Goal: Task Accomplishment & Management: Complete application form

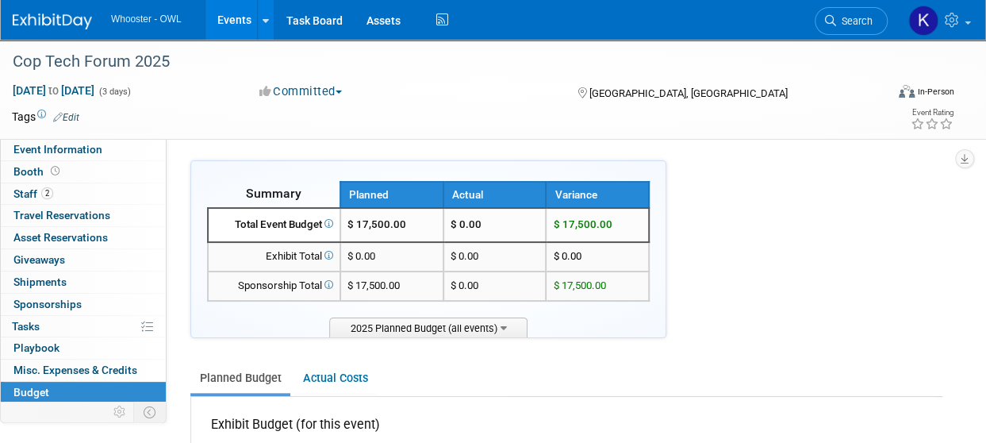
click at [236, 17] on link "Events" at bounding box center [234, 20] width 58 height 40
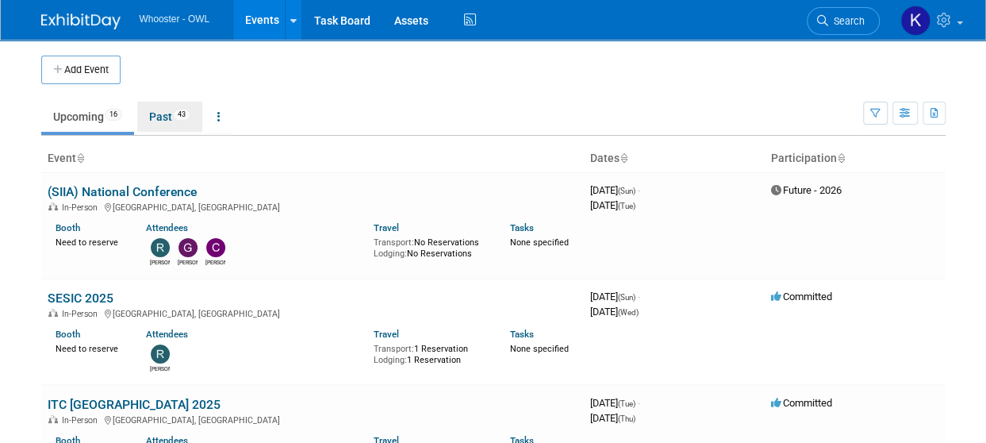
click at [162, 118] on link "Past 43" at bounding box center [169, 117] width 65 height 30
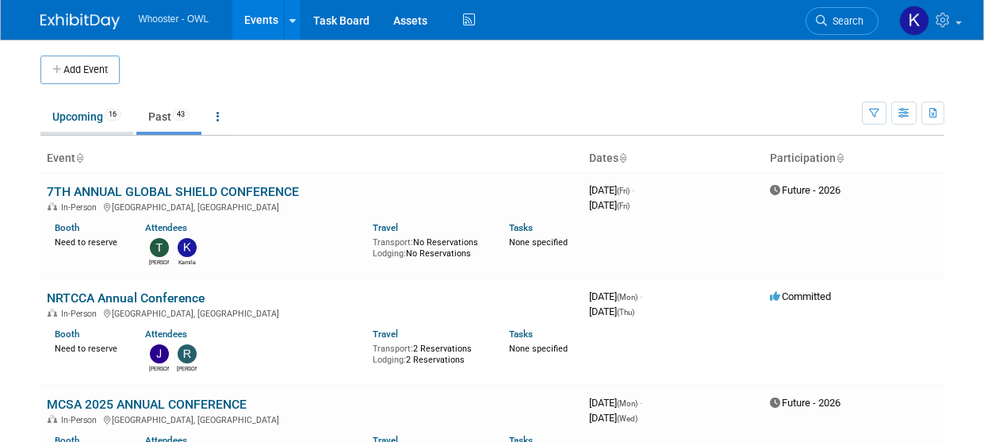
click at [82, 120] on link "Upcoming 16" at bounding box center [86, 117] width 93 height 30
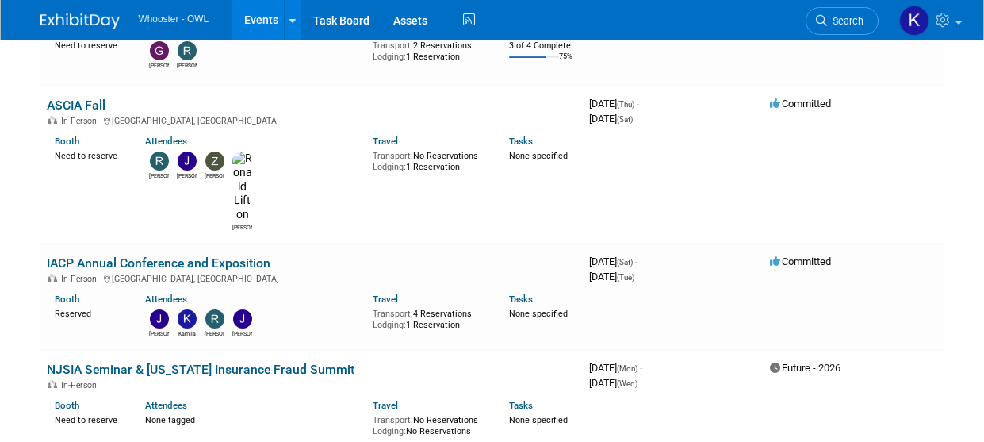
scroll to position [476, 0]
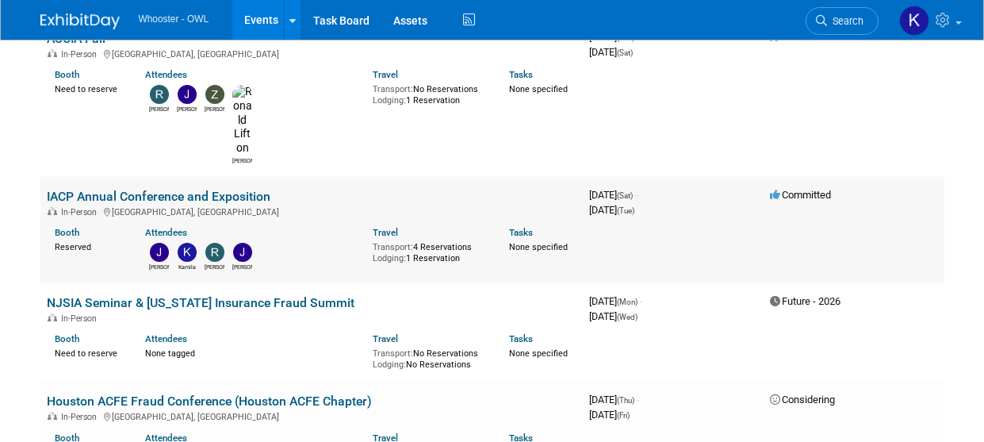
click at [186, 189] on link "IACP Annual Conference and Exposition" at bounding box center [159, 196] width 224 height 15
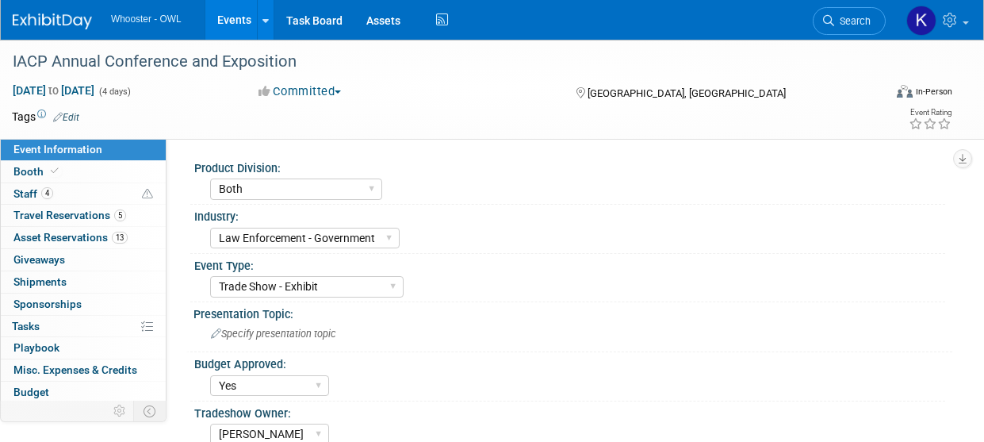
select select "Both"
select select "Law Enforcement - Government"
select select "Trade Show - Exhibit"
select select "Yes"
select select "[PERSON_NAME]"
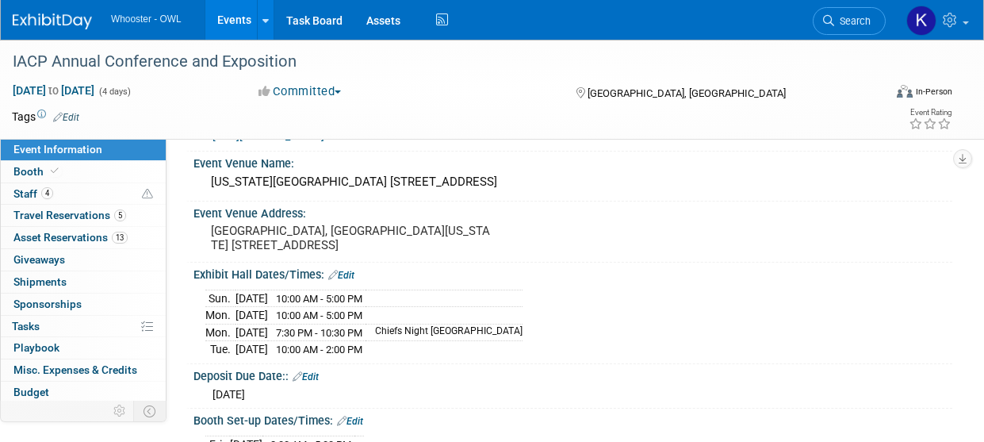
scroll to position [397, 0]
click at [254, 21] on link "Events" at bounding box center [234, 20] width 58 height 40
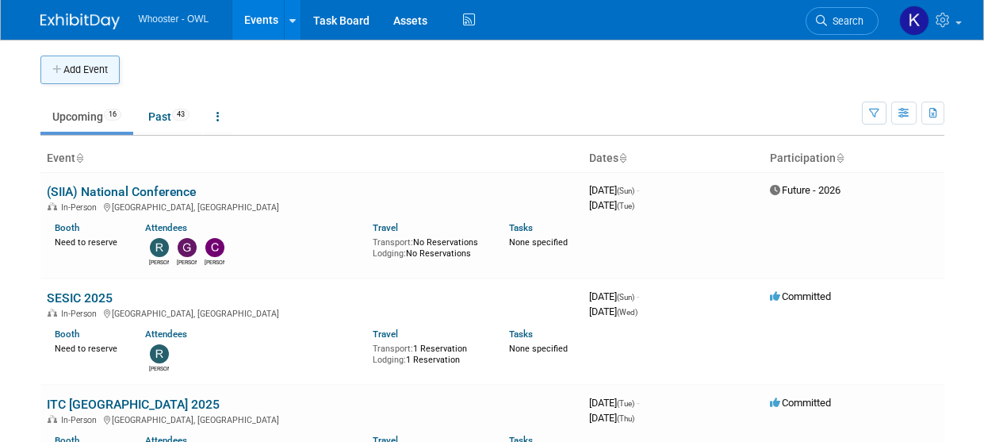
click at [98, 71] on button "Add Event" at bounding box center [79, 70] width 79 height 29
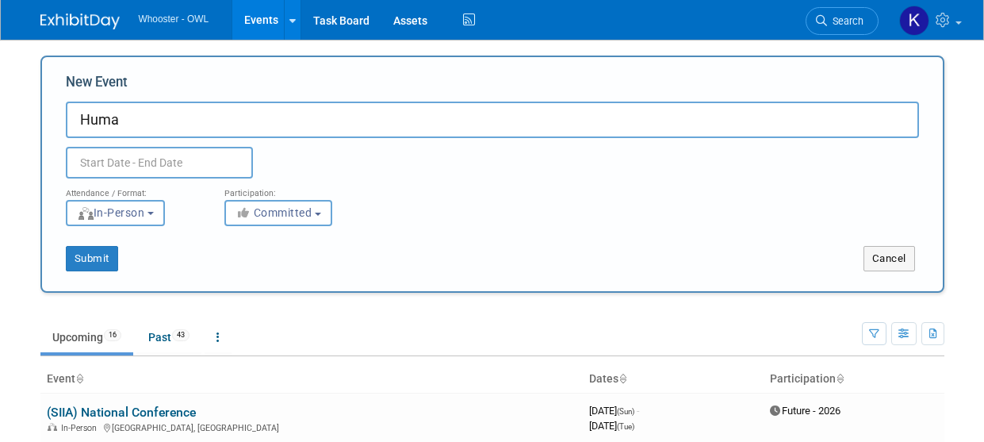
click at [148, 113] on input "Huma" at bounding box center [492, 120] width 853 height 36
type input "Human Trafficking Unity Conference"
click at [141, 167] on input "text" at bounding box center [159, 163] width 187 height 32
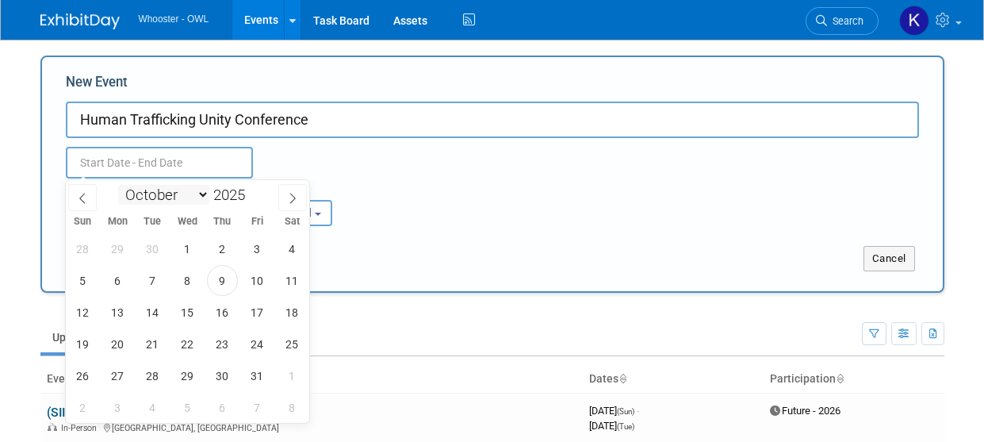
click at [172, 200] on select "January February March April May June July August September October November De…" at bounding box center [163, 195] width 91 height 20
select select "5"
click at [118, 185] on select "January February March April May June July August September October November De…" at bounding box center [163, 195] width 91 height 20
click at [216, 195] on input "2025" at bounding box center [233, 195] width 48 height 18
click at [253, 187] on span at bounding box center [251, 191] width 11 height 10
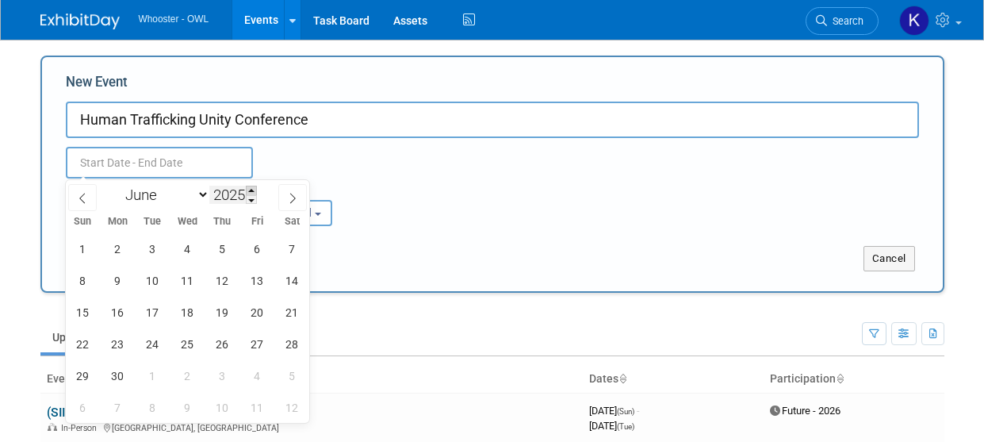
type input "2026"
click at [151, 345] on span "23" at bounding box center [152, 343] width 31 height 31
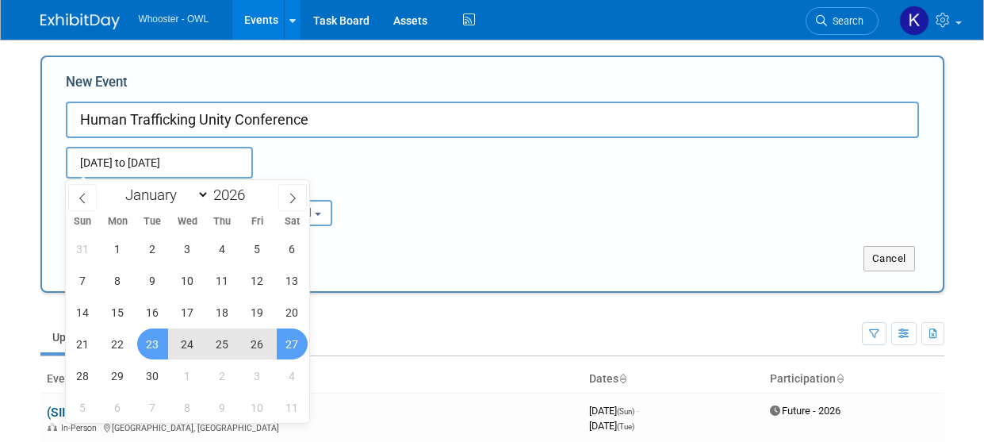
click at [293, 346] on span "27" at bounding box center [292, 343] width 31 height 31
type input "Jun 23, 2026 to Jun 27, 2026"
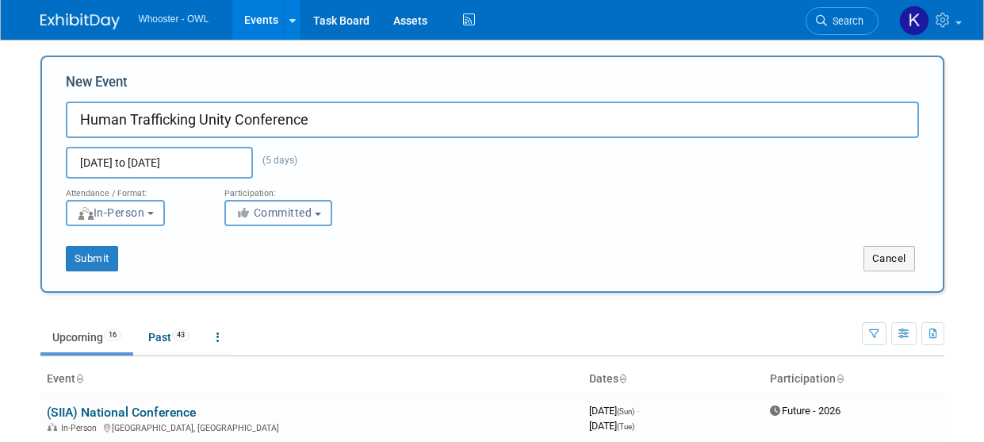
click at [331, 210] on button "Committed" at bounding box center [278, 213] width 108 height 26
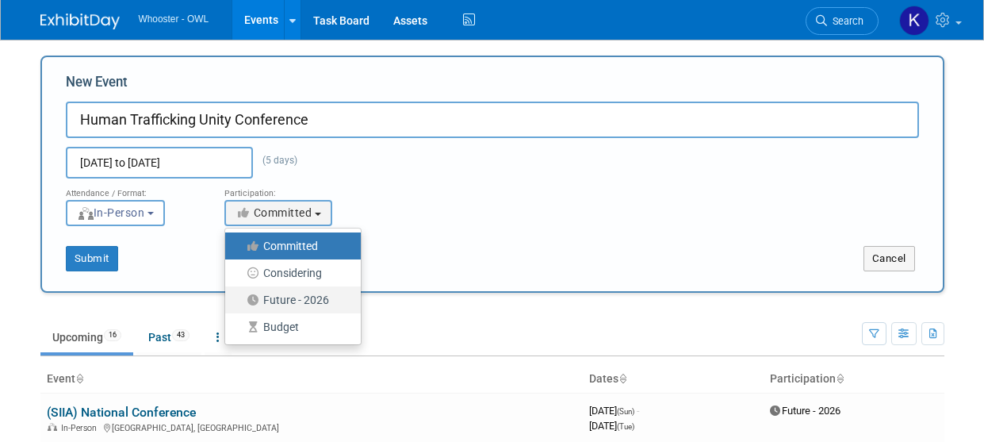
click at [313, 307] on label "Future - 2026" at bounding box center [289, 299] width 112 height 21
click at [240, 305] on input "Future - 2026" at bounding box center [234, 300] width 10 height 10
select select "101"
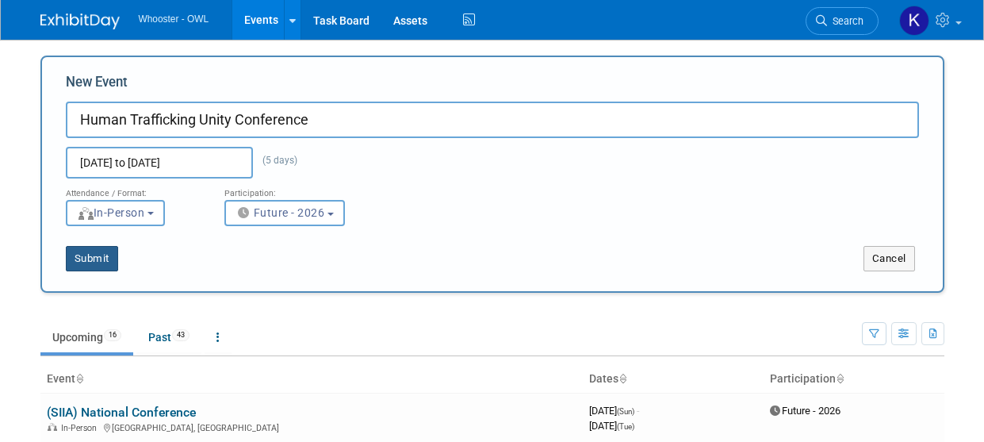
click at [94, 247] on button "Submit" at bounding box center [92, 258] width 52 height 25
type input "Human Trafficking Unity Conference"
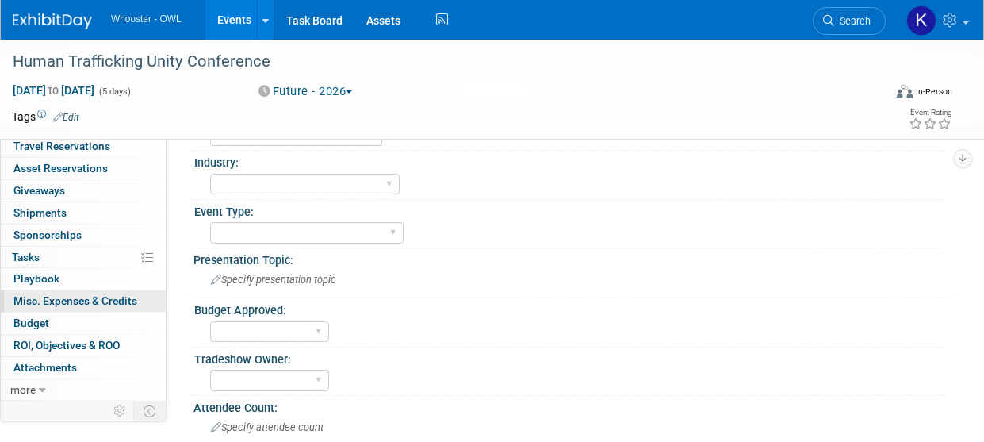
scroll to position [79, 0]
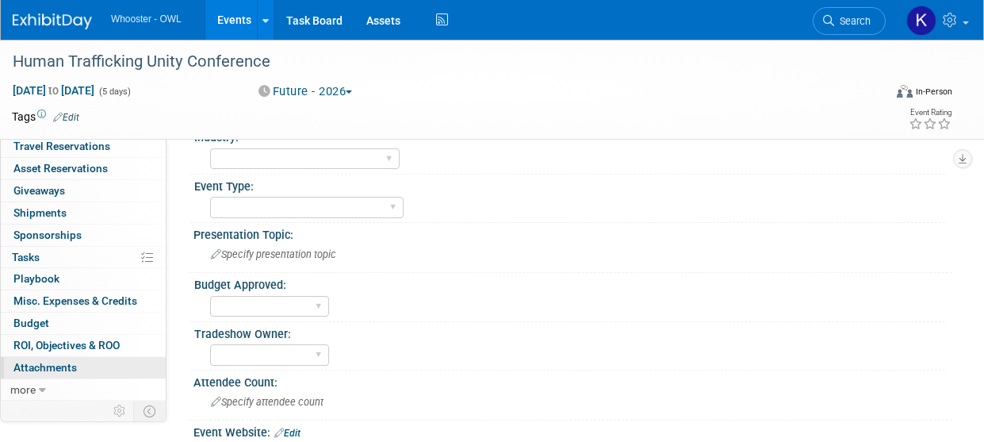
click at [71, 368] on span "Attachments 0" at bounding box center [44, 367] width 63 height 13
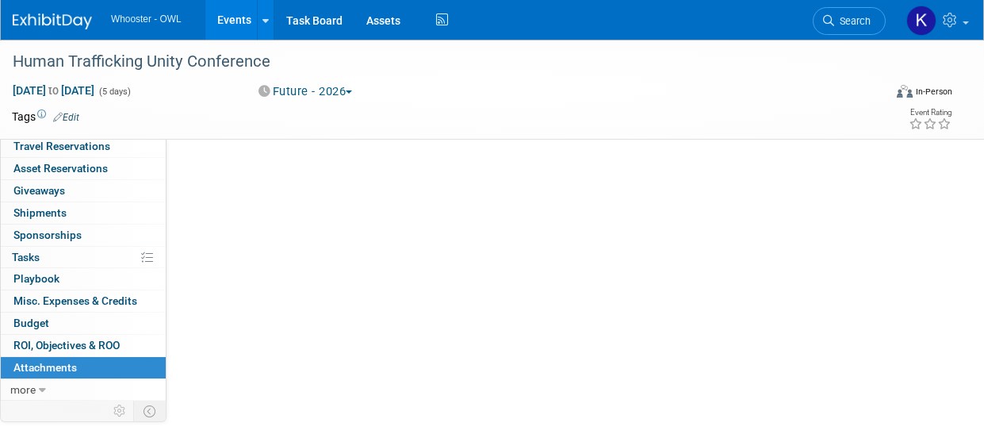
scroll to position [0, 0]
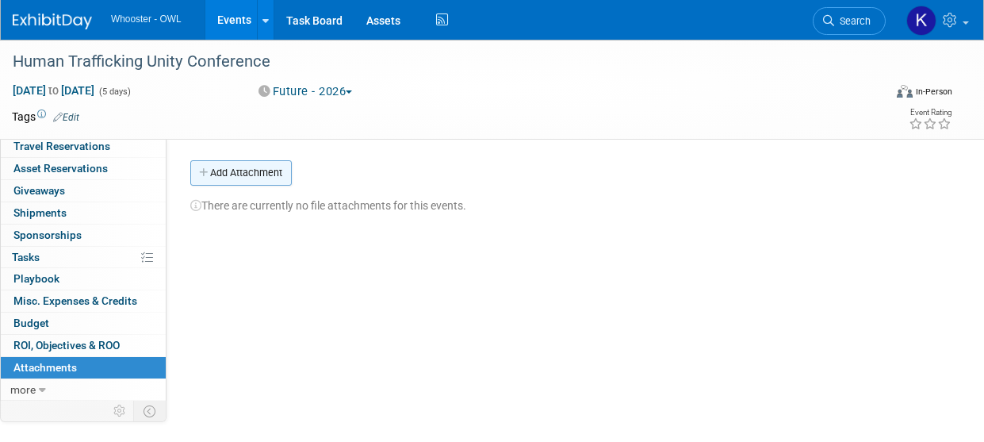
click at [263, 176] on button "Add Attachment" at bounding box center [241, 172] width 102 height 25
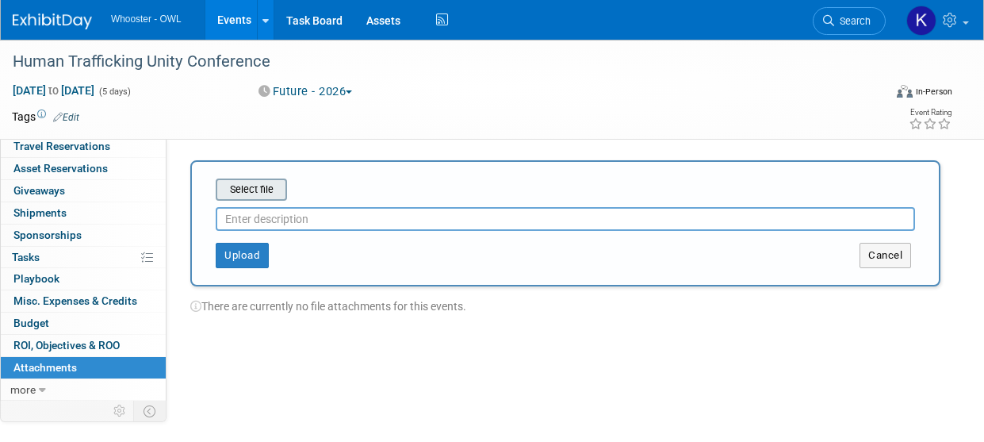
click at [260, 197] on input "file" at bounding box center [191, 189] width 189 height 19
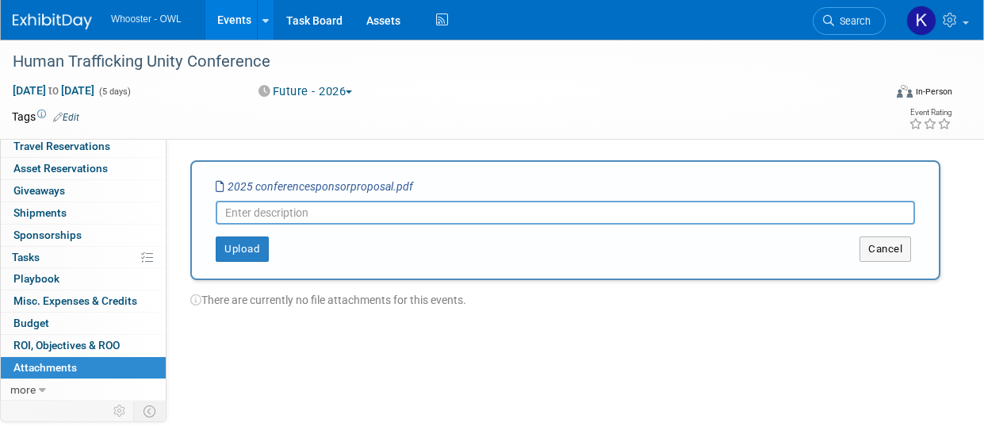
click at [255, 207] on input "text" at bounding box center [565, 213] width 699 height 24
drag, startPoint x: 430, startPoint y: 212, endPoint x: 200, endPoint y: 182, distance: 231.9
click at [200, 182] on div "Select file 2025 conferencesponsorproposal.pdf Human Trafficking Unity Conferen…" at bounding box center [565, 220] width 750 height 120
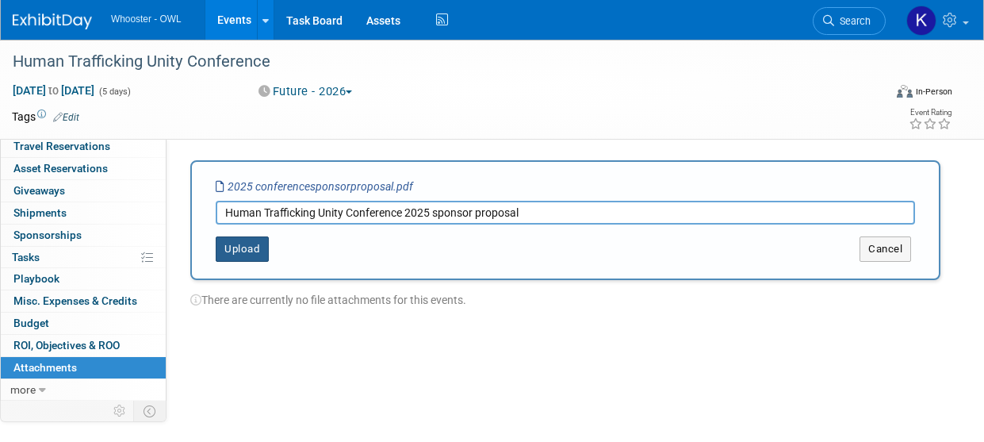
type input "Human Trafficking Unity Conference 2025 sponsor proposal"
click at [247, 243] on button "Upload" at bounding box center [242, 248] width 53 height 25
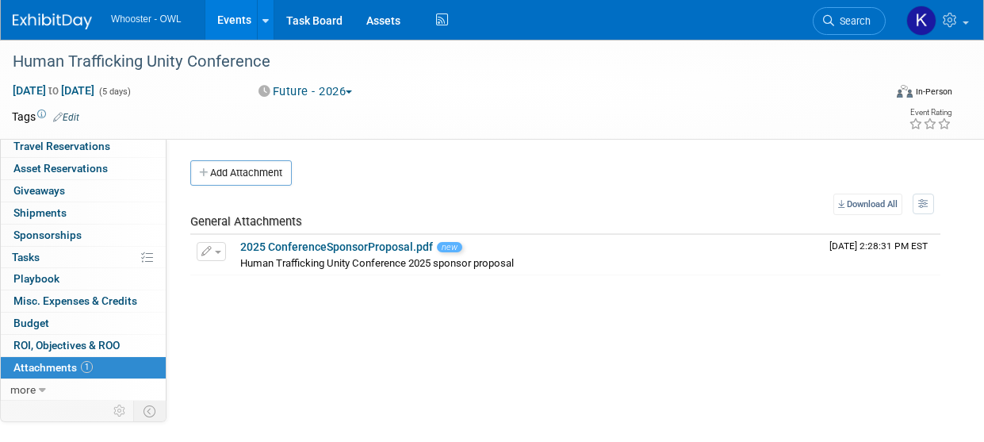
click at [247, 31] on link "Events" at bounding box center [234, 20] width 58 height 40
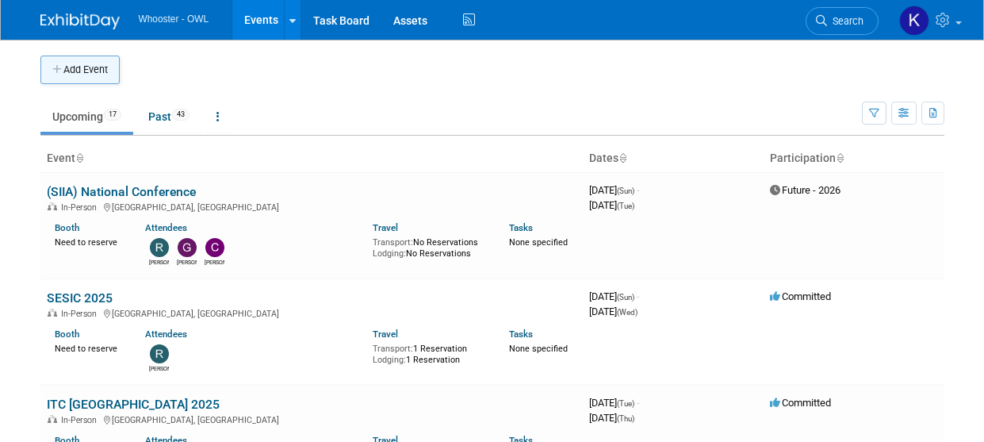
click at [83, 65] on button "Add Event" at bounding box center [79, 70] width 79 height 29
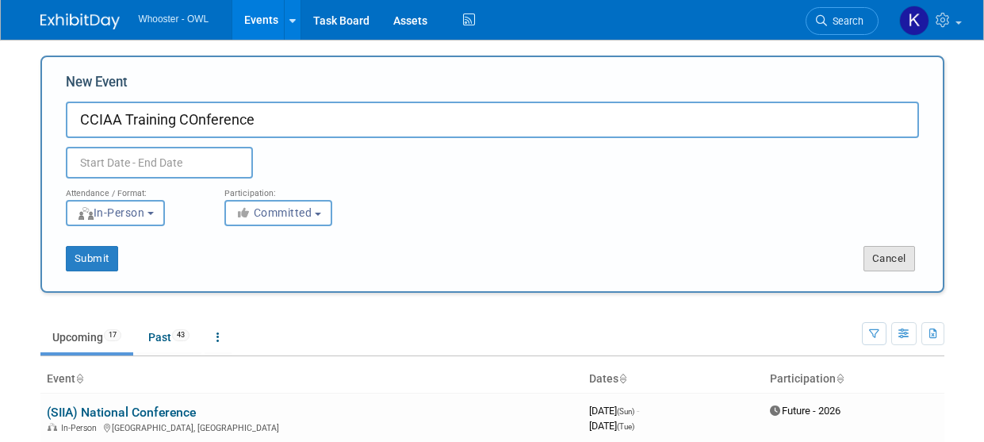
type input "CCIAA Training COnference"
click at [871, 255] on button "Cancel" at bounding box center [890, 258] width 52 height 25
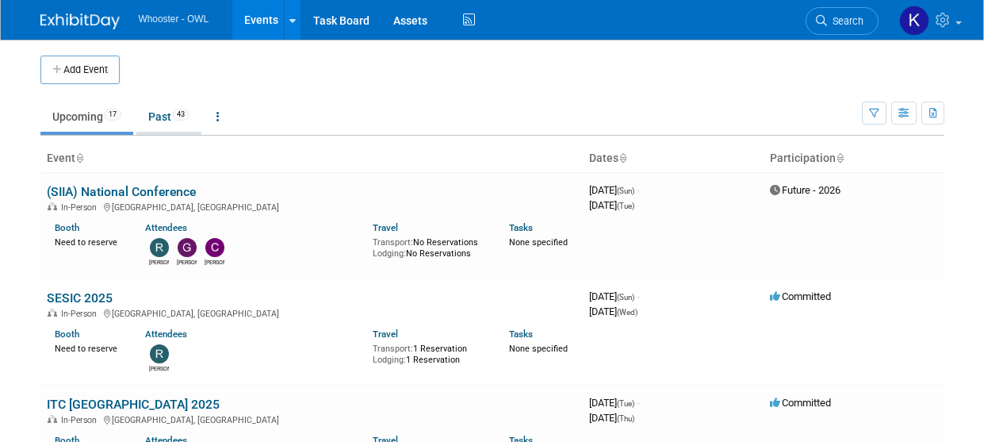
click at [158, 125] on link "Past 43" at bounding box center [168, 117] width 65 height 30
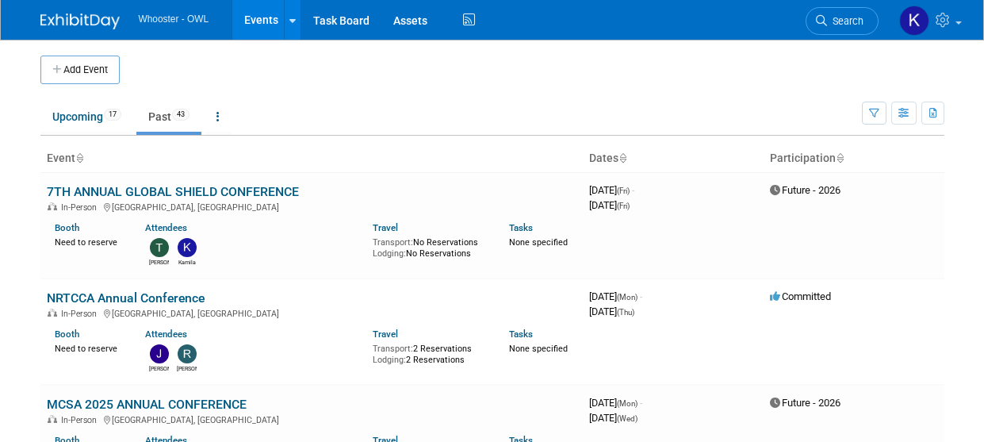
click at [72, 71] on button "Add Event" at bounding box center [79, 70] width 79 height 29
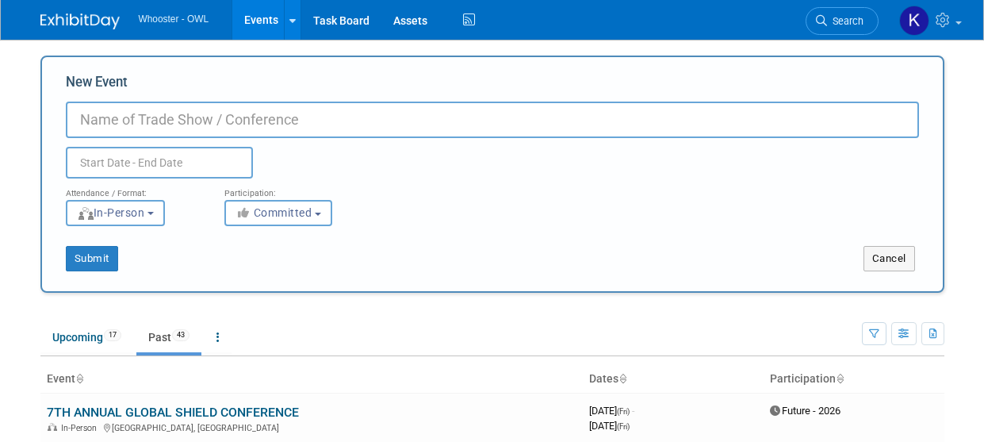
click at [174, 113] on input "New Event" at bounding box center [492, 120] width 853 height 36
paste input "[US_STATE] Crime and Intelligence Analysts Association (CCIAA)"
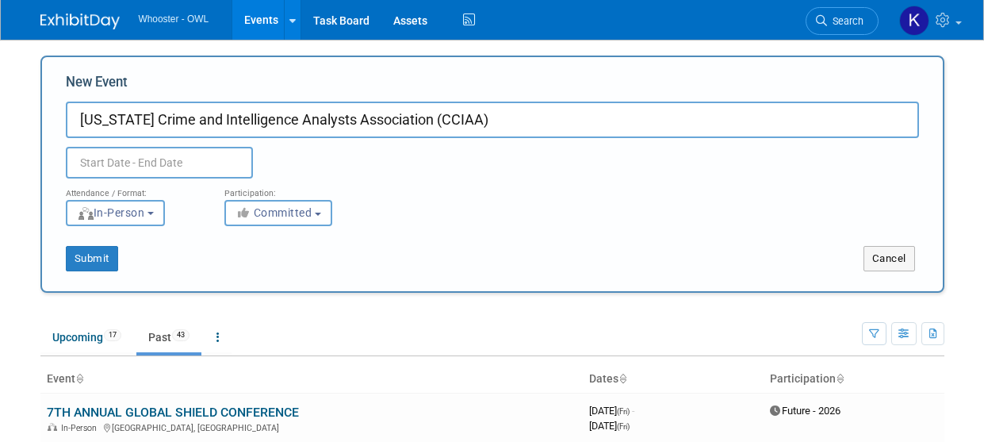
type input "[US_STATE] Crime and Intelligence Analysts Association (CCIAA)"
click at [129, 160] on input "text" at bounding box center [159, 163] width 187 height 32
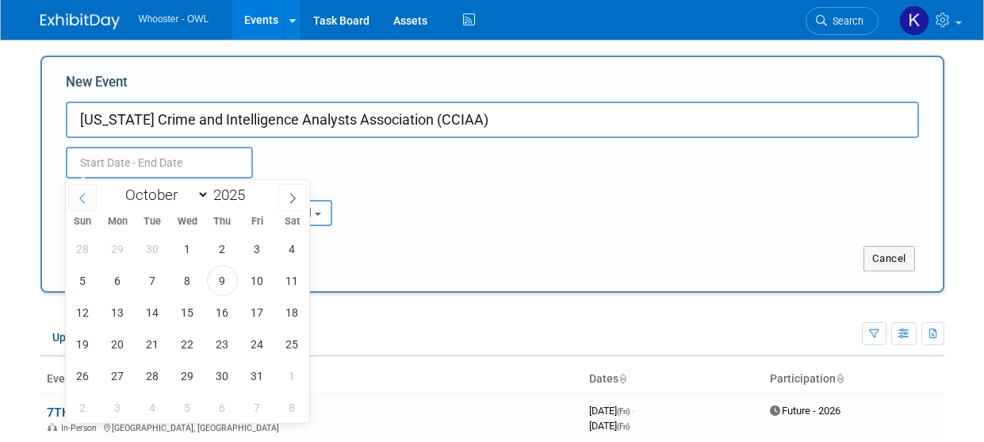
click at [86, 196] on icon at bounding box center [82, 198] width 11 height 11
select select "8"
click at [160, 345] on span "23" at bounding box center [152, 343] width 31 height 31
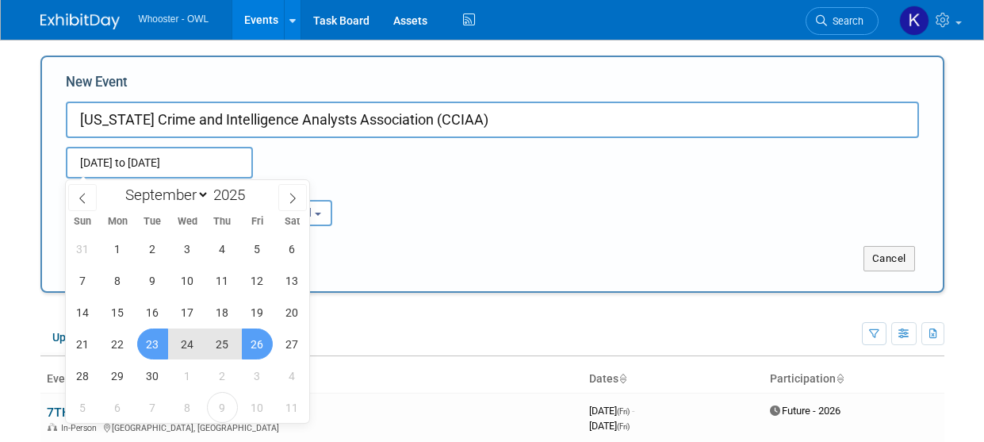
click at [262, 351] on span "26" at bounding box center [257, 343] width 31 height 31
type input "Sep 23, 2025 to Sep 26, 2025"
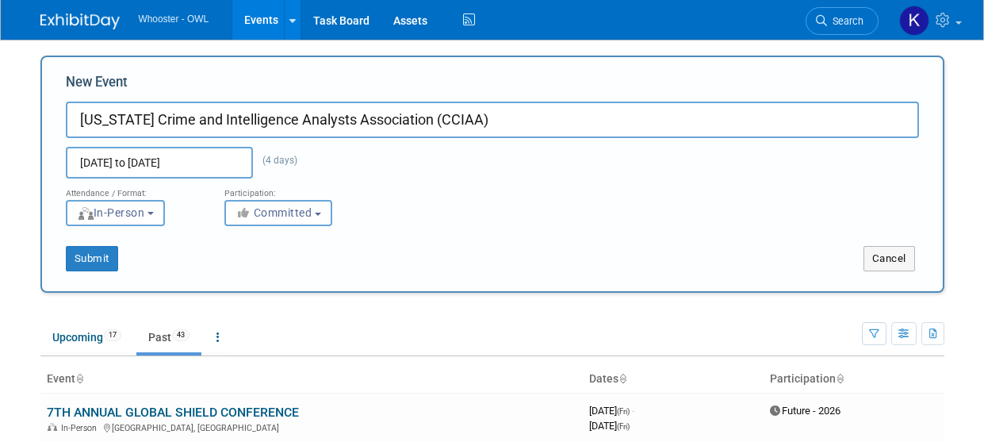
click at [222, 165] on input "Sep 23, 2025 to Sep 26, 2025" at bounding box center [159, 163] width 187 height 32
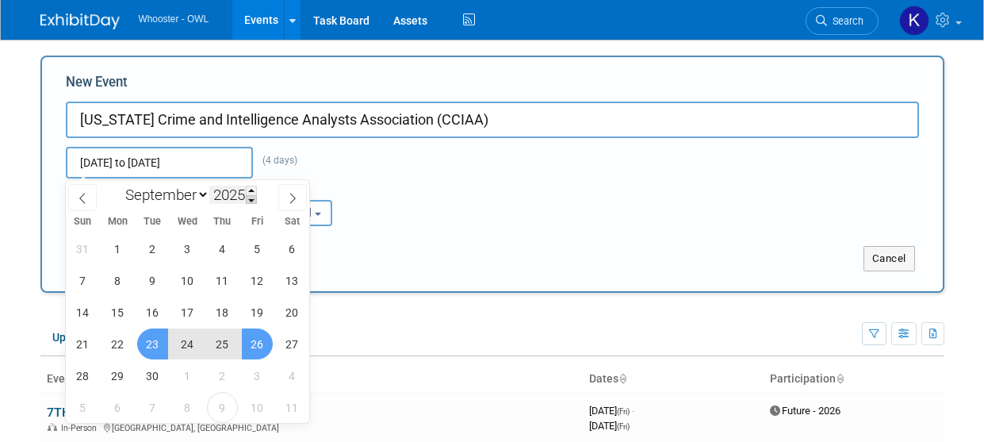
click at [249, 195] on span at bounding box center [251, 200] width 11 height 10
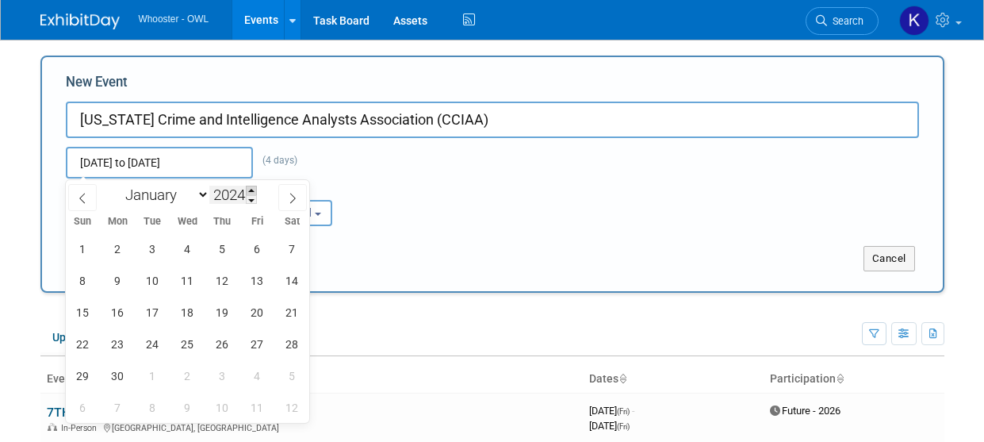
click at [251, 191] on span at bounding box center [251, 191] width 11 height 10
type input "2026"
click at [194, 348] on span "23" at bounding box center [187, 343] width 31 height 31
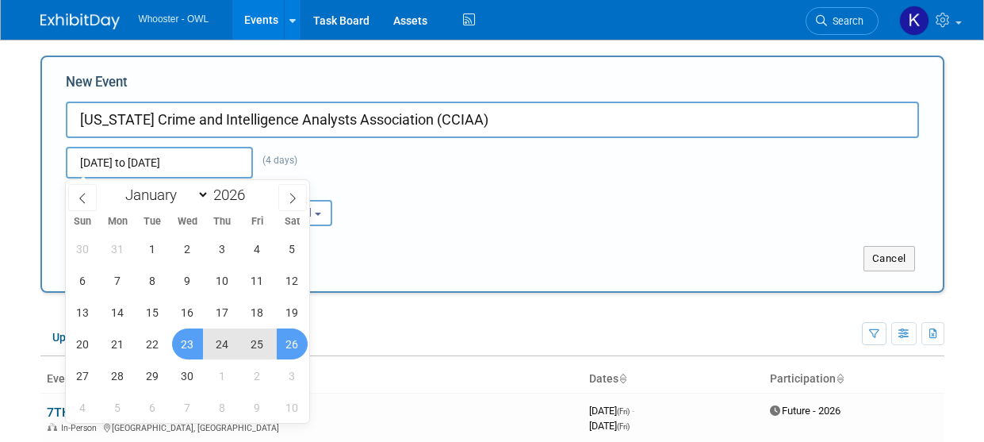
click at [282, 347] on span "26" at bounding box center [292, 343] width 31 height 31
type input "Sep 23, 2026 to Sep 26, 2026"
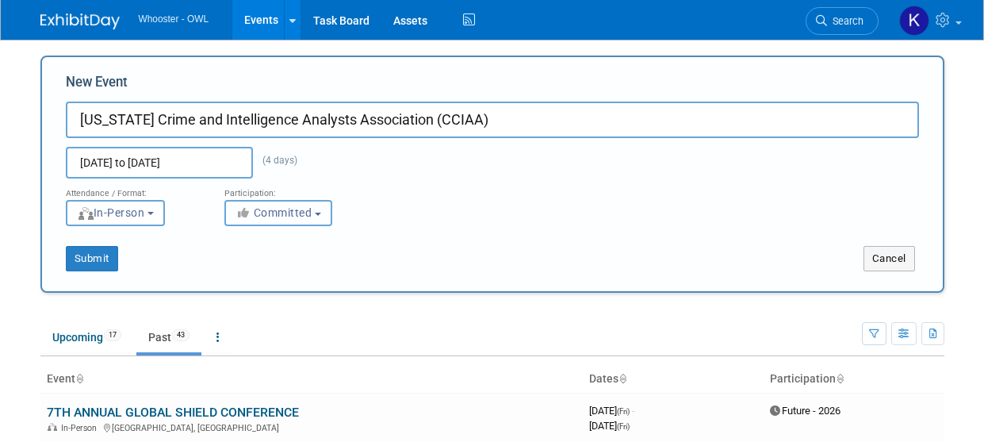
click at [286, 220] on button "Committed" at bounding box center [278, 213] width 108 height 26
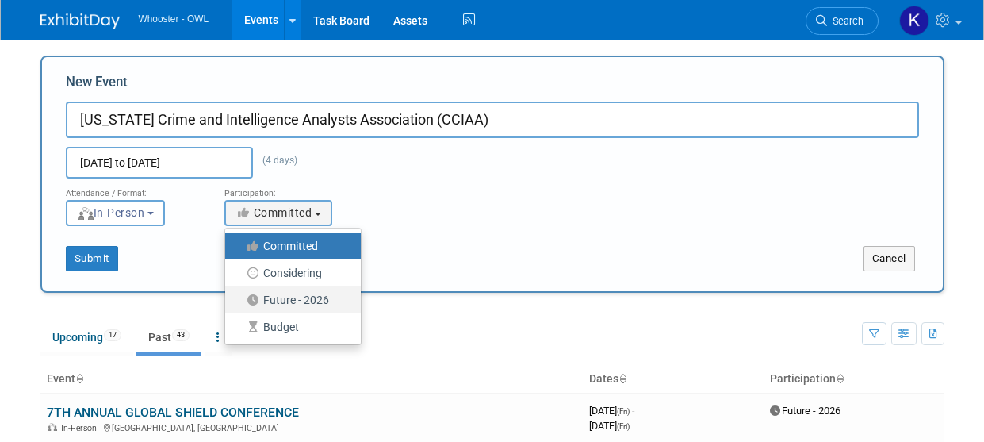
click at [306, 303] on label "Future - 2026" at bounding box center [289, 299] width 112 height 21
click at [240, 303] on input "Future - 2026" at bounding box center [234, 300] width 10 height 10
select select "101"
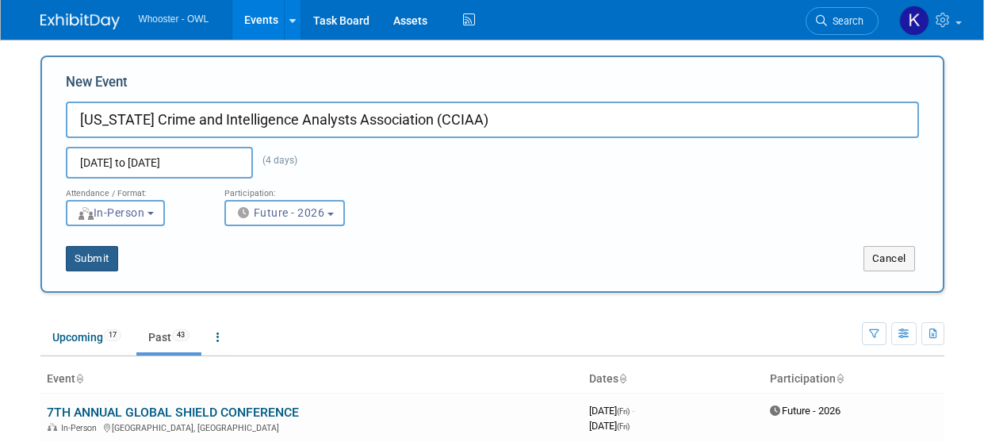
click at [96, 262] on button "Submit" at bounding box center [92, 258] width 52 height 25
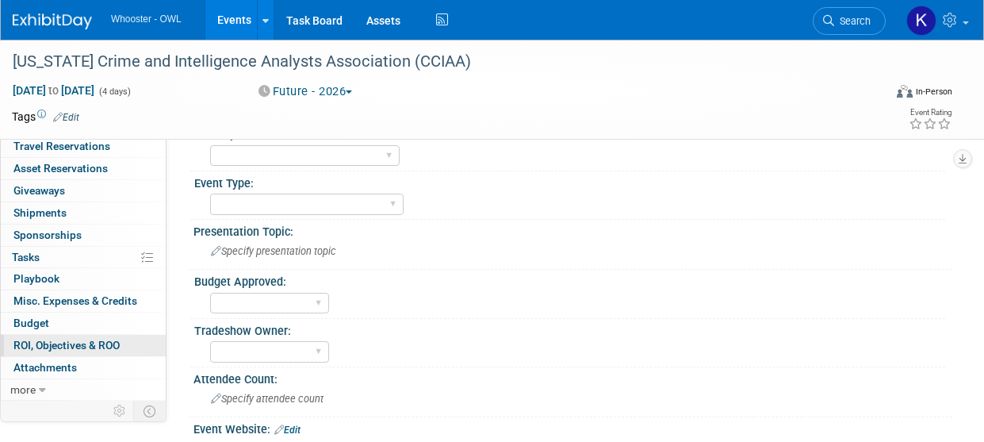
scroll to position [159, 0]
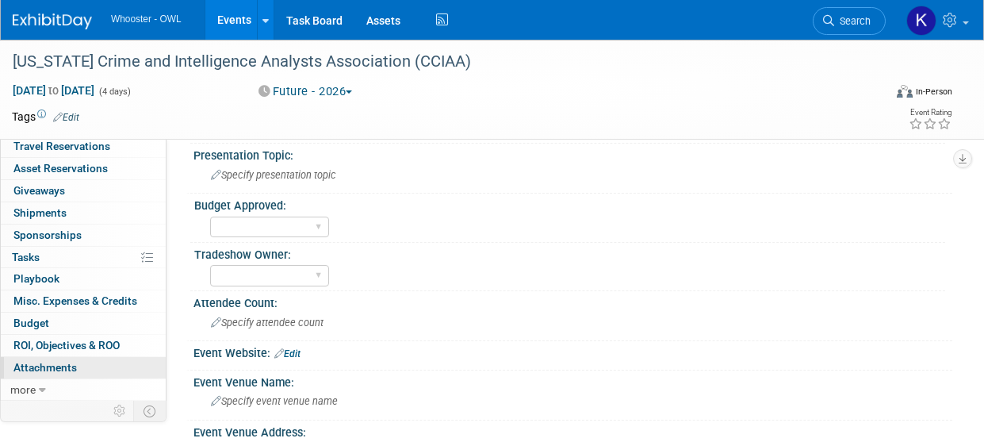
click at [62, 364] on span "Attachments 0" at bounding box center [44, 367] width 63 height 13
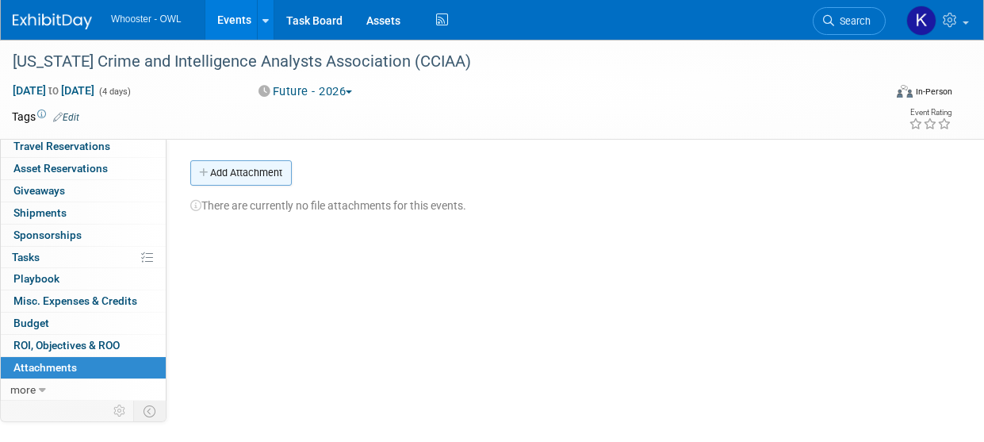
click at [250, 182] on button "Add Attachment" at bounding box center [241, 172] width 102 height 25
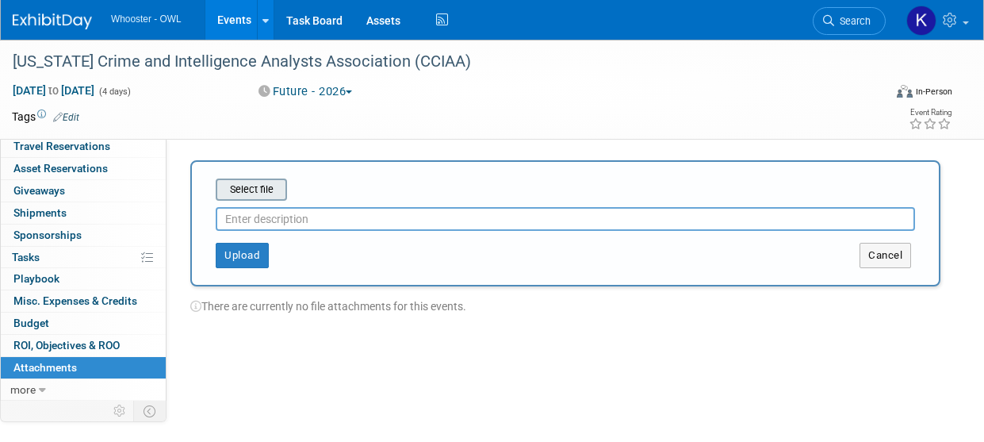
click at [260, 186] on input "file" at bounding box center [191, 189] width 189 height 19
click at [251, 182] on input "file" at bounding box center [191, 189] width 189 height 19
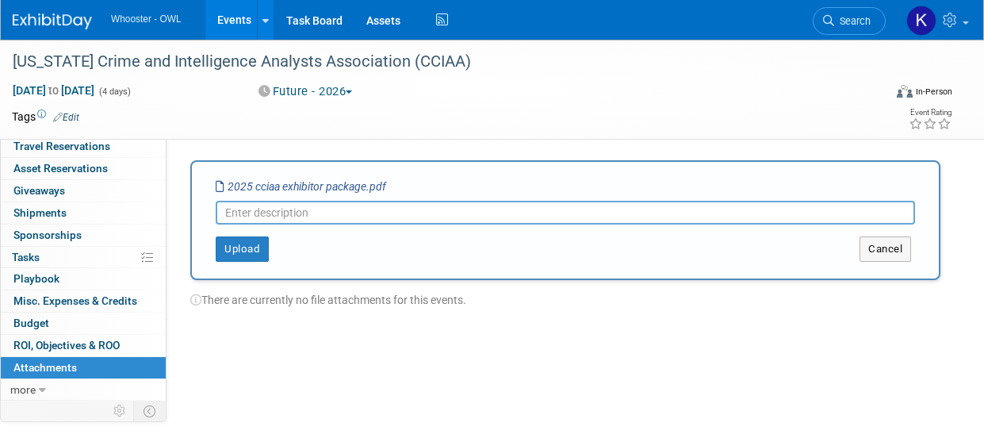
paste input "[US_STATE] Crime and Intelligence Analysts Association (CCIAA)"
drag, startPoint x: 494, startPoint y: 213, endPoint x: 224, endPoint y: 201, distance: 270.7
click at [224, 201] on input "California Crime and Intelligence Analysts Association (CCIAA) 2025" at bounding box center [565, 213] width 699 height 24
click at [268, 214] on input "(CCIAA) 2025" at bounding box center [565, 213] width 699 height 24
type input "(CCIAA) Exhibitor Package 2025"
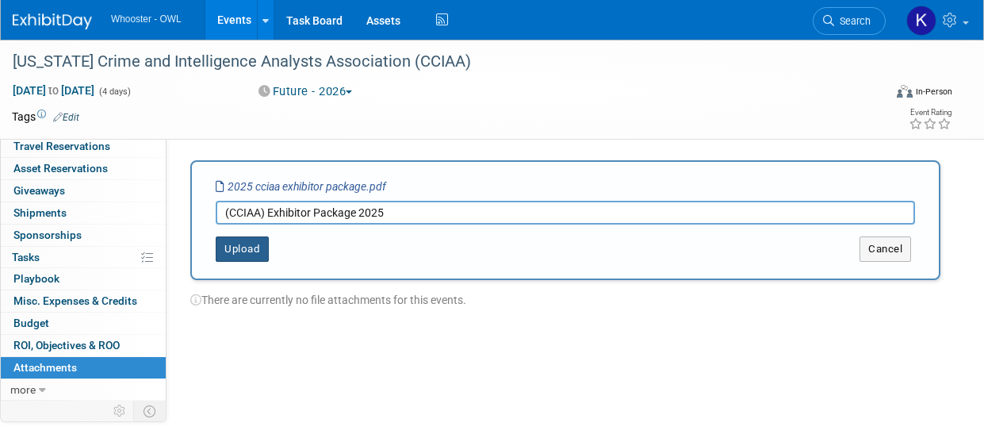
click at [238, 249] on button "Upload" at bounding box center [242, 248] width 53 height 25
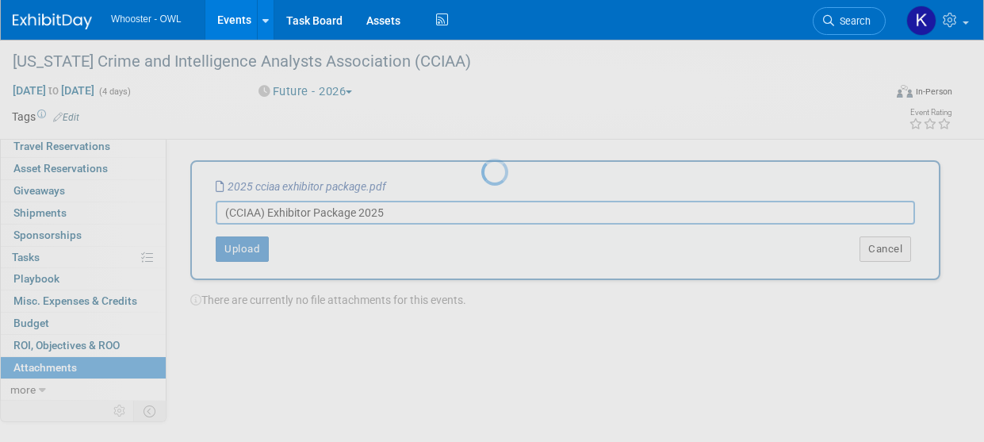
click at [481, 253] on div at bounding box center [492, 221] width 22 height 442
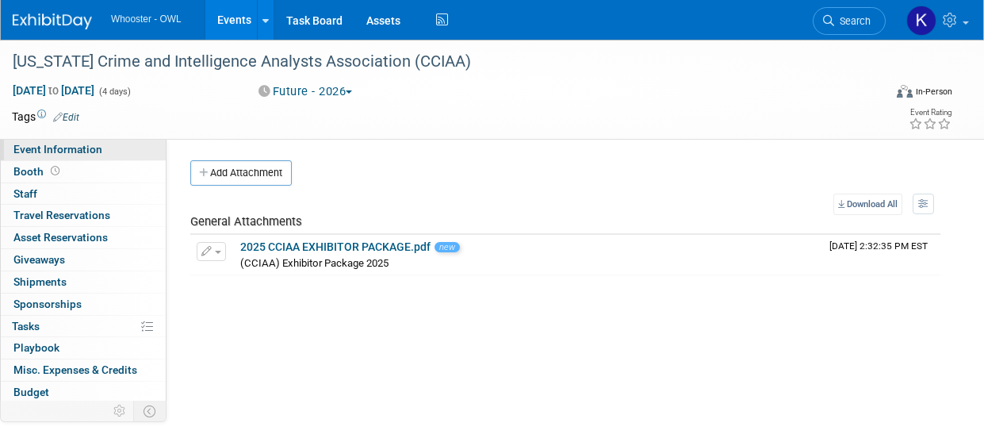
click at [43, 144] on span "Event Information" at bounding box center [57, 149] width 89 height 13
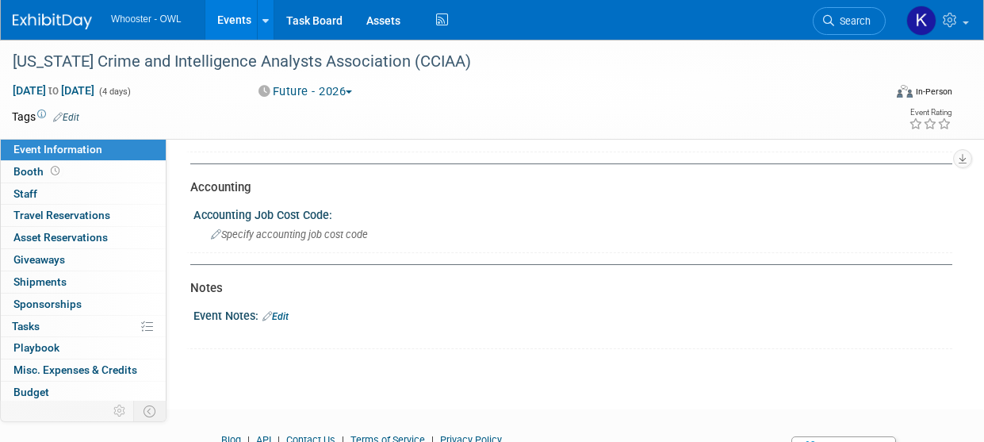
scroll to position [944, 0]
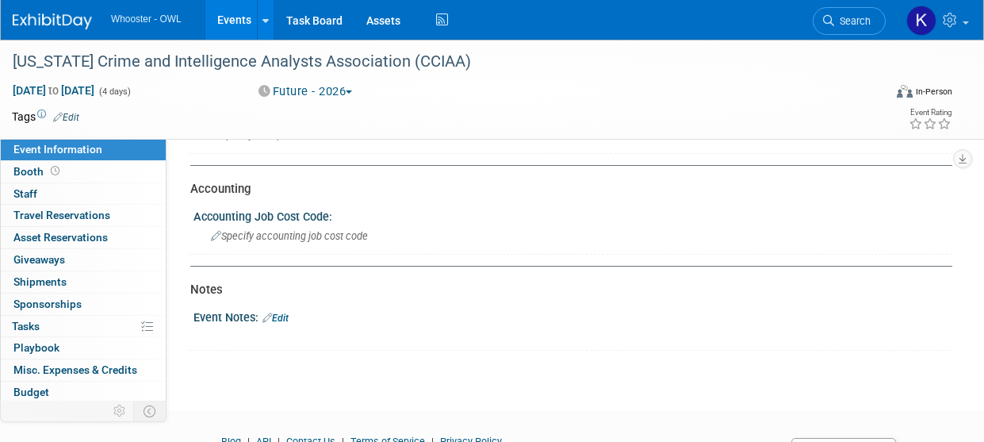
click at [279, 320] on link "Edit" at bounding box center [276, 317] width 26 height 11
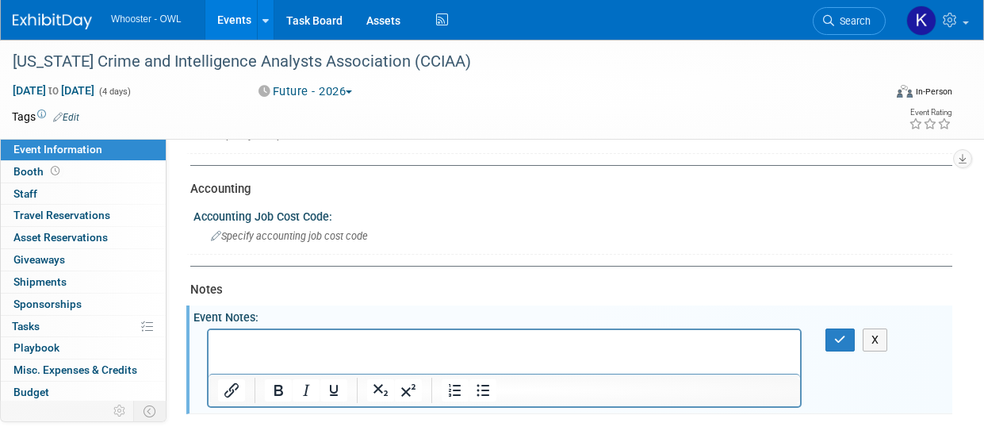
scroll to position [0, 0]
click at [851, 339] on button "button" at bounding box center [840, 339] width 29 height 23
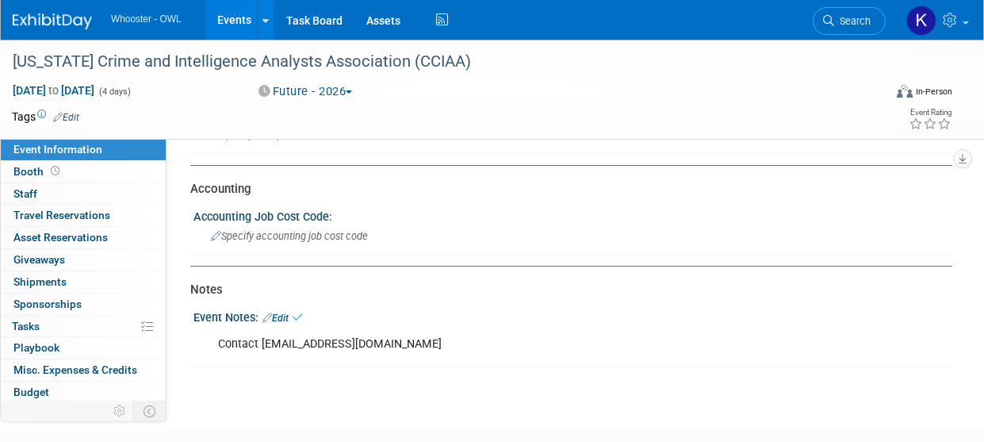
click at [254, 17] on link "Events" at bounding box center [234, 20] width 58 height 40
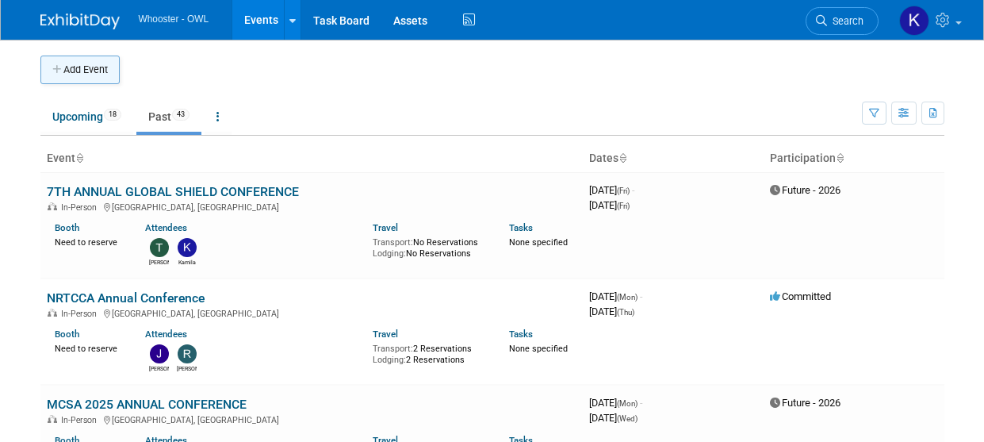
click at [57, 66] on icon "button" at bounding box center [57, 70] width 11 height 10
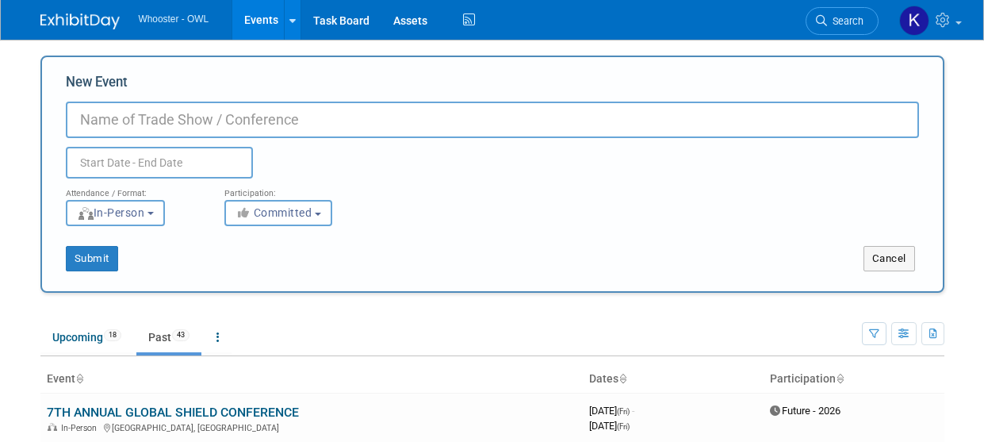
paste input "ICDDF conference in [GEOGRAPHIC_DATA] - 2026"
click at [133, 125] on input "ICDDF conference in [GEOGRAPHIC_DATA] - 2026" at bounding box center [492, 120] width 853 height 36
drag, startPoint x: 319, startPoint y: 125, endPoint x: 198, endPoint y: 107, distance: 121.9
click at [198, 107] on input "ICDDF Conference in [GEOGRAPHIC_DATA] - 2026" at bounding box center [492, 120] width 853 height 36
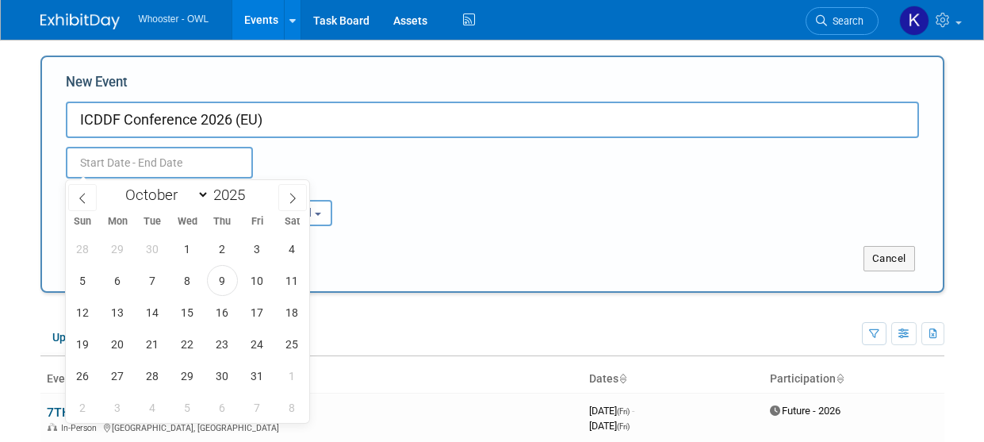
click at [208, 160] on input "text" at bounding box center [159, 163] width 187 height 32
click at [102, 118] on input "ICDDF Conference 2026 (EU)" at bounding box center [492, 120] width 853 height 36
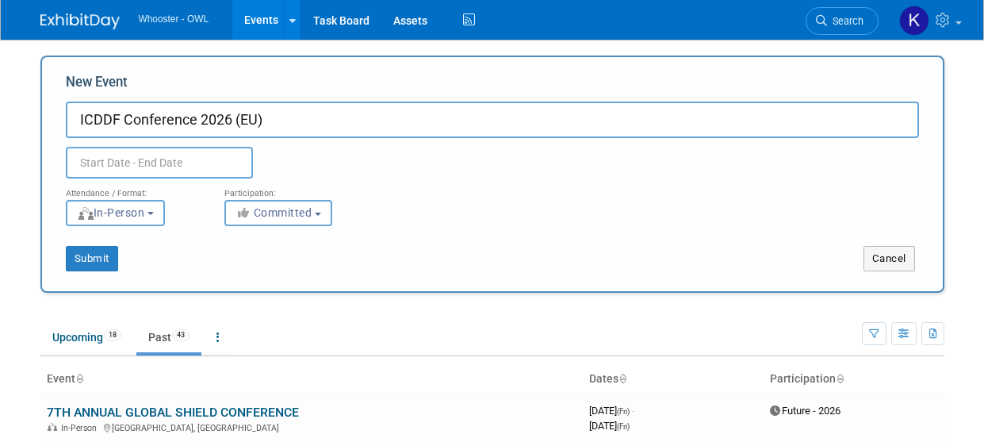
click at [120, 121] on input "ICDDF Conference 2026 (EU)" at bounding box center [492, 120] width 853 height 36
click at [100, 115] on input "ICDDF Conference 2026 (EU)" at bounding box center [492, 120] width 853 height 36
type input "ICLDF Conference 2026 (EU)"
click at [186, 166] on input "text" at bounding box center [159, 163] width 187 height 32
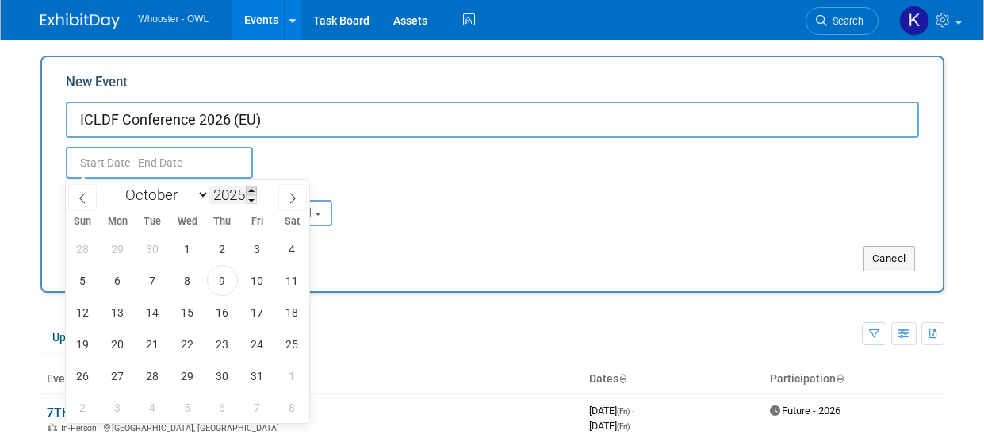
click at [253, 186] on span at bounding box center [251, 191] width 11 height 10
type input "2026"
click at [297, 194] on icon at bounding box center [292, 198] width 11 height 11
select select "10"
click at [196, 314] on span "18" at bounding box center [187, 312] width 31 height 31
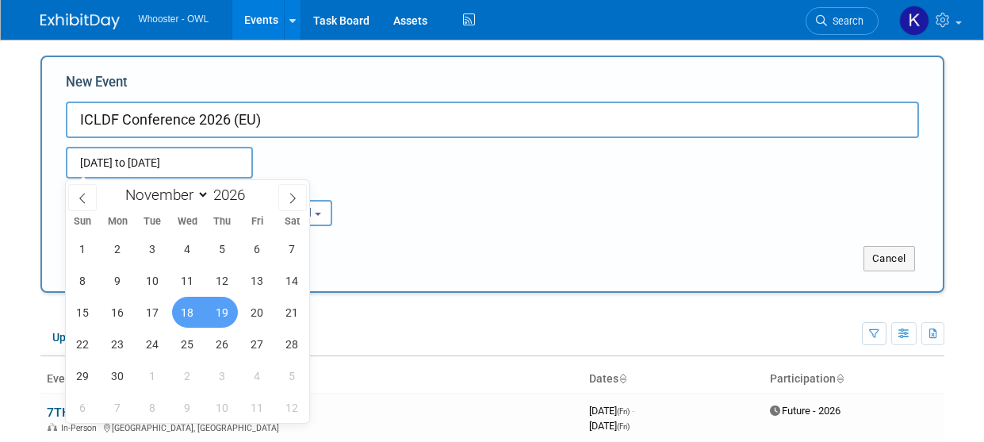
click at [232, 312] on span "19" at bounding box center [222, 312] width 31 height 31
type input "Nov 18, 2026 to Nov 19, 2026"
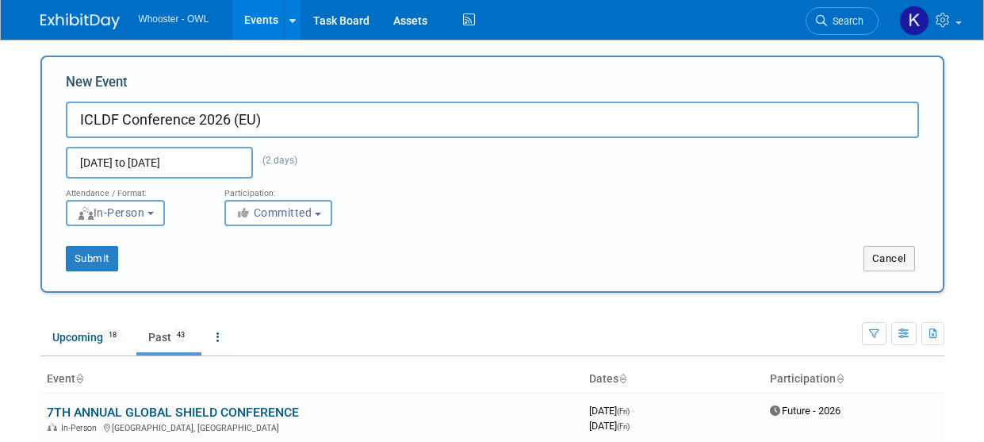
click at [282, 206] on span "Committed" at bounding box center [274, 212] width 77 height 13
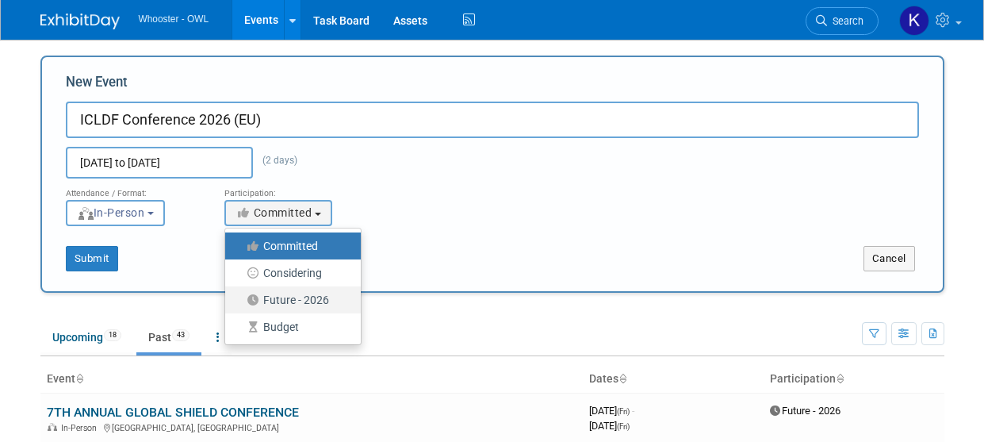
click at [313, 298] on label "Future - 2026" at bounding box center [289, 299] width 112 height 21
click at [240, 298] on input "Future - 2026" at bounding box center [234, 300] width 10 height 10
select select "101"
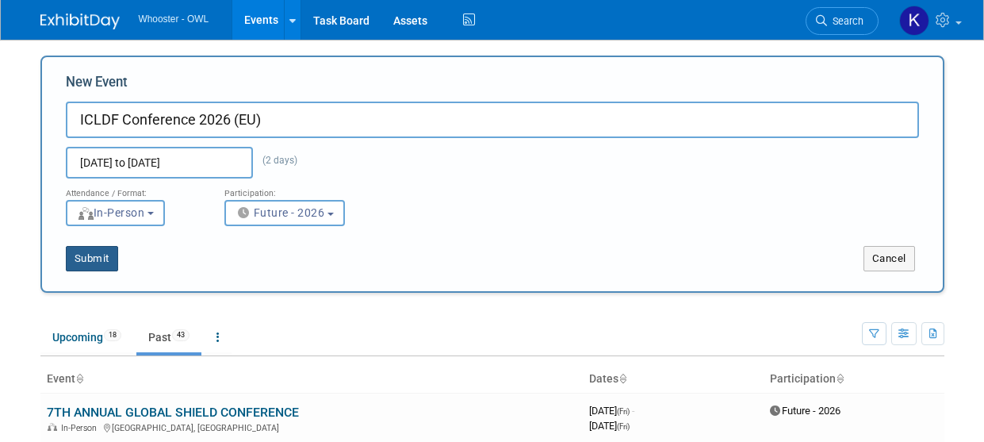
click at [95, 260] on button "Submit" at bounding box center [92, 258] width 52 height 25
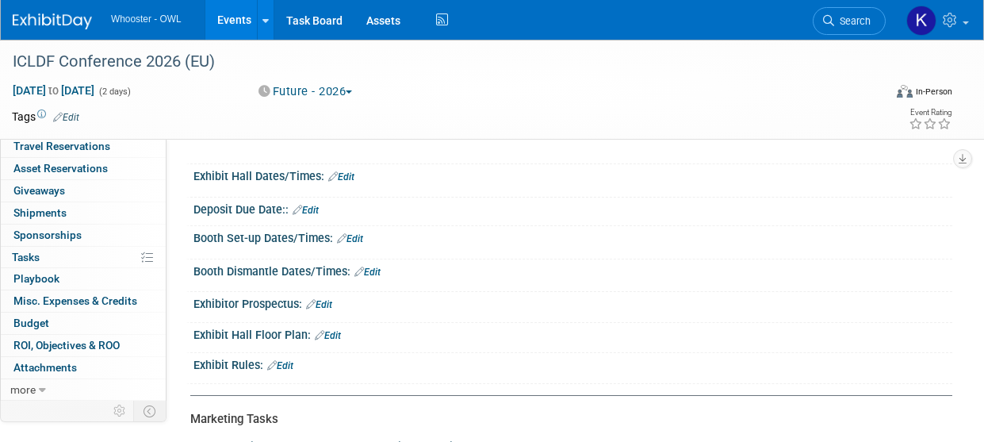
scroll to position [397, 0]
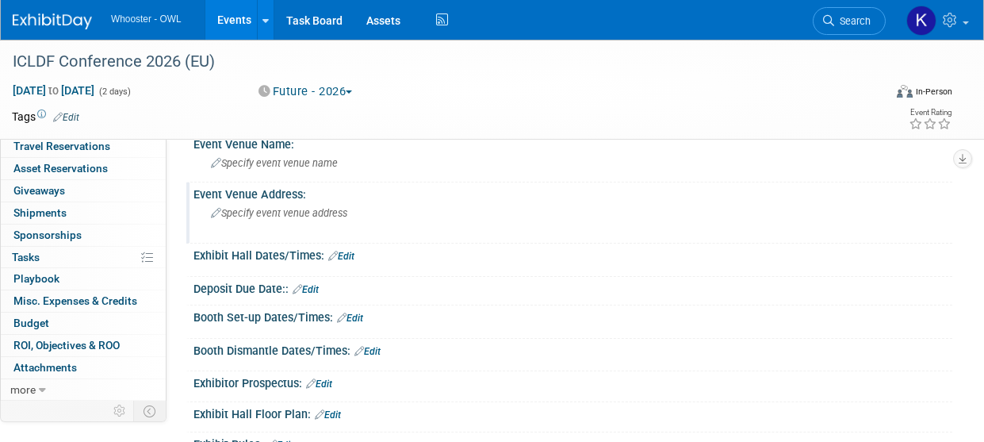
click at [281, 223] on div "Specify event venue address" at bounding box center [351, 219] width 293 height 36
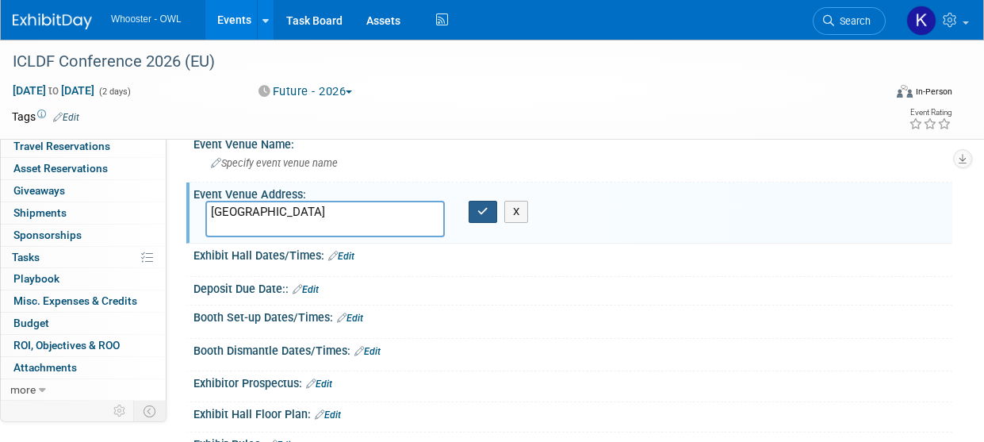
type textarea "[GEOGRAPHIC_DATA]"
click at [469, 220] on button "button" at bounding box center [483, 212] width 29 height 22
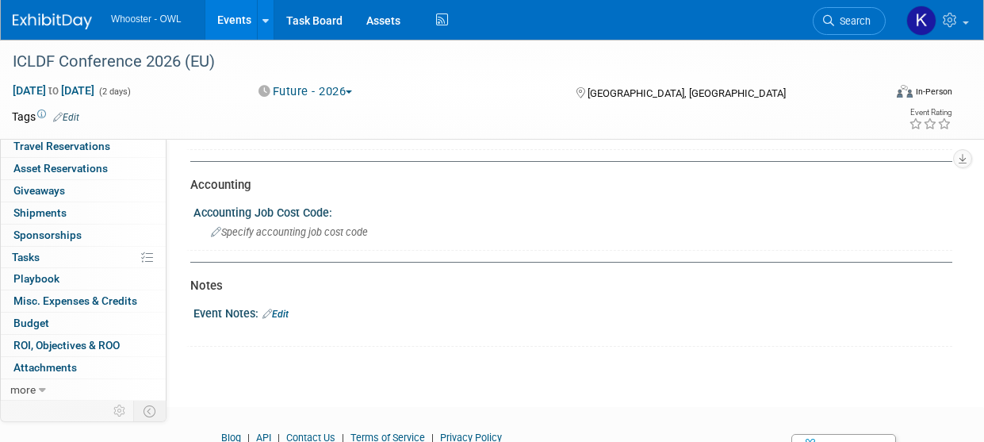
scroll to position [1023, 0]
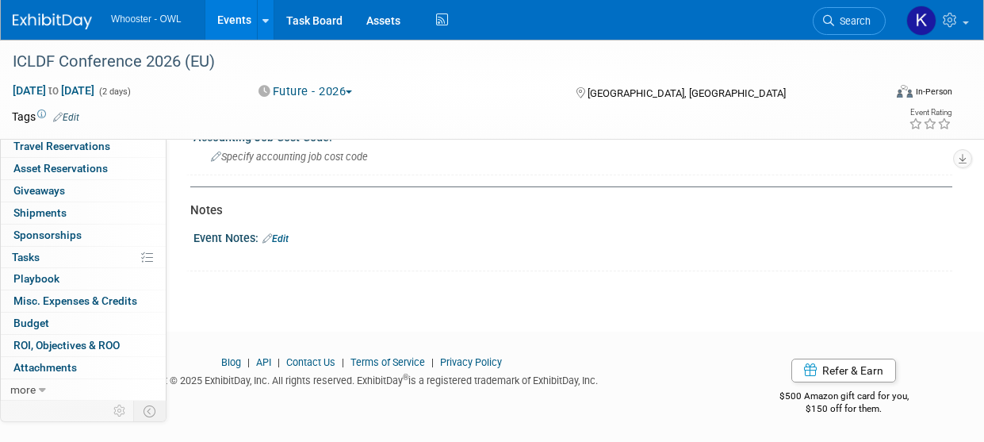
click at [277, 240] on link "Edit" at bounding box center [276, 238] width 26 height 11
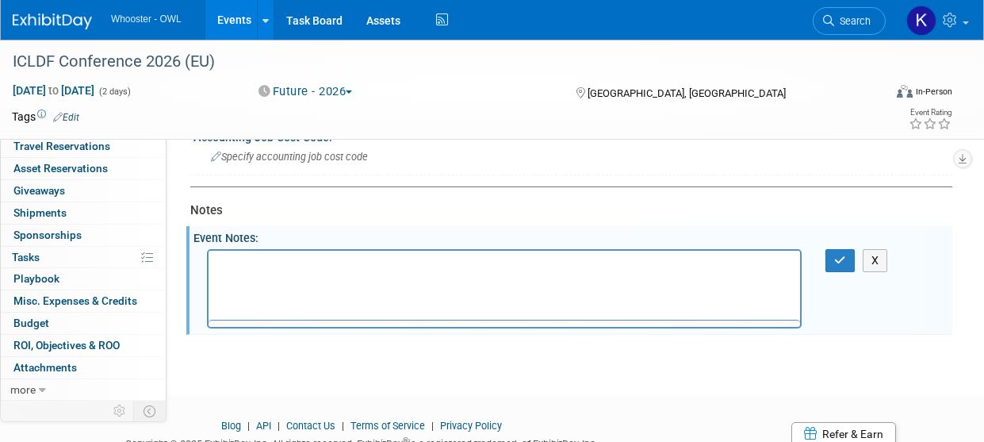
scroll to position [0, 0]
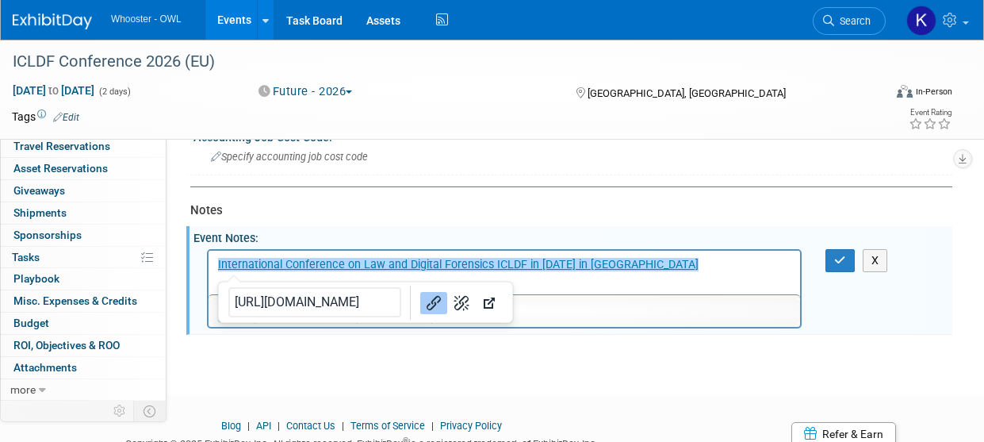
click at [694, 265] on p "﻿International Conference on Law and Digital Forensics ICLDF in [DATE] in [GEOG…" at bounding box center [504, 264] width 573 height 16
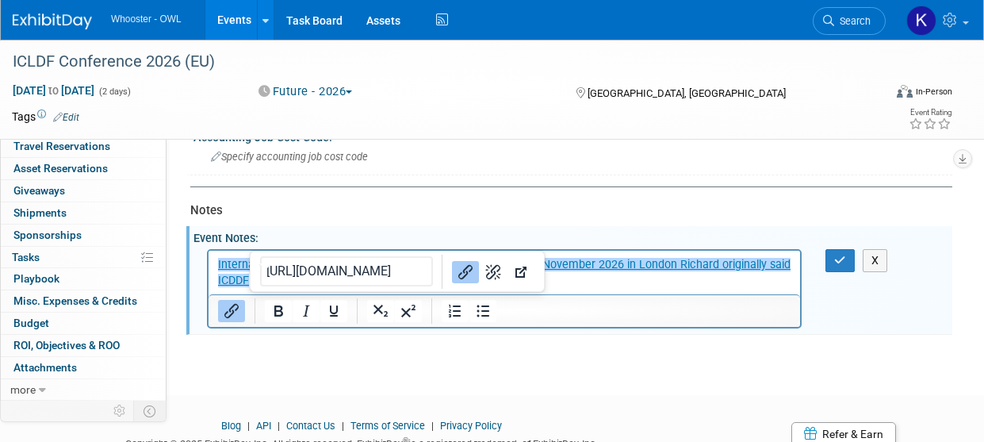
click at [614, 279] on p "International Conference on Law and Digital Forensics ICLDF in November 2026 in…" at bounding box center [504, 272] width 573 height 32
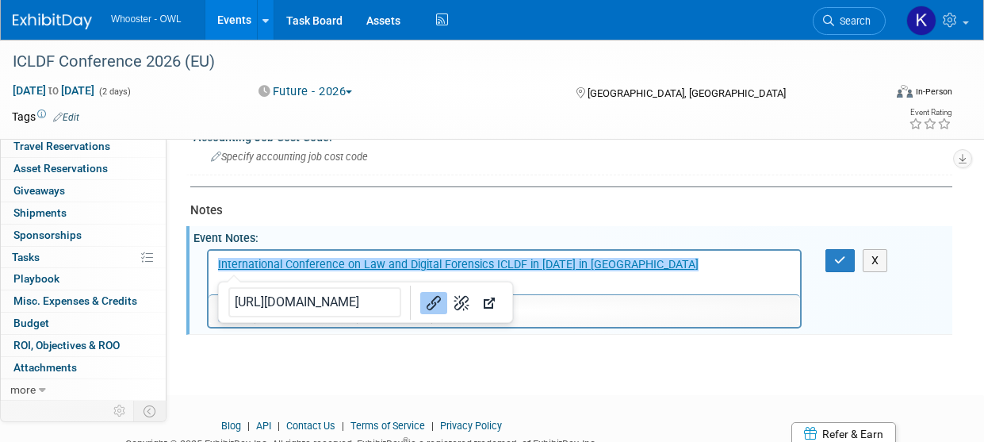
click at [681, 271] on p "﻿International Conference on Law and Digital Forensics ICLDF in November 2026 i…" at bounding box center [504, 264] width 573 height 16
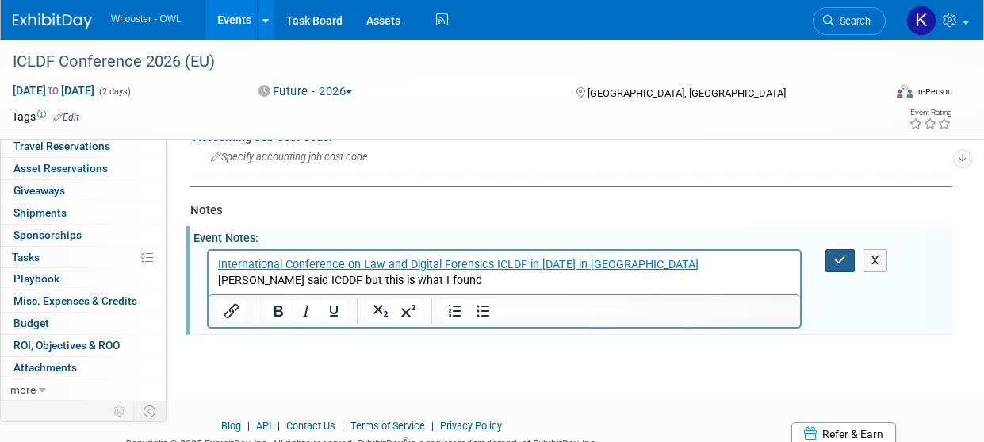
click at [837, 261] on icon "button" at bounding box center [840, 260] width 12 height 11
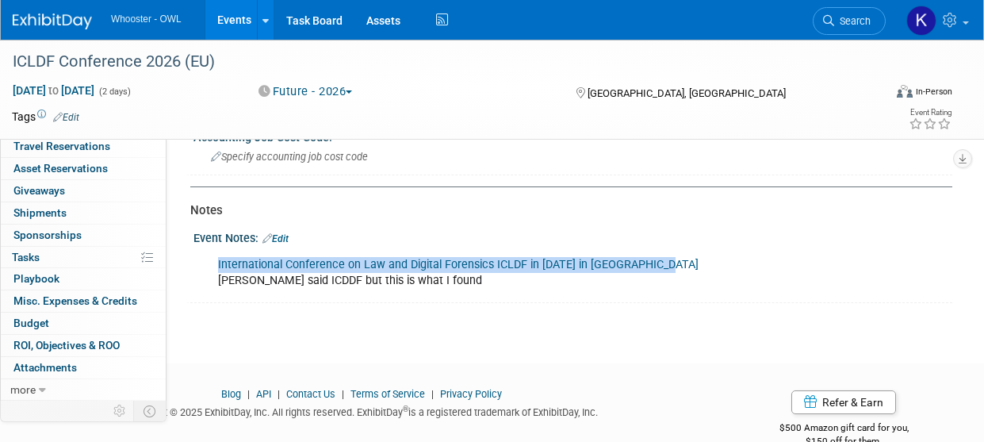
drag, startPoint x: 683, startPoint y: 265, endPoint x: 199, endPoint y: 249, distance: 484.0
click at [199, 249] on div "International Conference on Law and Digital Forensics ICLDF in November 2026 in…" at bounding box center [573, 271] width 759 height 53
copy link "International Conference on Law and Digital Forensics ICLDF in November 2026 in…"
click at [240, 24] on link "Events" at bounding box center [234, 20] width 58 height 40
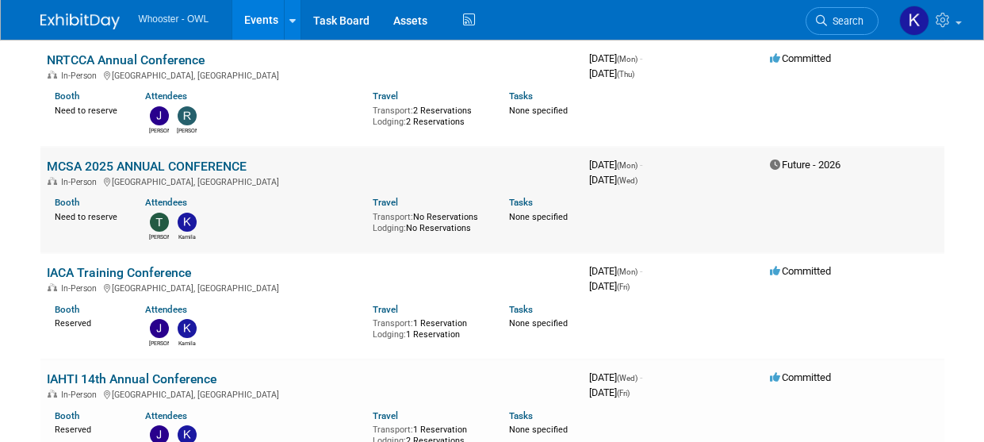
scroll to position [159, 0]
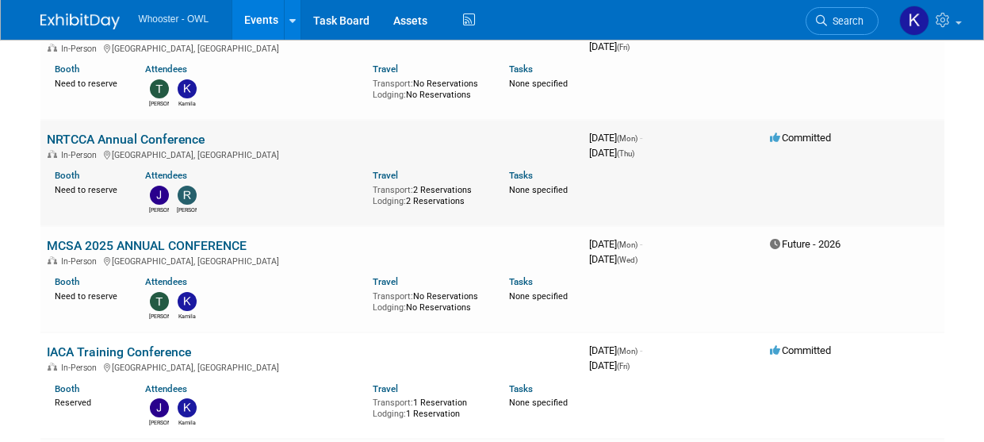
click at [185, 142] on link "NRTCCA Annual Conference" at bounding box center [126, 139] width 158 height 15
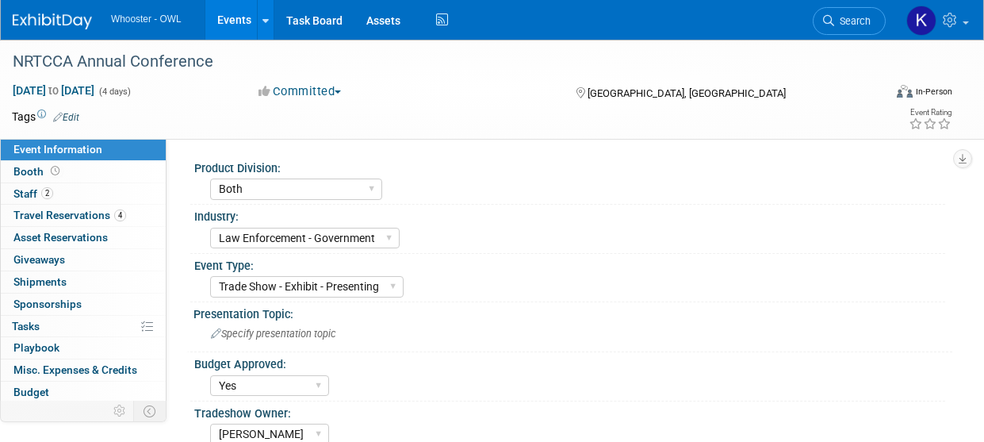
select select "Both"
select select "Law Enforcement - Government"
select select "Trade Show - Exhibit - Presenting"
select select "Yes"
select select "[PERSON_NAME]"
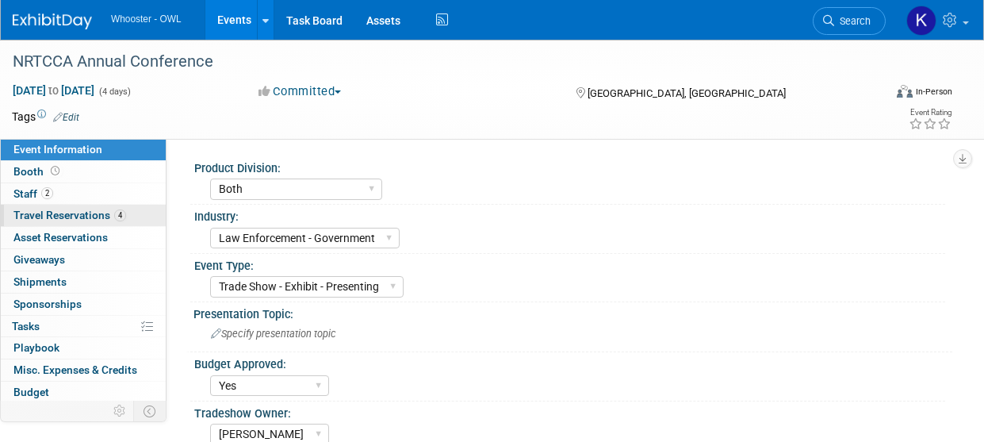
click at [82, 211] on span "Travel Reservations 4" at bounding box center [69, 215] width 113 height 13
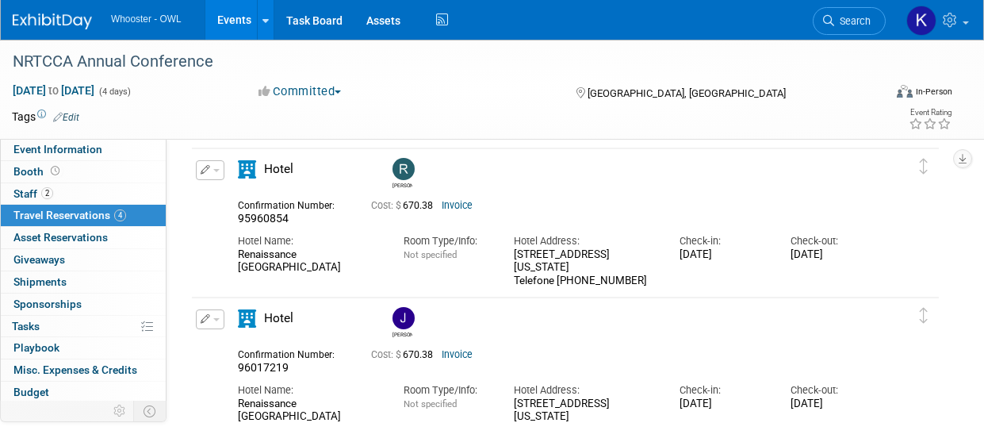
scroll to position [793, 0]
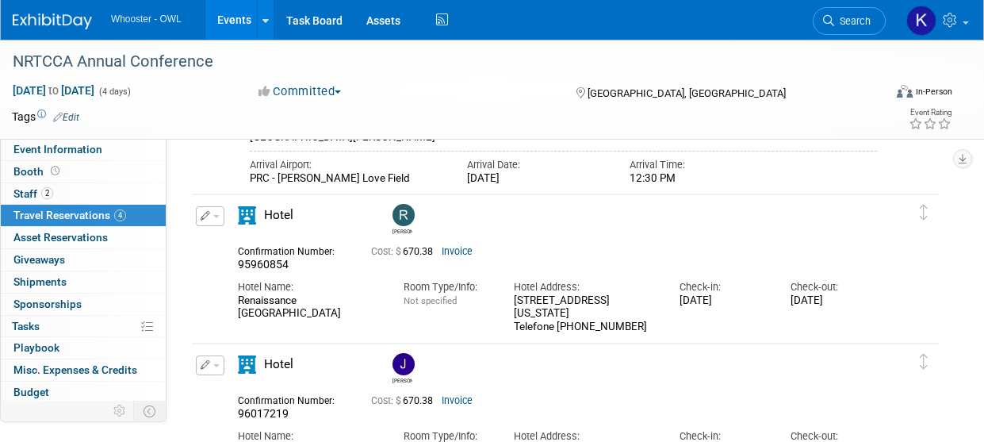
click at [244, 25] on link "Events" at bounding box center [234, 20] width 58 height 40
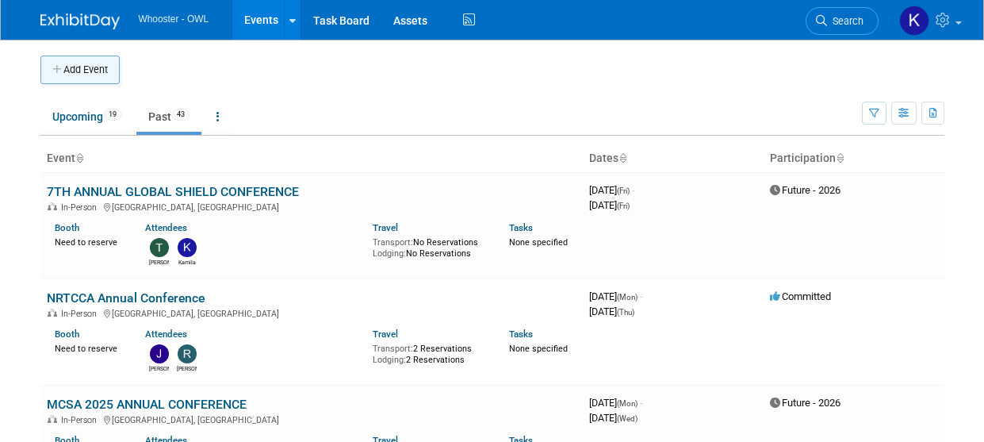
click at [86, 73] on button "Add Event" at bounding box center [79, 70] width 79 height 29
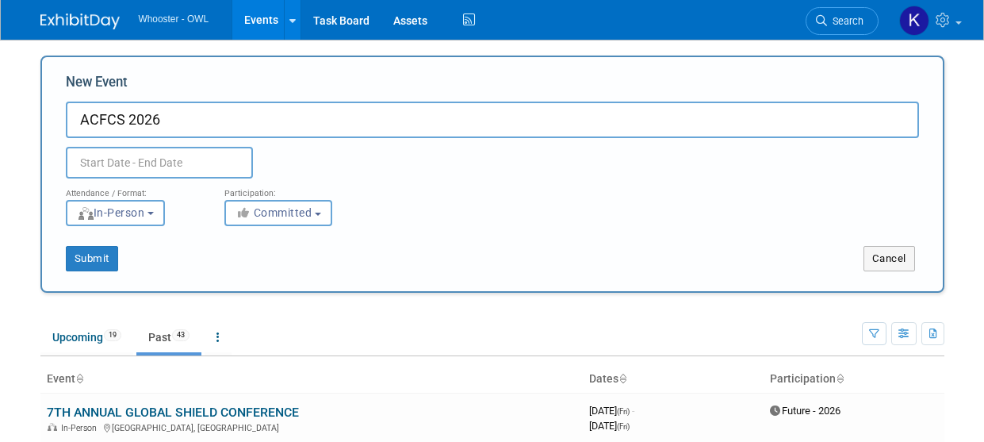
click at [76, 113] on input "ACFCS 2026" at bounding box center [492, 120] width 853 height 36
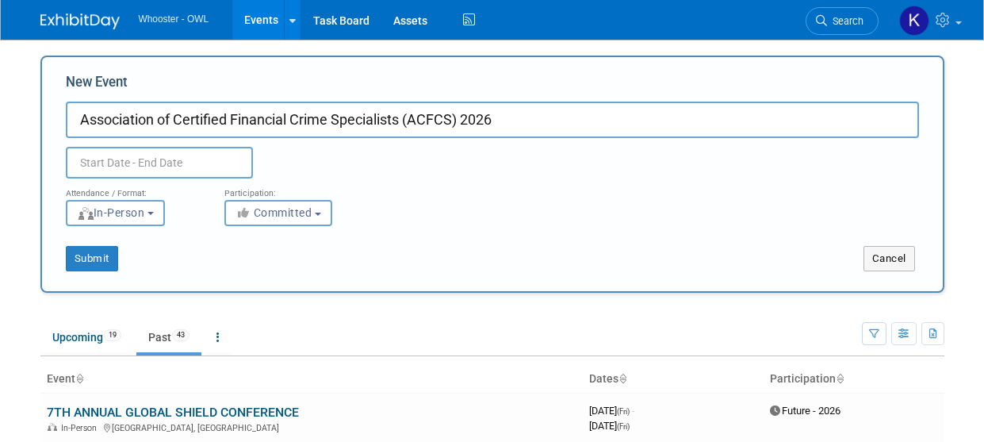
type input "Association of Certified Financial Crime Specialists (ACFCS) 2026"
click at [267, 209] on span "Committed" at bounding box center [274, 212] width 77 height 13
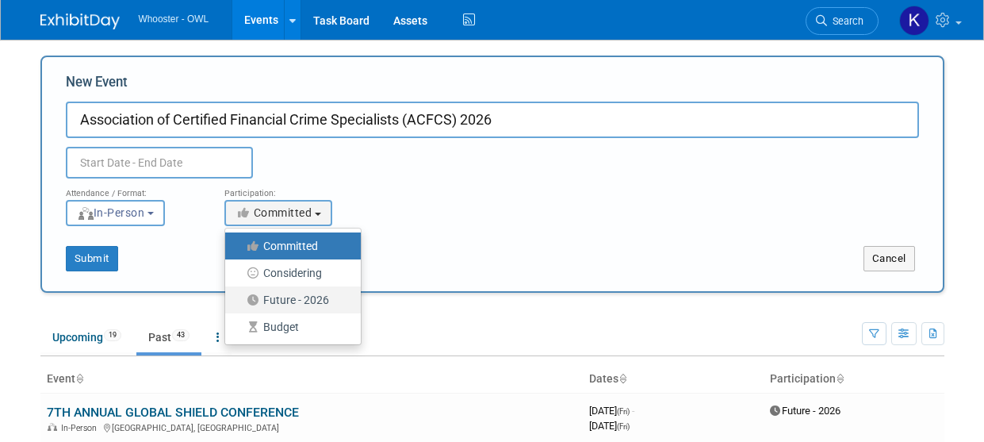
click at [280, 300] on label "Future - 2026" at bounding box center [289, 299] width 112 height 21
click at [240, 300] on input "Future - 2026" at bounding box center [234, 300] width 10 height 10
select select "101"
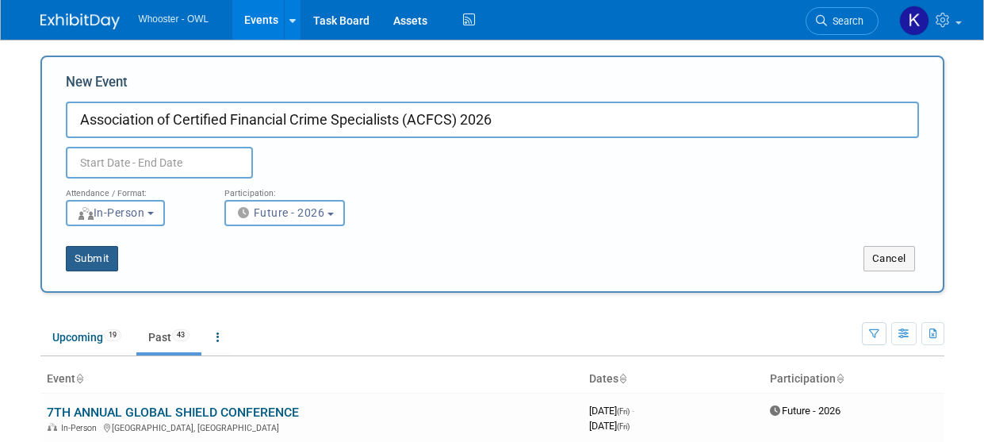
click at [106, 256] on button "Submit" at bounding box center [92, 258] width 52 height 25
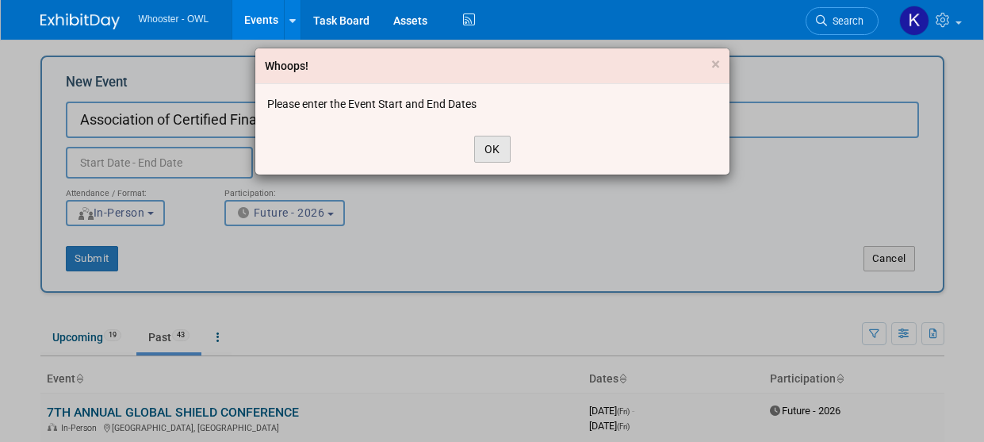
click at [492, 148] on button "OK" at bounding box center [492, 149] width 36 height 27
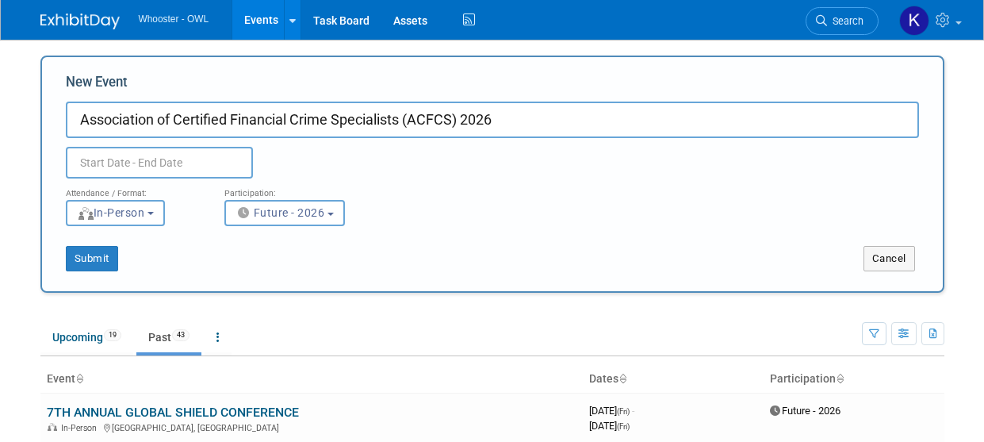
click at [125, 155] on input "text" at bounding box center [159, 163] width 187 height 32
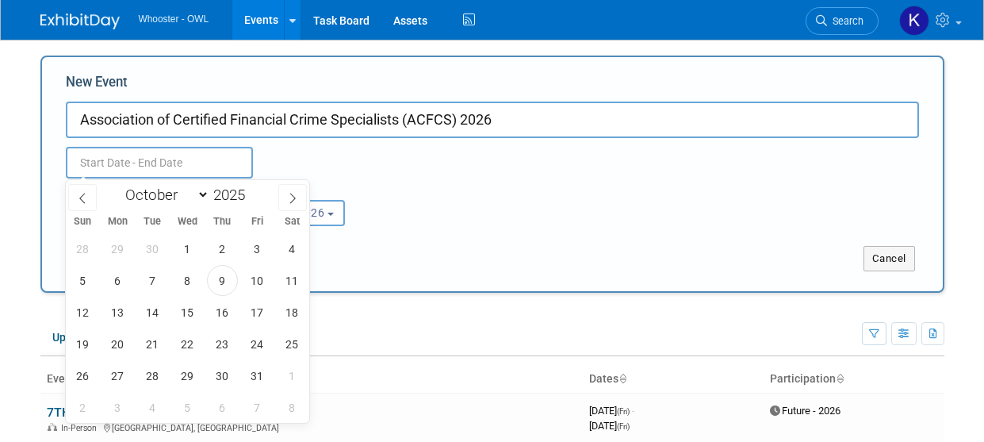
click at [606, 113] on input "Association of Certified Financial Crime Specialists (ACFCS) 2026" at bounding box center [492, 120] width 853 height 36
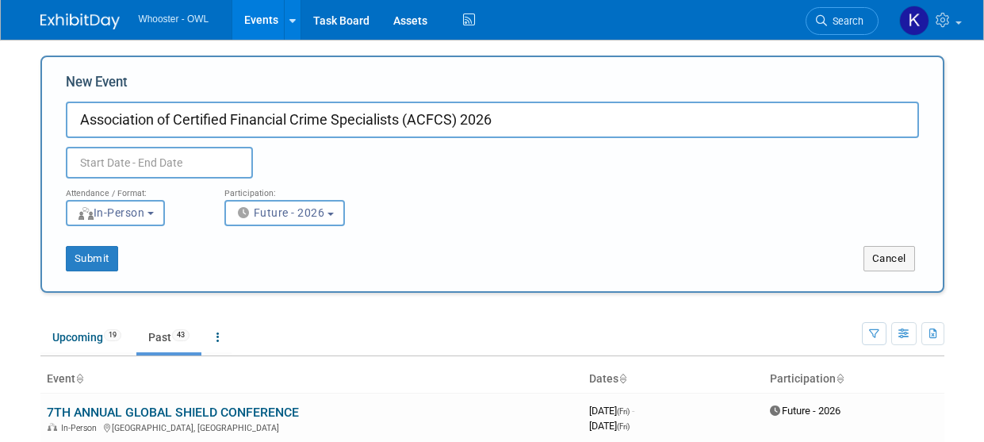
drag, startPoint x: 606, startPoint y: 113, endPoint x: 56, endPoint y: 47, distance: 553.6
click at [166, 156] on input "text" at bounding box center [159, 163] width 187 height 32
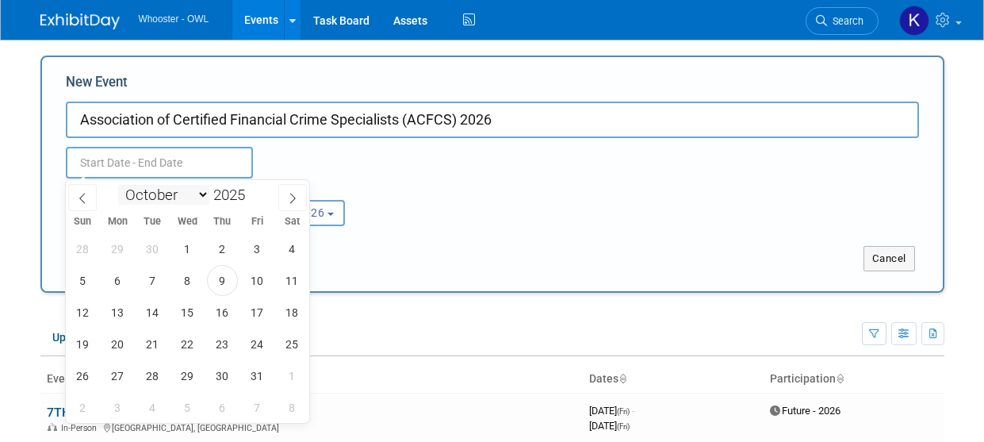
click at [167, 197] on select "January February March April May June July August September October November De…" at bounding box center [163, 195] width 91 height 20
select select "2"
click at [118, 185] on select "January February March April May June July August September October November De…" at bounding box center [163, 195] width 91 height 20
click at [249, 192] on span at bounding box center [251, 191] width 11 height 10
type input "2026"
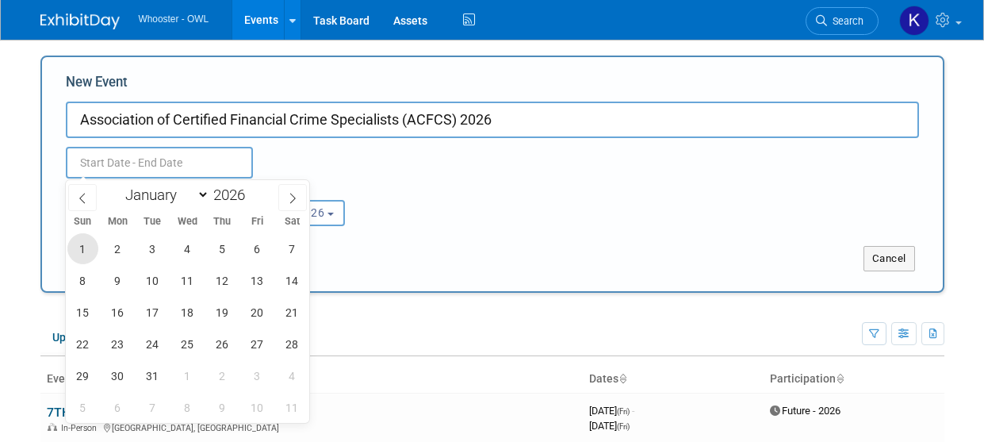
click at [92, 247] on span "1" at bounding box center [82, 248] width 31 height 31
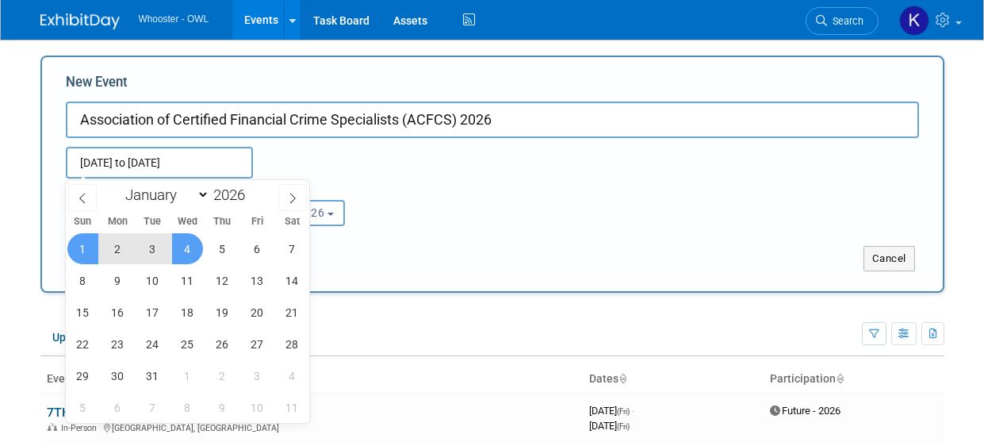
click at [175, 252] on span "4" at bounding box center [187, 248] width 31 height 31
type input "Mar 1, 2026 to Mar 4, 2026"
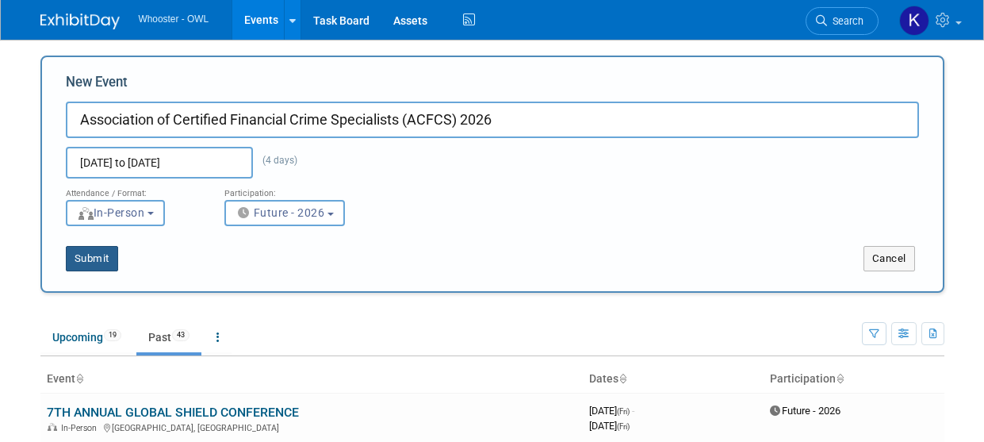
click at [100, 261] on button "Submit" at bounding box center [92, 258] width 52 height 25
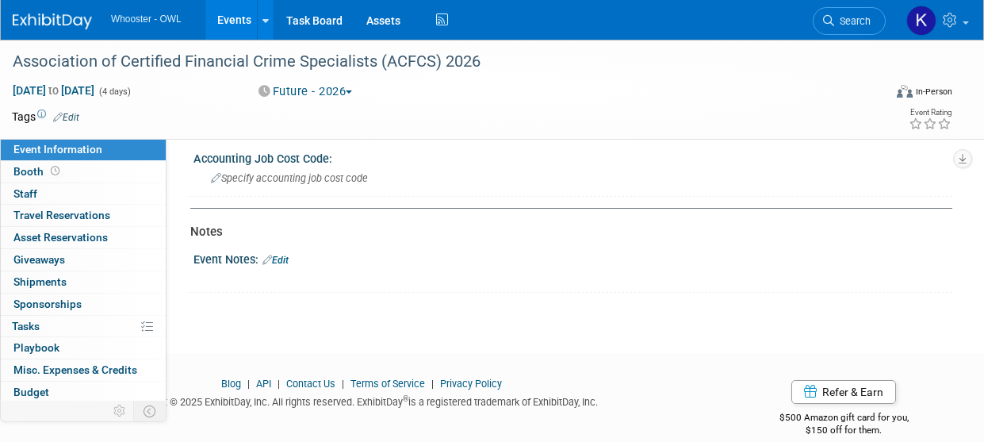
scroll to position [1023, 0]
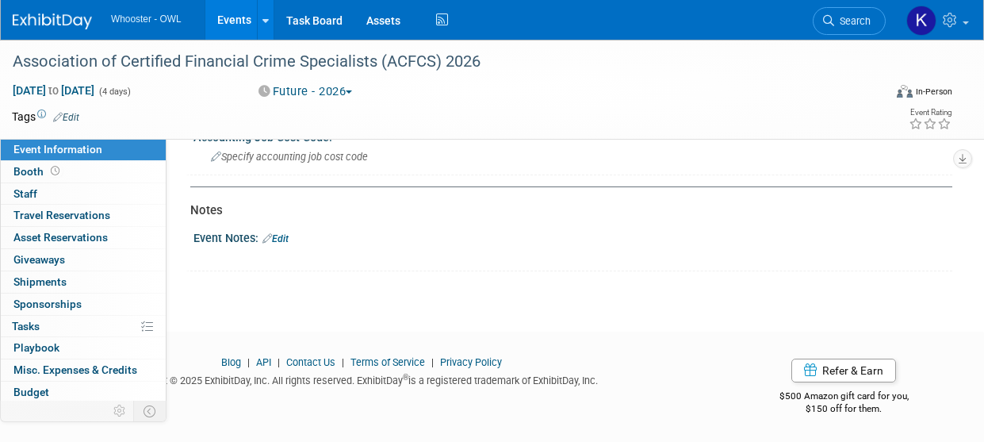
click at [286, 235] on link "Edit" at bounding box center [276, 238] width 26 height 11
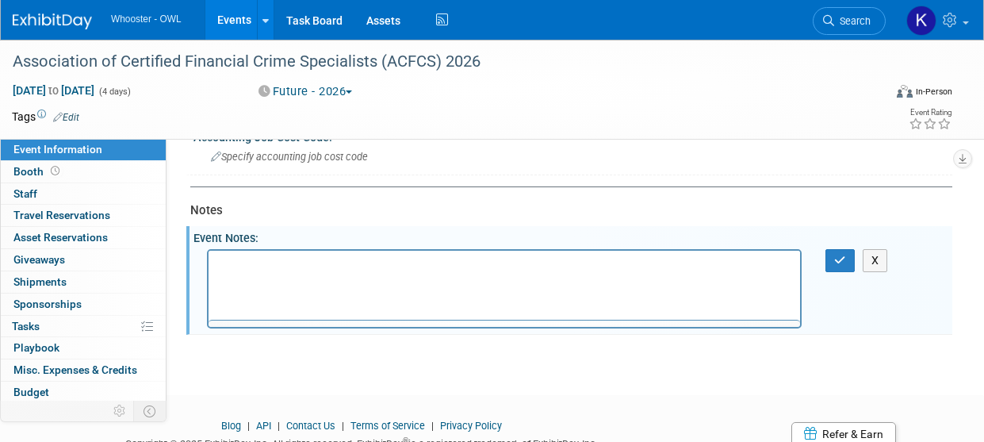
scroll to position [0, 0]
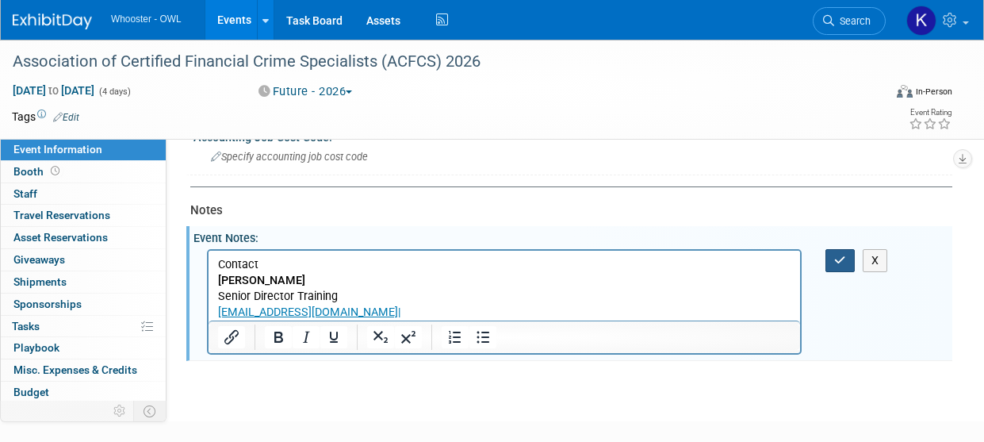
click at [830, 262] on button "button" at bounding box center [840, 260] width 29 height 23
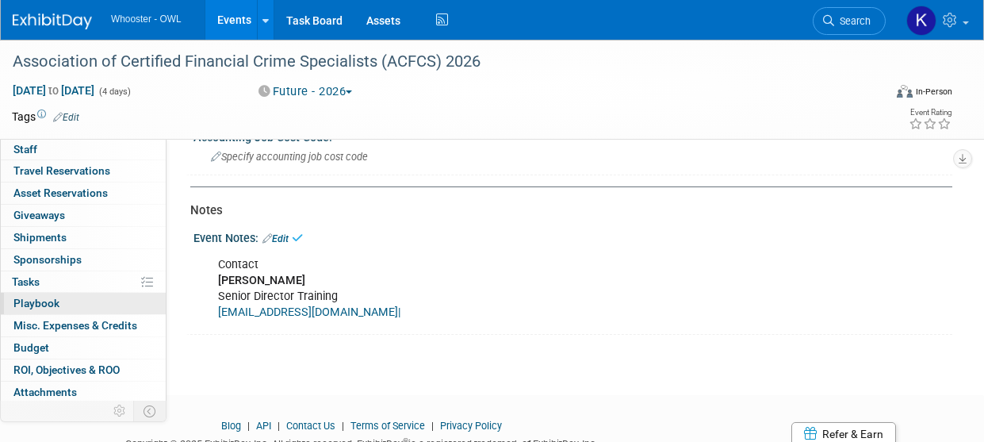
scroll to position [69, 0]
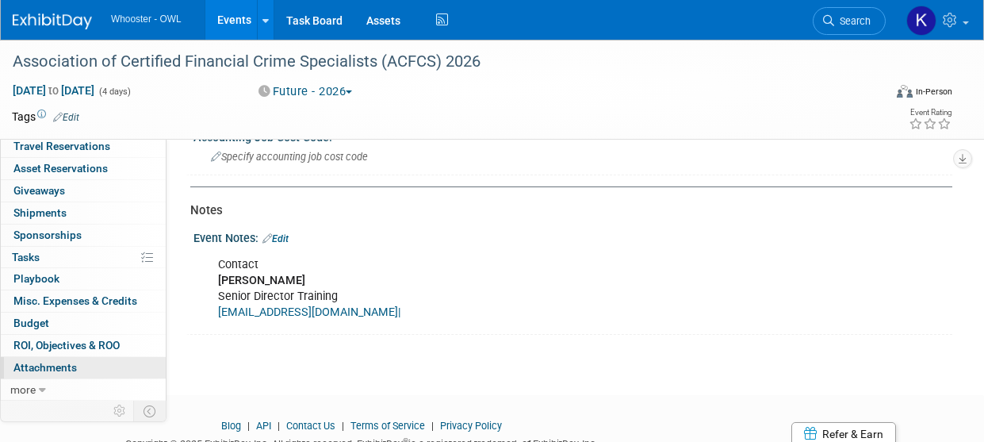
click at [83, 363] on link "0 Attachments 0" at bounding box center [83, 367] width 165 height 21
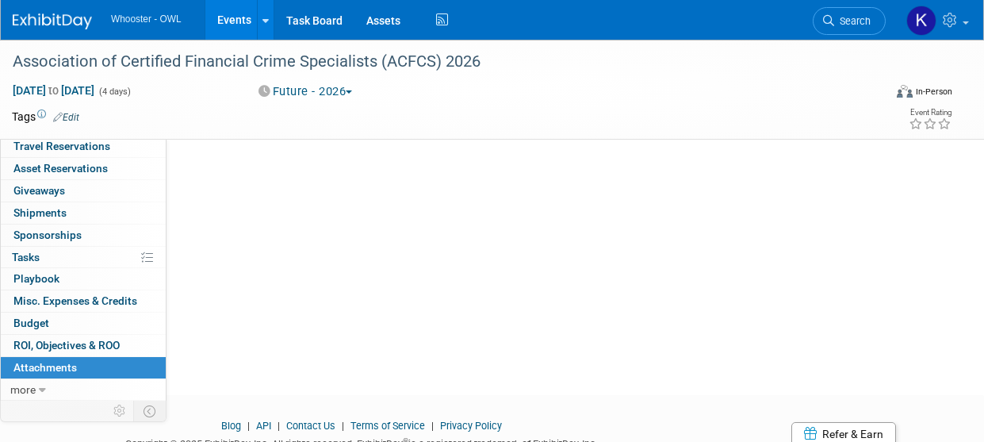
scroll to position [0, 0]
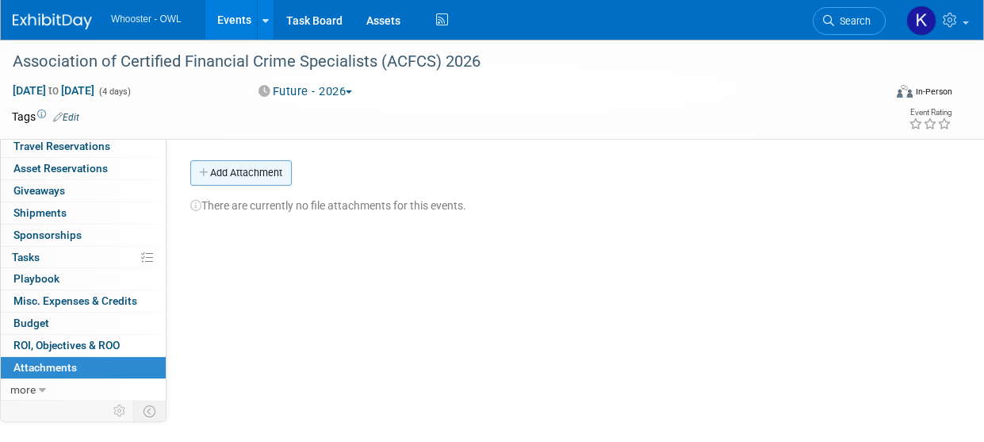
click at [251, 174] on button "Add Attachment" at bounding box center [241, 172] width 102 height 25
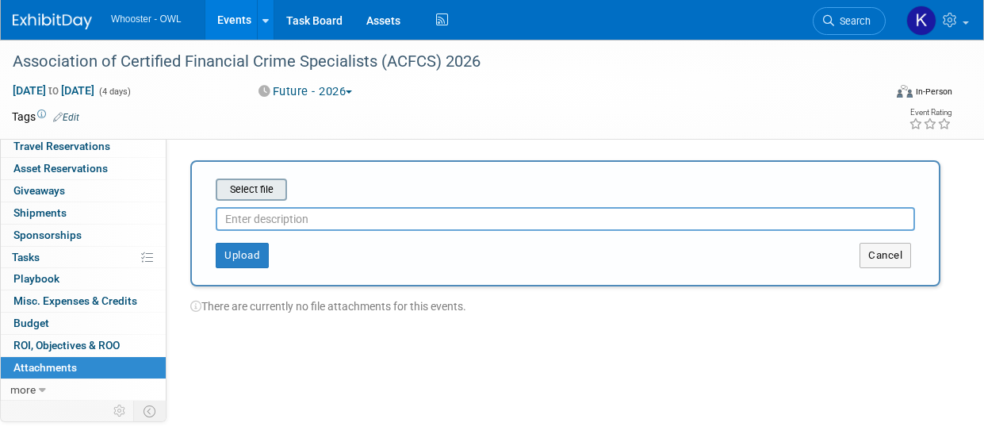
click at [270, 190] on input "file" at bounding box center [191, 189] width 189 height 19
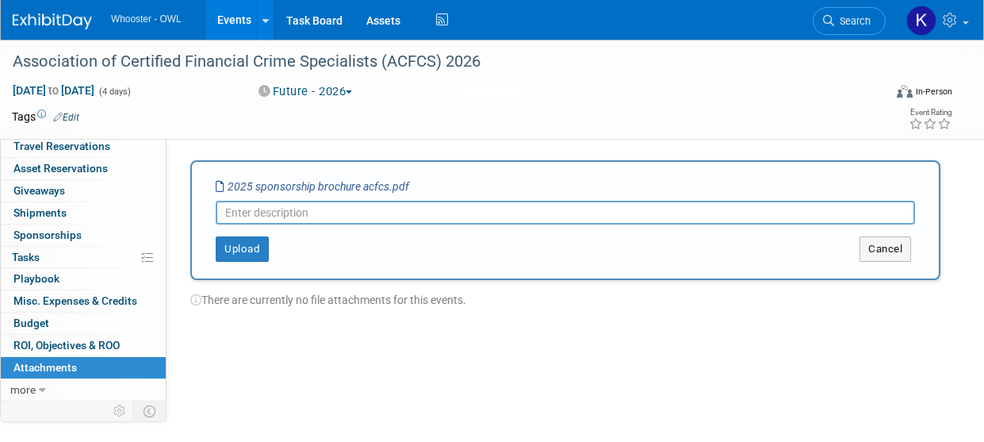
paste input "2025 Sponsorship Brochure ACFCS"
type input "2025 Sponsorship Brochure ACFCS"
click at [251, 247] on button "Upload" at bounding box center [242, 248] width 53 height 25
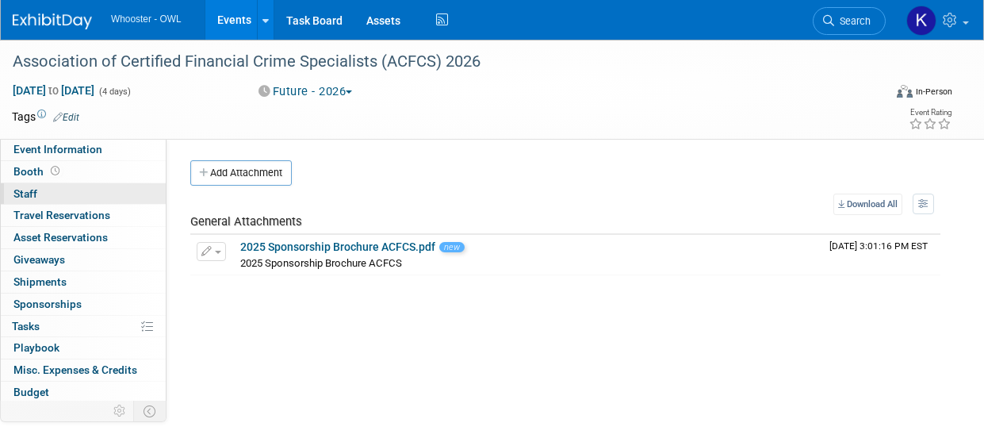
click at [82, 190] on link "0 Staff 0" at bounding box center [83, 193] width 165 height 21
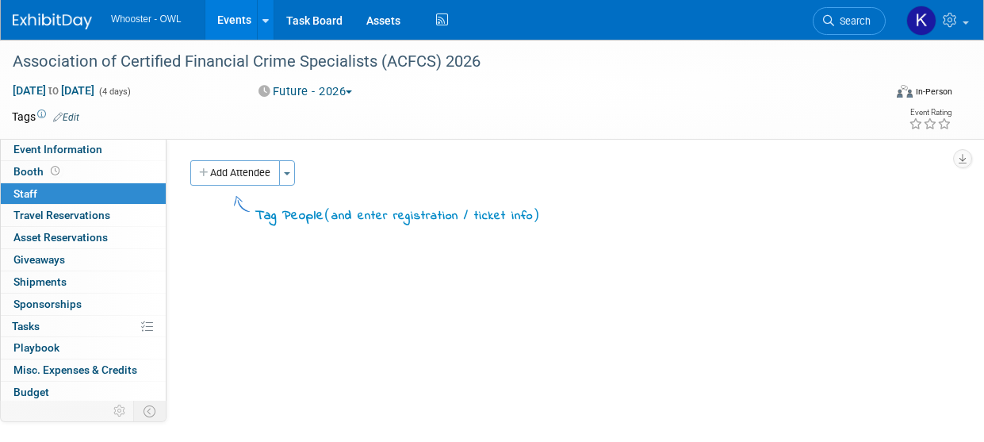
click at [247, 23] on link "Events" at bounding box center [234, 20] width 58 height 40
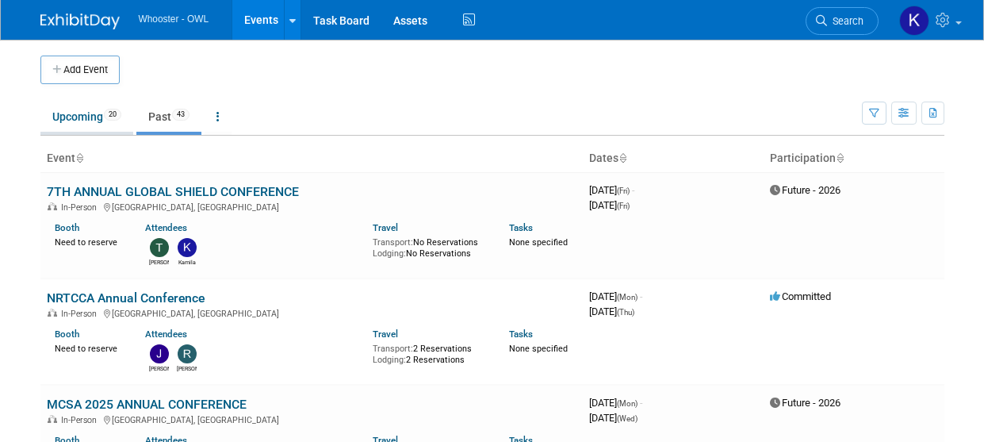
click at [94, 123] on link "Upcoming 20" at bounding box center [86, 117] width 93 height 30
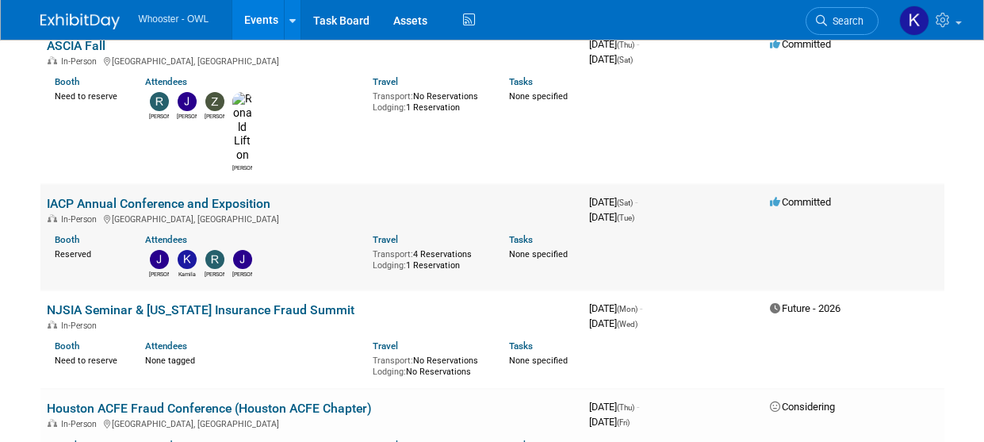
scroll to position [476, 0]
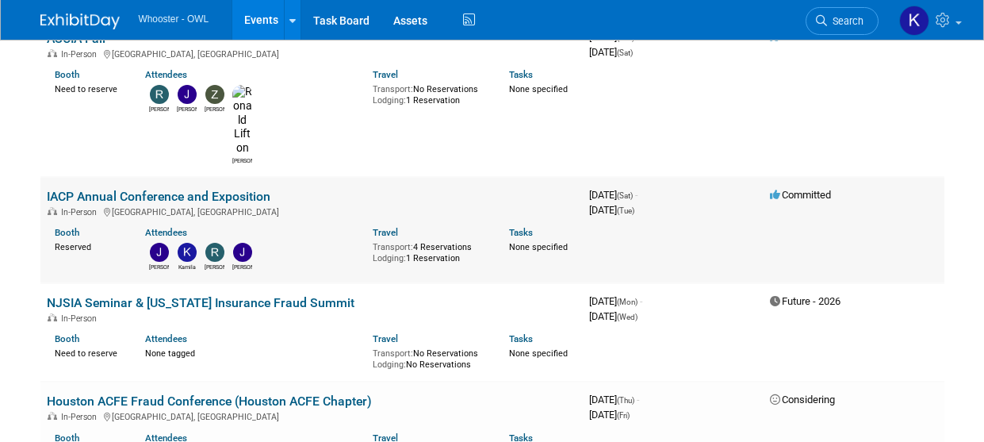
click at [161, 189] on link "IACP Annual Conference and Exposition" at bounding box center [159, 196] width 224 height 15
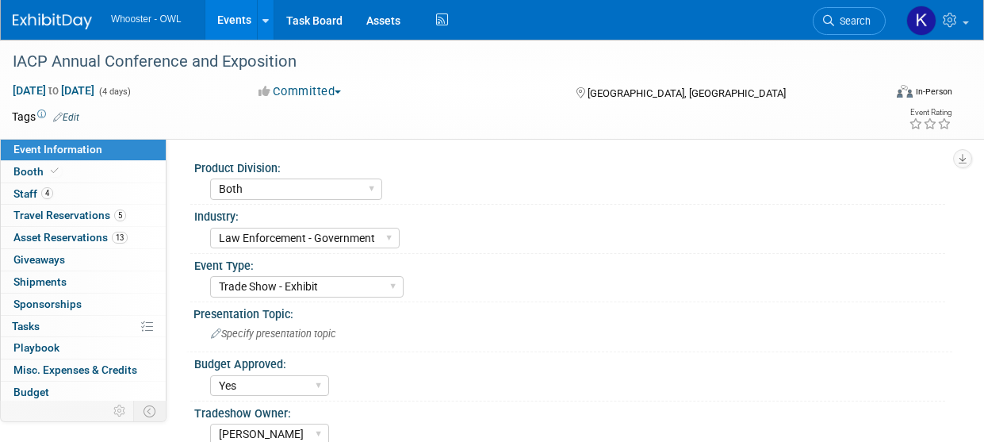
select select "Both"
select select "Law Enforcement - Government"
select select "Trade Show - Exhibit"
select select "Yes"
select select "Kamila Castaneda"
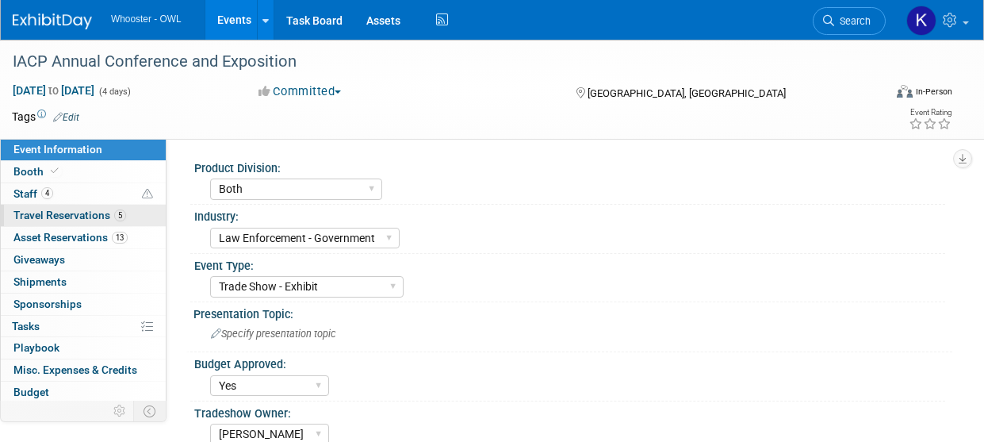
click at [130, 221] on link "5 Travel Reservations 5" at bounding box center [83, 215] width 165 height 21
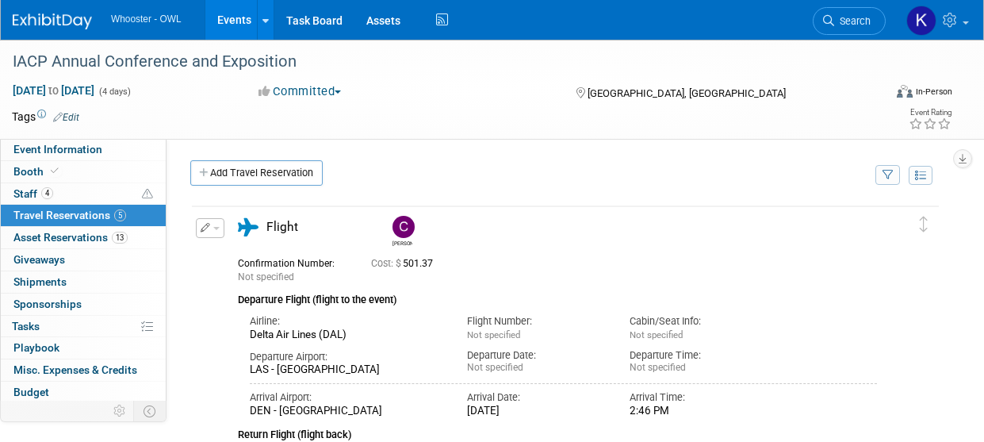
click at [224, 178] on link "Add Travel Reservation" at bounding box center [256, 172] width 132 height 25
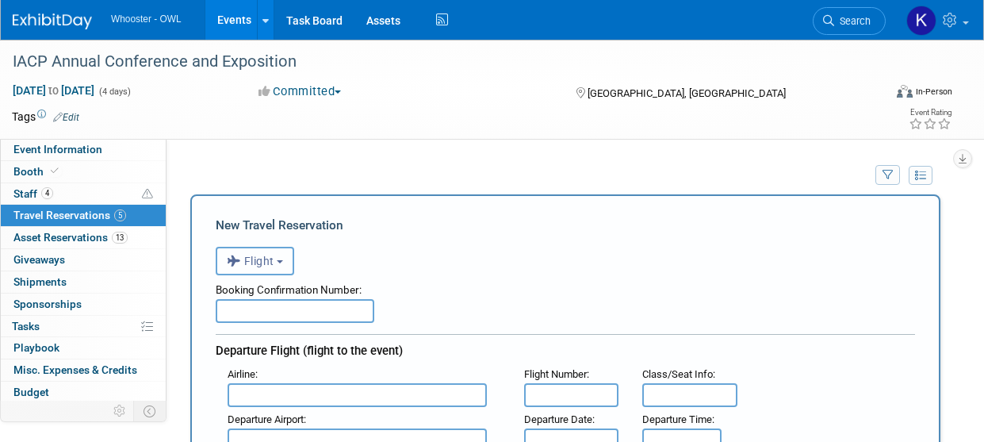
click at [271, 255] on button "Flight" at bounding box center [255, 261] width 79 height 29
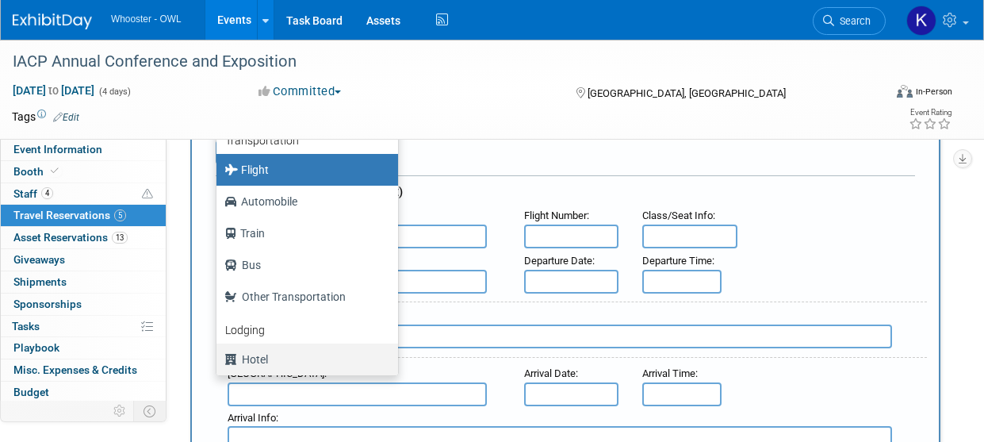
click at [295, 355] on label "Hotel" at bounding box center [303, 359] width 158 height 25
click at [219, 355] on input "Hotel" at bounding box center [214, 357] width 10 height 10
select select "6"
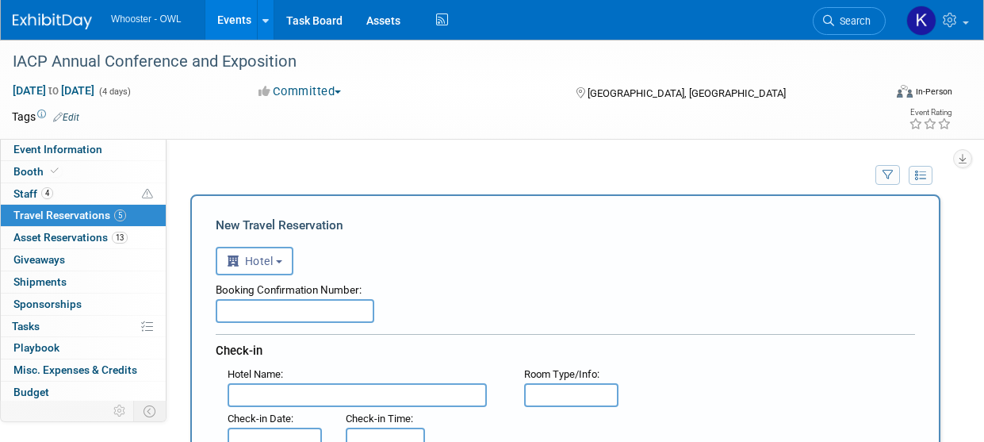
click at [282, 308] on input "text" at bounding box center [295, 311] width 159 height 24
click at [232, 311] on input "text" at bounding box center [295, 311] width 159 height 24
paste input "51724296"
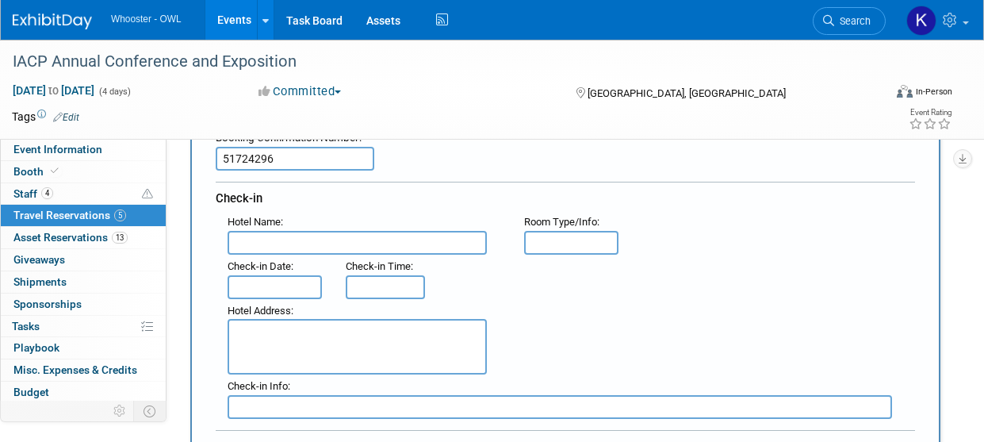
scroll to position [159, 0]
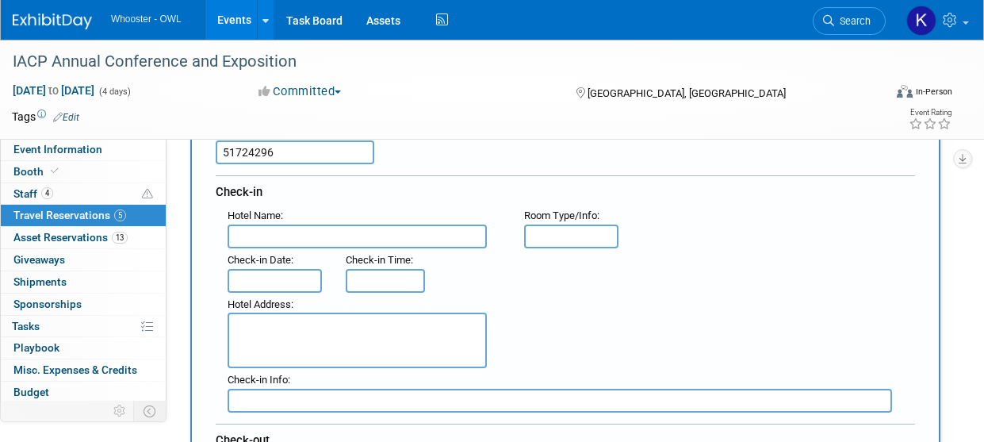
type input "51724296"
click at [279, 235] on input "text" at bounding box center [357, 236] width 259 height 24
click at [286, 243] on input "text" at bounding box center [357, 236] width 259 height 24
paste input "Hilton Denver City Center"
type input "Hilton Denver City Center"
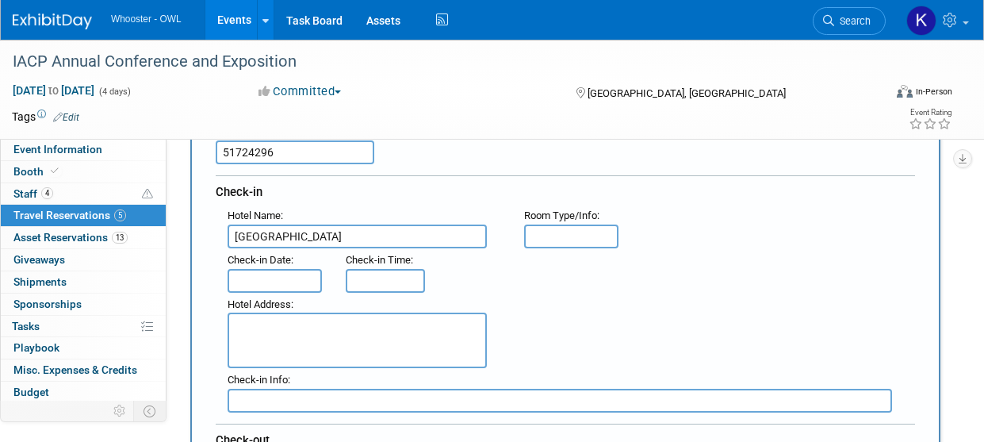
click at [282, 282] on input "text" at bounding box center [275, 281] width 94 height 24
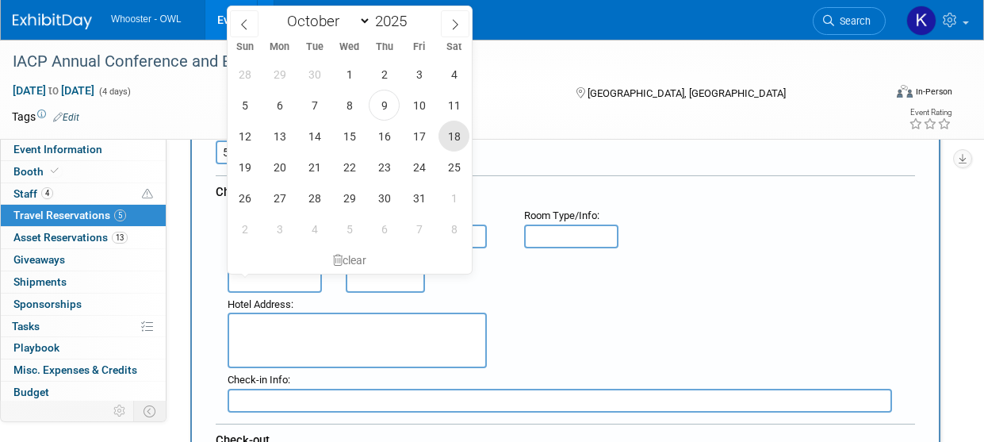
click at [460, 133] on span "18" at bounding box center [454, 136] width 31 height 31
type input "Oct 18, 2025"
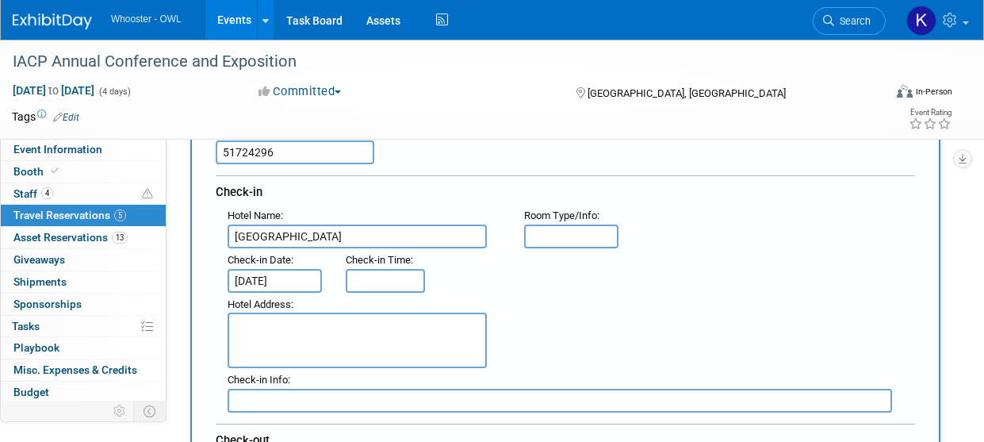
type input "3:00 PM"
click at [384, 291] on input "3:00 PM" at bounding box center [385, 281] width 79 height 24
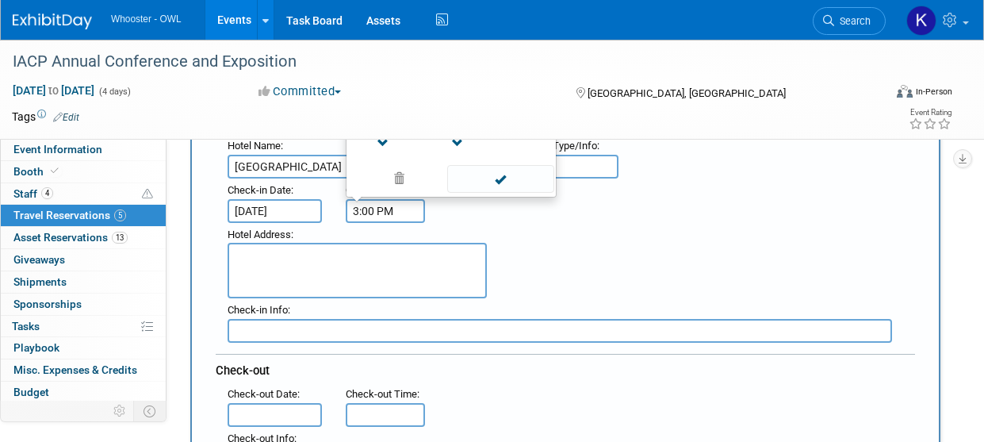
scroll to position [317, 0]
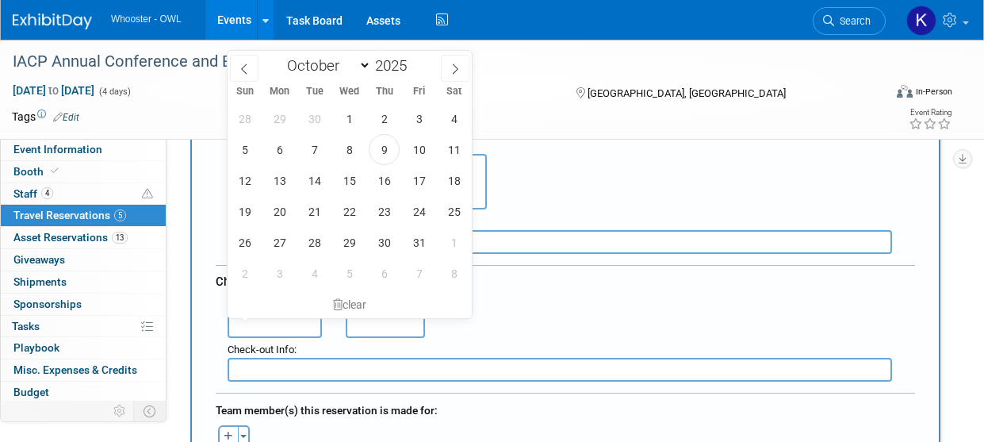
click at [308, 324] on input "text" at bounding box center [275, 326] width 94 height 24
click at [281, 204] on span "20" at bounding box center [279, 211] width 31 height 31
type input "Oct 20, 2025"
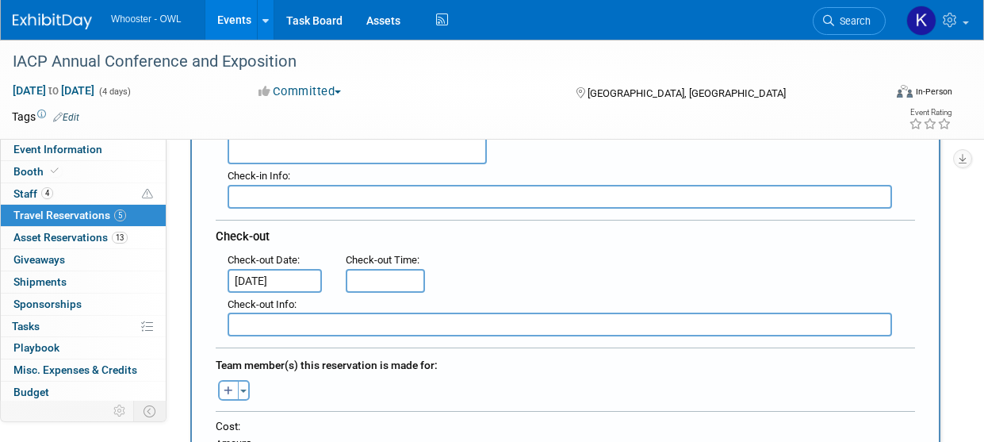
scroll to position [397, 0]
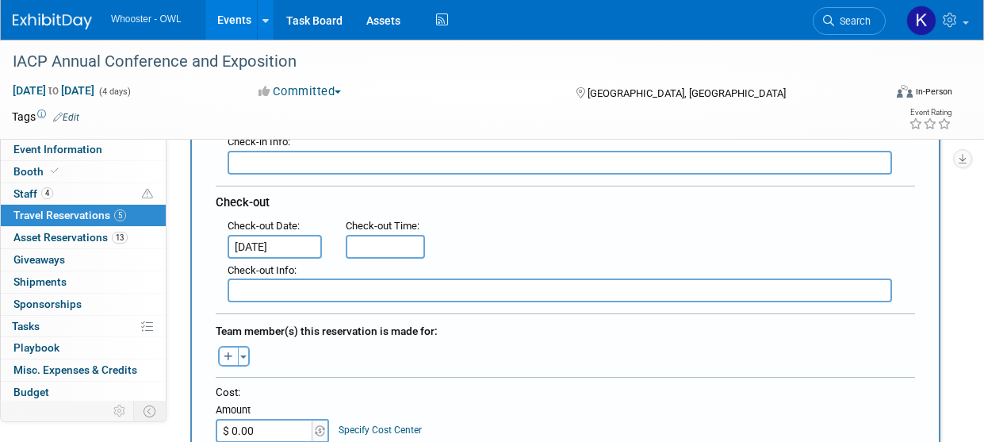
click at [226, 355] on icon "button" at bounding box center [229, 357] width 10 height 10
select select
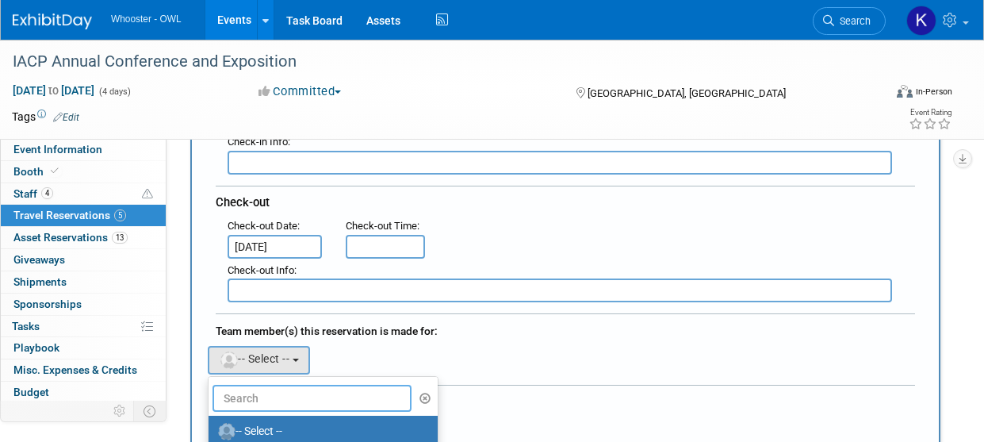
click at [274, 394] on input "text" at bounding box center [312, 398] width 199 height 27
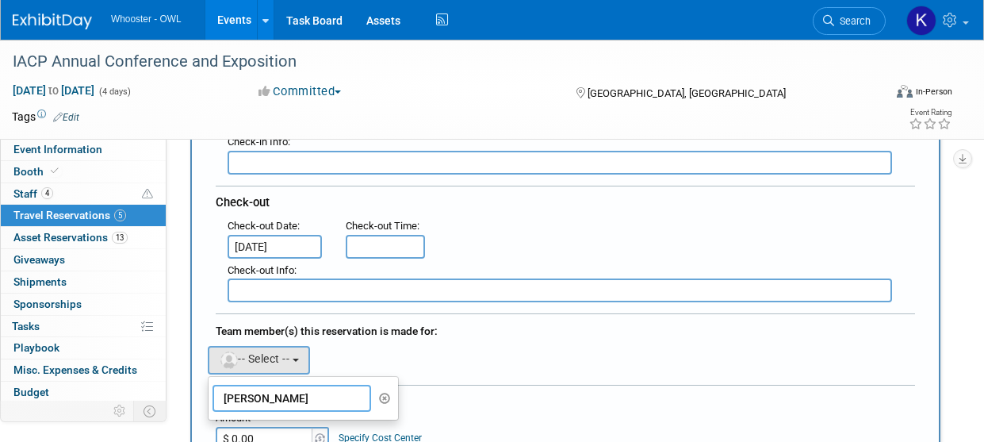
type input "kevin"
click at [401, 340] on div "Team member(s) this reservation is made for:" at bounding box center [565, 328] width 699 height 25
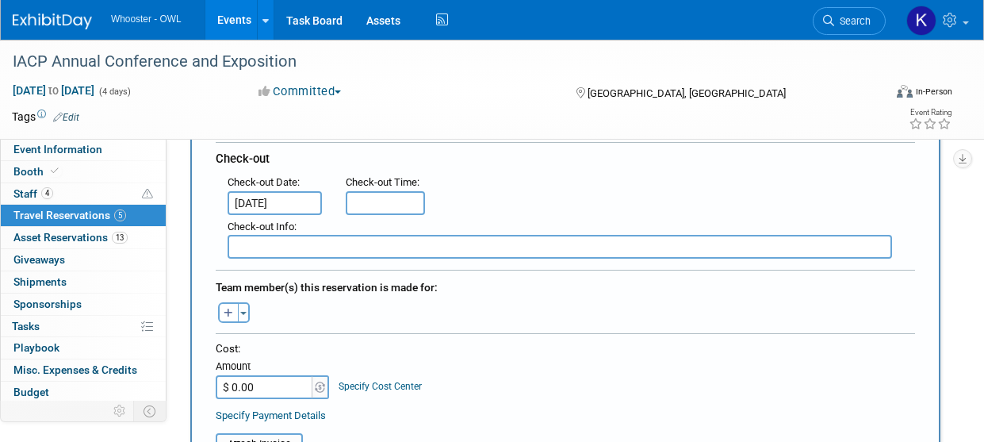
scroll to position [476, 0]
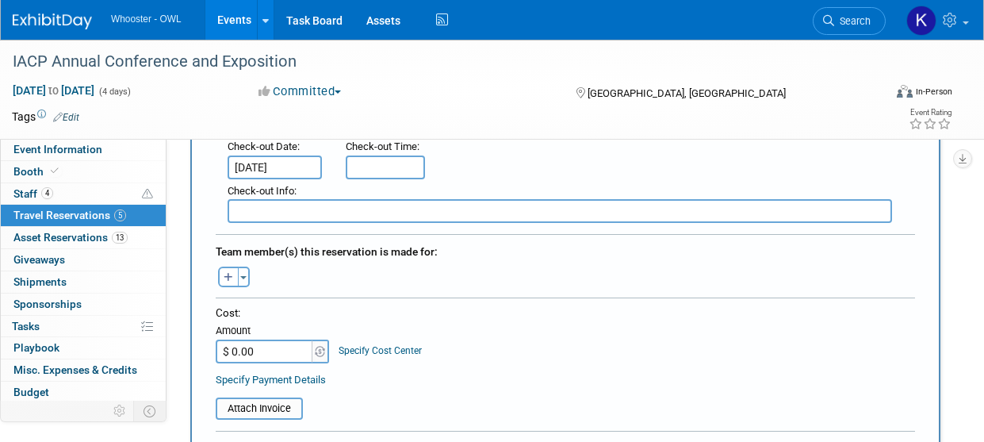
click at [266, 355] on input "$ 0.00" at bounding box center [265, 351] width 99 height 24
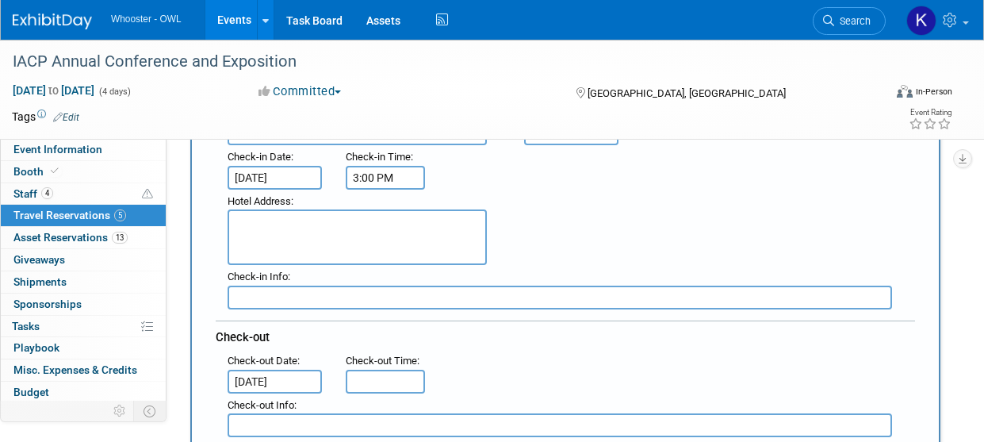
scroll to position [159, 0]
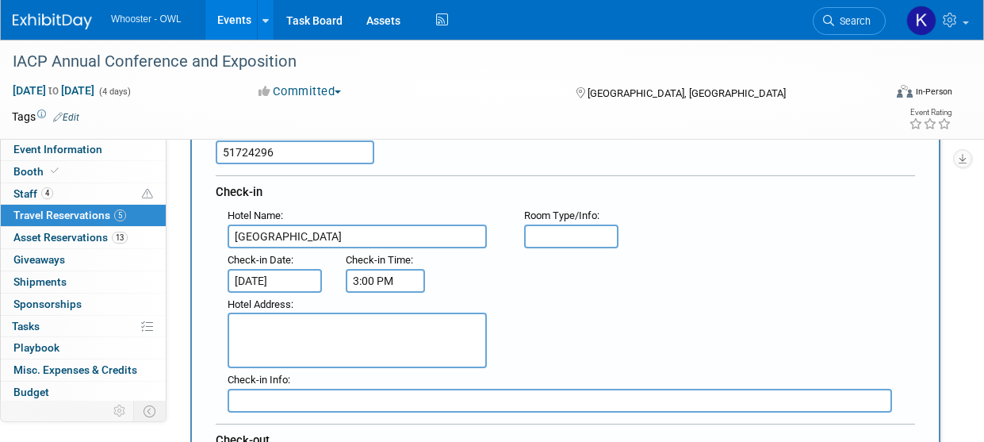
click at [314, 346] on textarea at bounding box center [357, 340] width 259 height 56
paste textarea "1701 California St Rating Denver, CO 80202 Distance to event 0.36 miles 1-303-2…"
click at [235, 337] on textarea "1701 California St Rating Denver, CO 80202 Distance to event 0.36 miles 1-303-2…" at bounding box center [357, 340] width 259 height 56
drag, startPoint x: 427, startPoint y: 324, endPoint x: 383, endPoint y: 315, distance: 44.5
click at [383, 315] on textarea "1701 California St Rating Denver, CO 80202 Distance to event 0.36 miles 1-303-2…" at bounding box center [357, 340] width 259 height 56
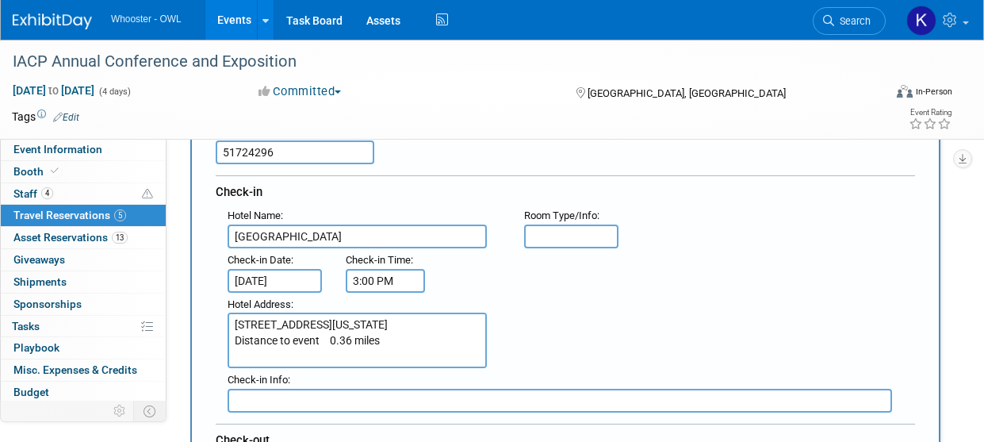
click at [388, 346] on textarea "1701 California St Denver, CO 80202 Distance to event 0.36 miles 1-303-297-1300" at bounding box center [357, 340] width 259 height 56
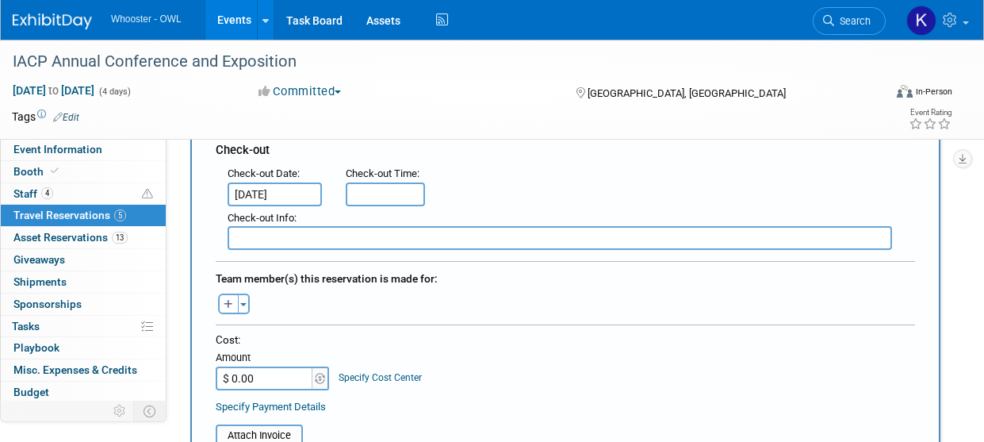
scroll to position [476, 0]
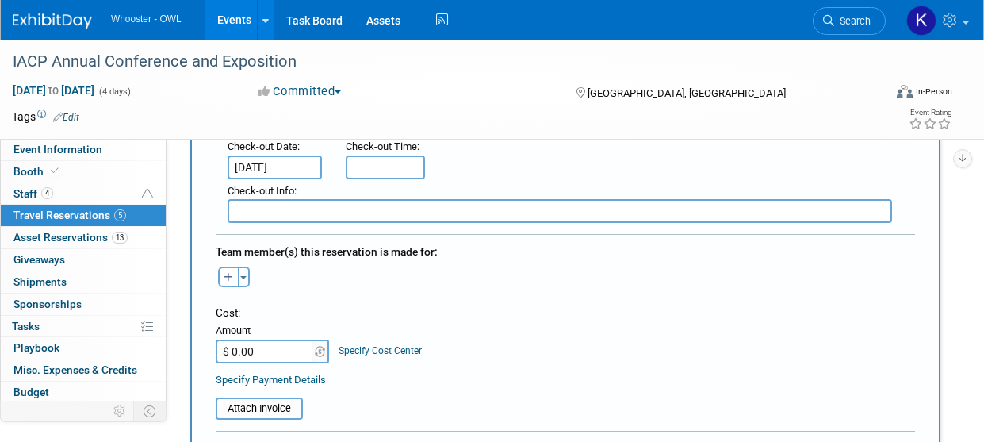
type textarea "1701 California St Denver, CO 80202 Distance to event 0.36 miles 1-303-297-1300"
click at [262, 355] on input "$ 0.00" at bounding box center [265, 351] width 99 height 24
type input "$ 892.52"
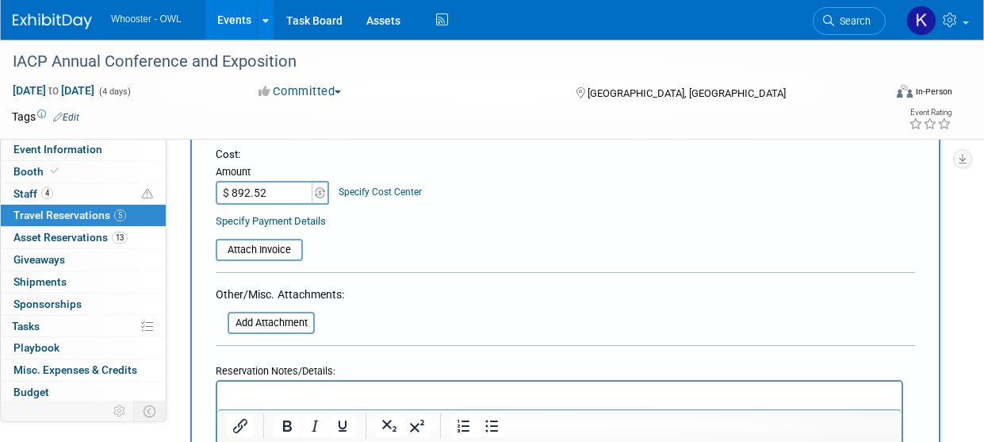
scroll to position [793, 0]
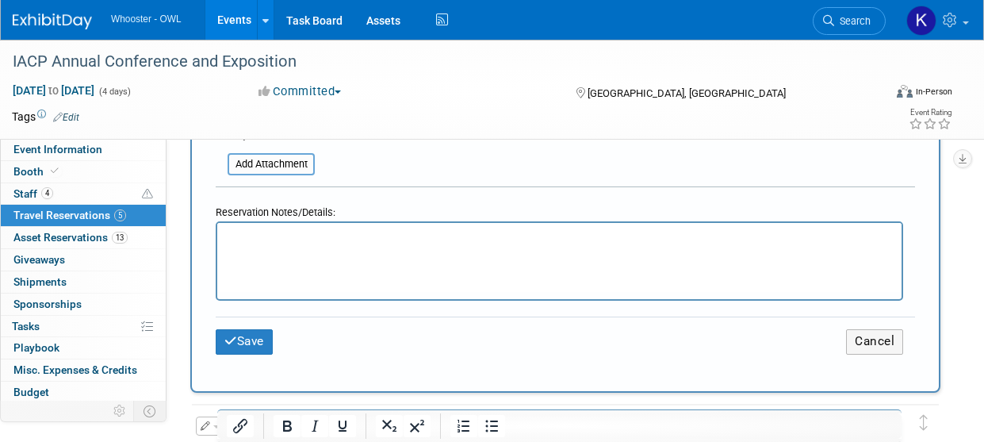
click at [278, 246] on html at bounding box center [559, 234] width 684 height 23
click at [228, 345] on icon "submit" at bounding box center [230, 341] width 13 height 12
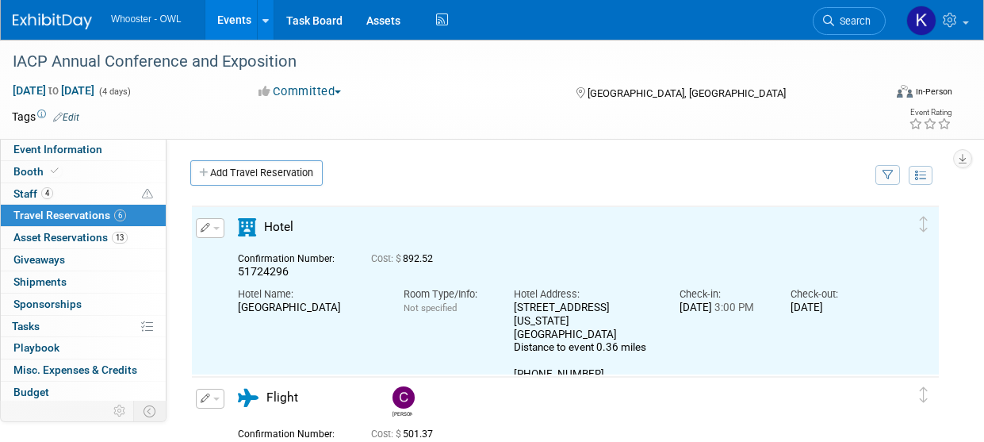
scroll to position [0, 0]
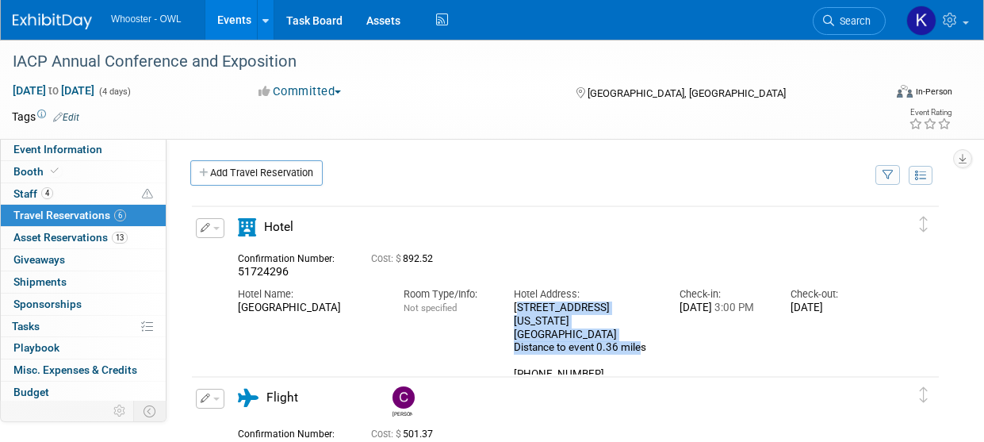
drag, startPoint x: 592, startPoint y: 339, endPoint x: 508, endPoint y: 312, distance: 87.5
click at [508, 312] on div "Hotel Address: 1701 California St Denver, CO 80202 Distance to event 0.36 miles…" at bounding box center [585, 330] width 166 height 102
copy div "1701 California St Denver, CO 80202 Distance to event 0.36 miles"
click at [217, 232] on button "button" at bounding box center [210, 228] width 29 height 20
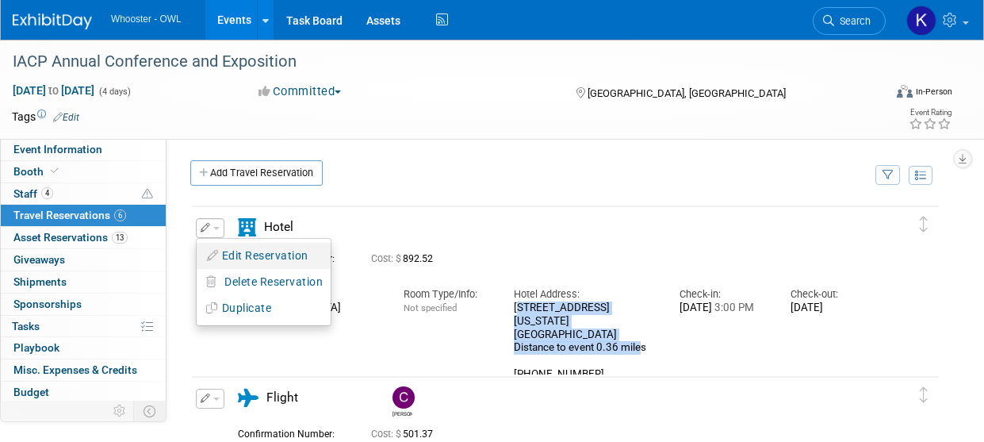
click at [222, 245] on button "Edit Reservation" at bounding box center [264, 255] width 134 height 23
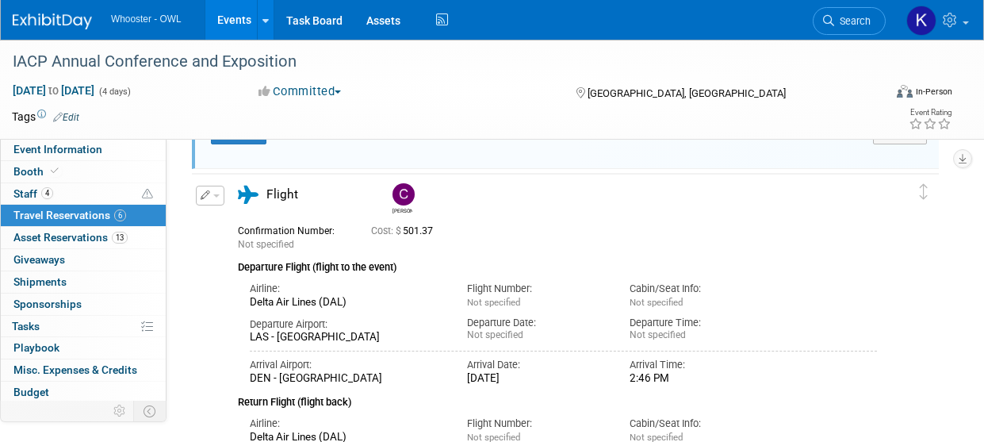
scroll to position [821, 0]
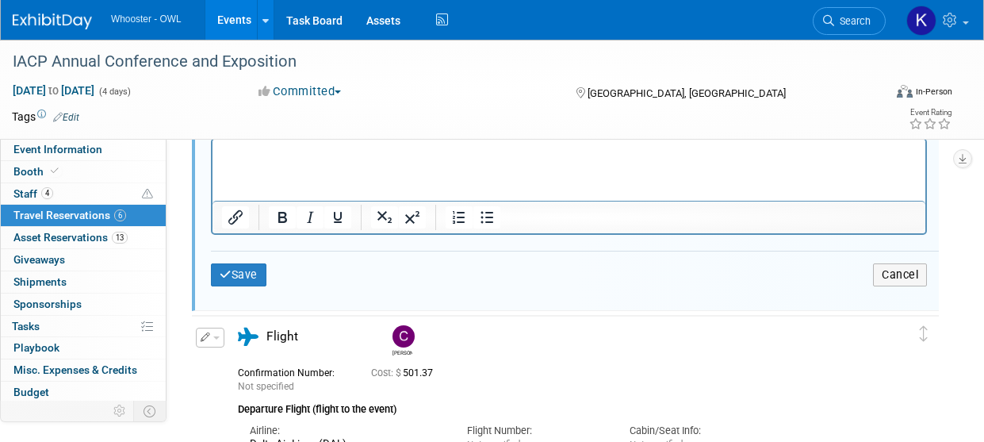
click at [263, 158] on p "Rich Text Area. Press ALT-0 for help." at bounding box center [569, 152] width 695 height 15
click at [252, 293] on div "Save Cancel" at bounding box center [575, 275] width 728 height 48
click at [261, 277] on button "Save" at bounding box center [239, 274] width 56 height 23
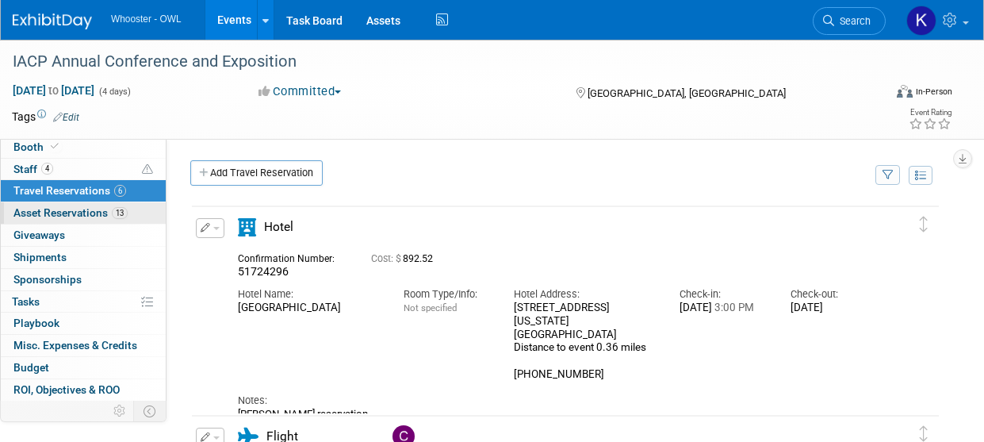
scroll to position [0, 0]
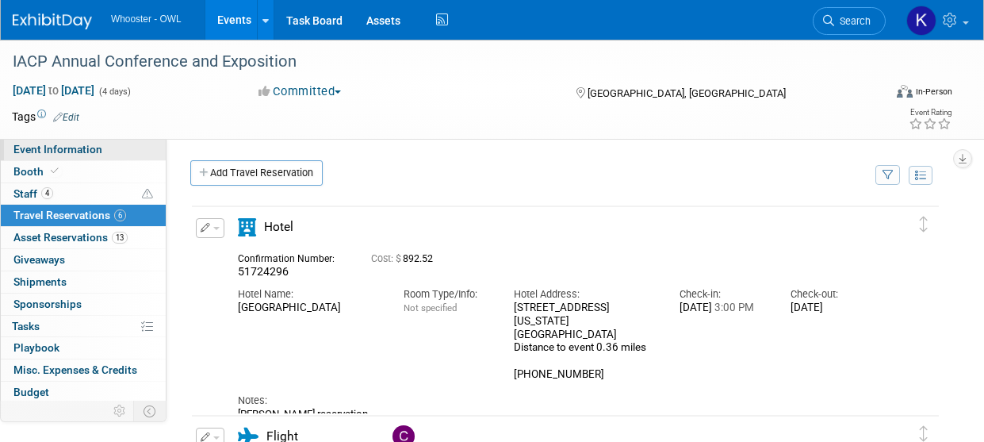
click at [21, 154] on span "Event Information" at bounding box center [57, 149] width 89 height 13
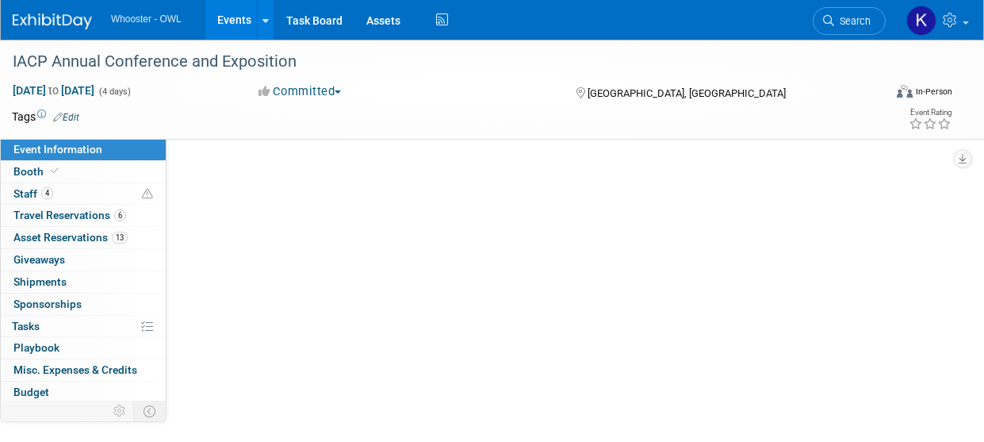
select select "Both"
select select "Law Enforcement - Government"
select select "Trade Show - Exhibit"
select select "Yes"
select select "Kamila Castaneda"
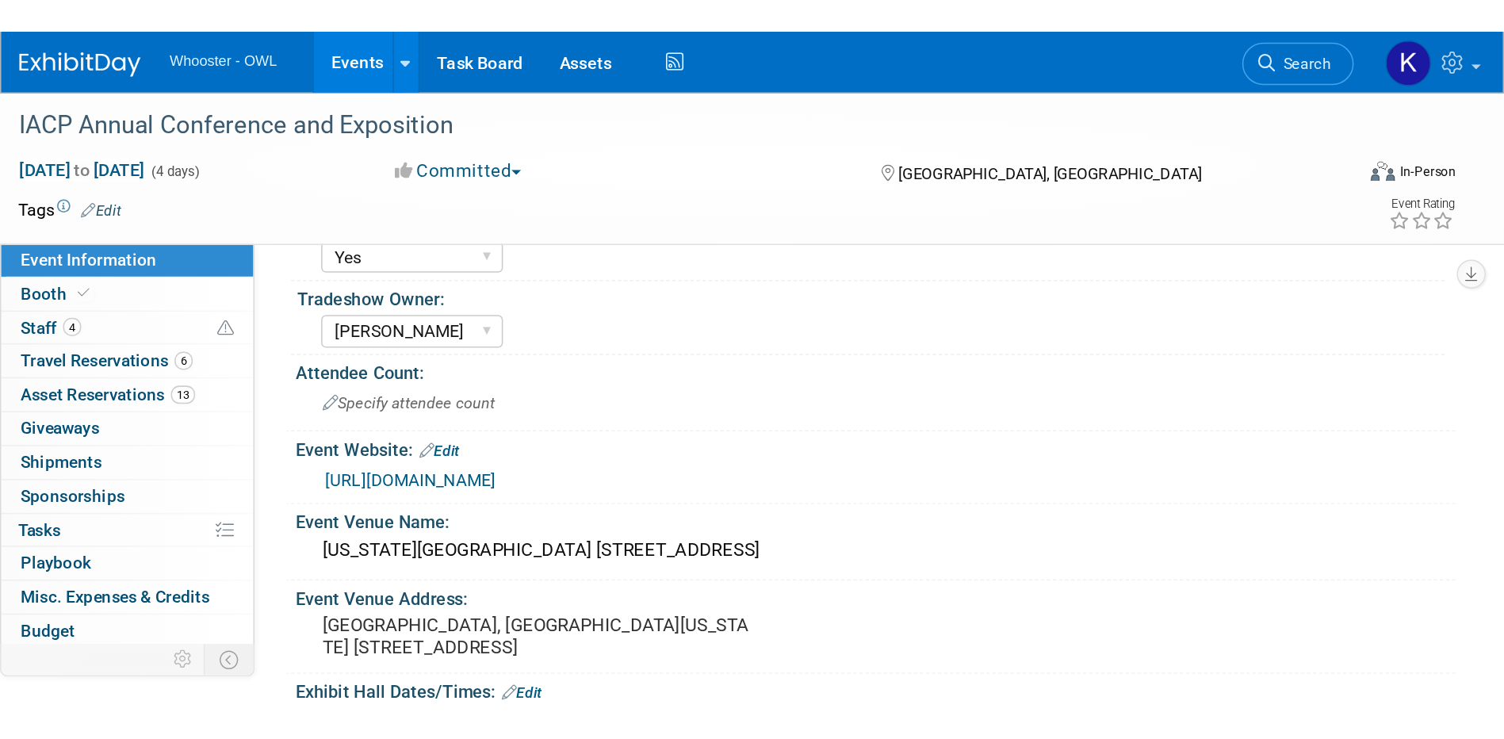
scroll to position [397, 0]
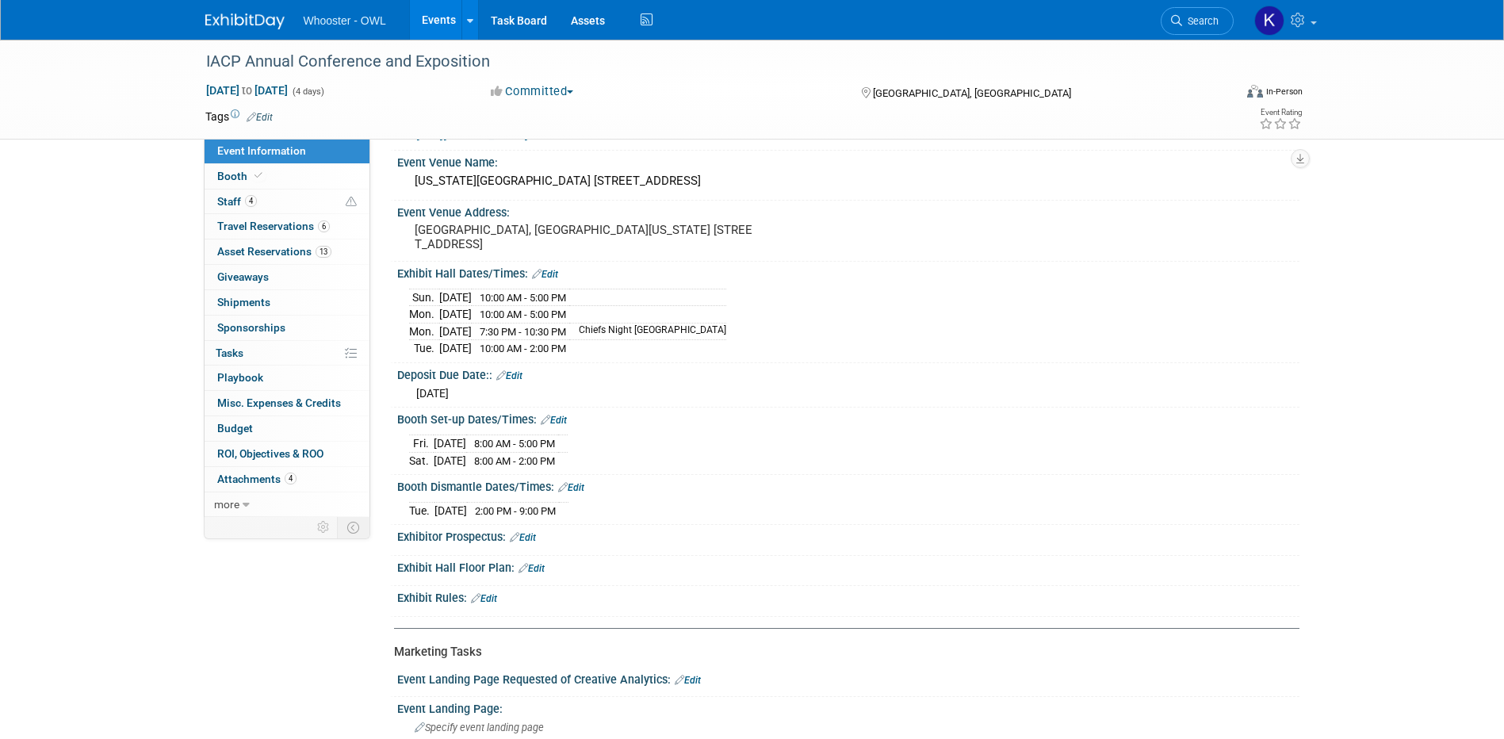
click at [435, 30] on link "Events" at bounding box center [439, 20] width 58 height 40
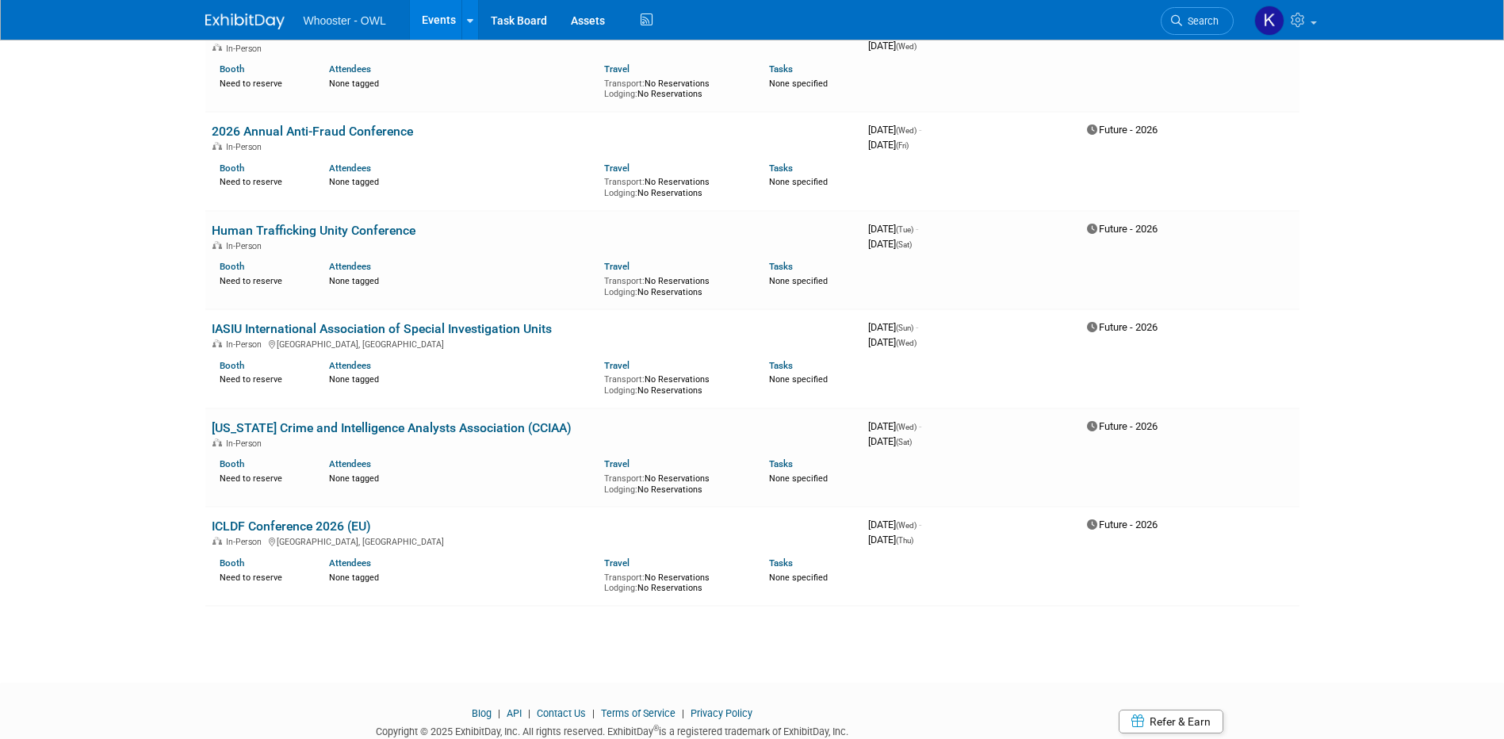
scroll to position [1691, 0]
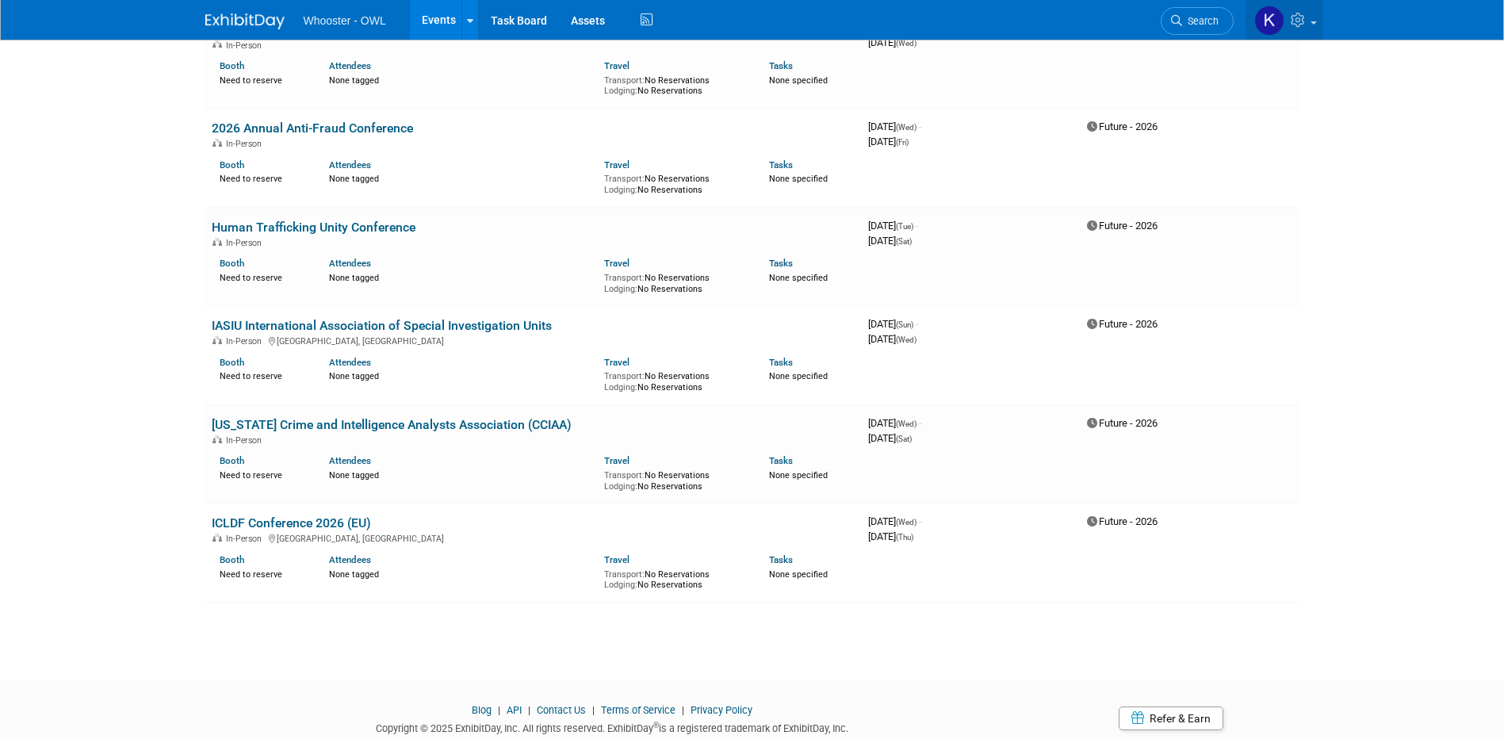
click at [1297, 26] on icon at bounding box center [1300, 20] width 18 height 14
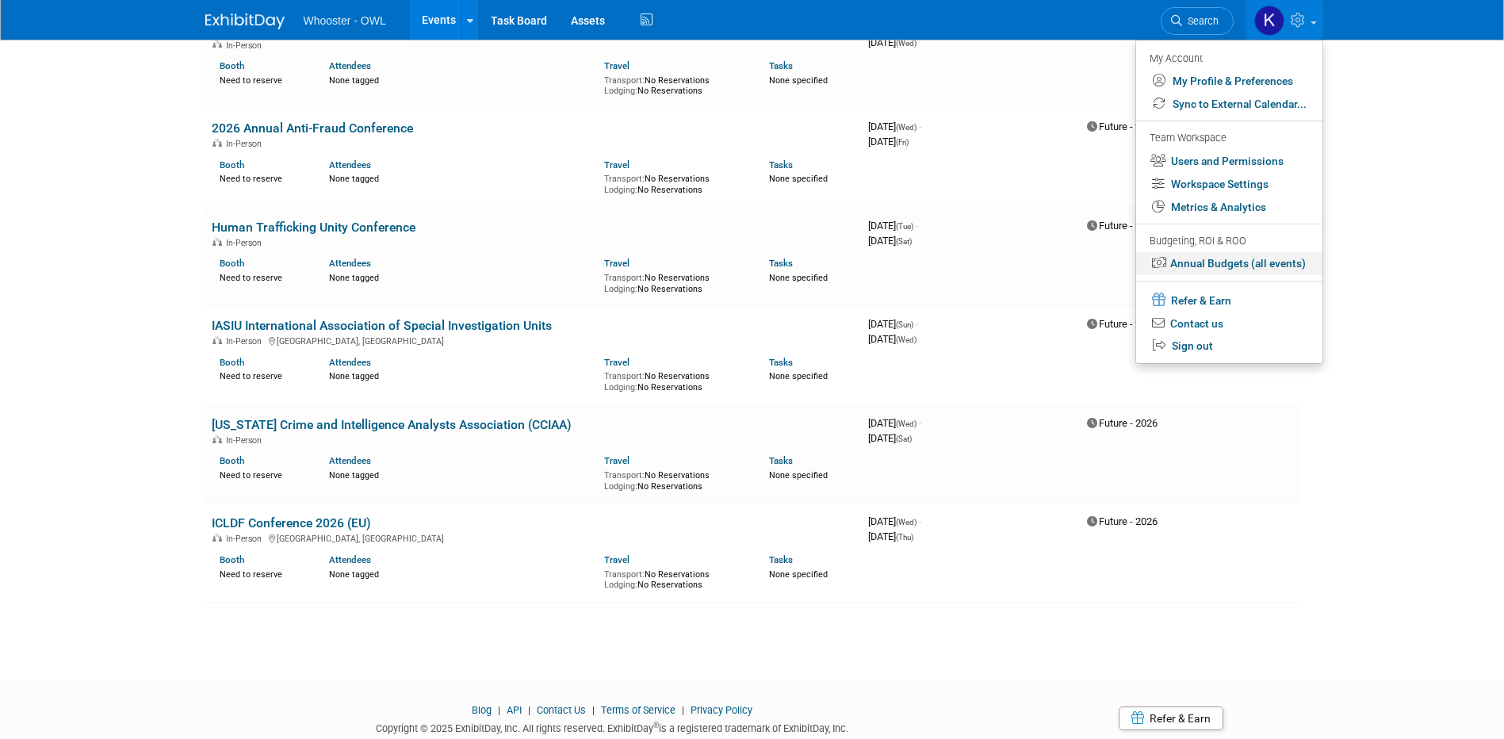
click at [1254, 265] on link "Annual Budgets (all events)" at bounding box center [1229, 263] width 186 height 23
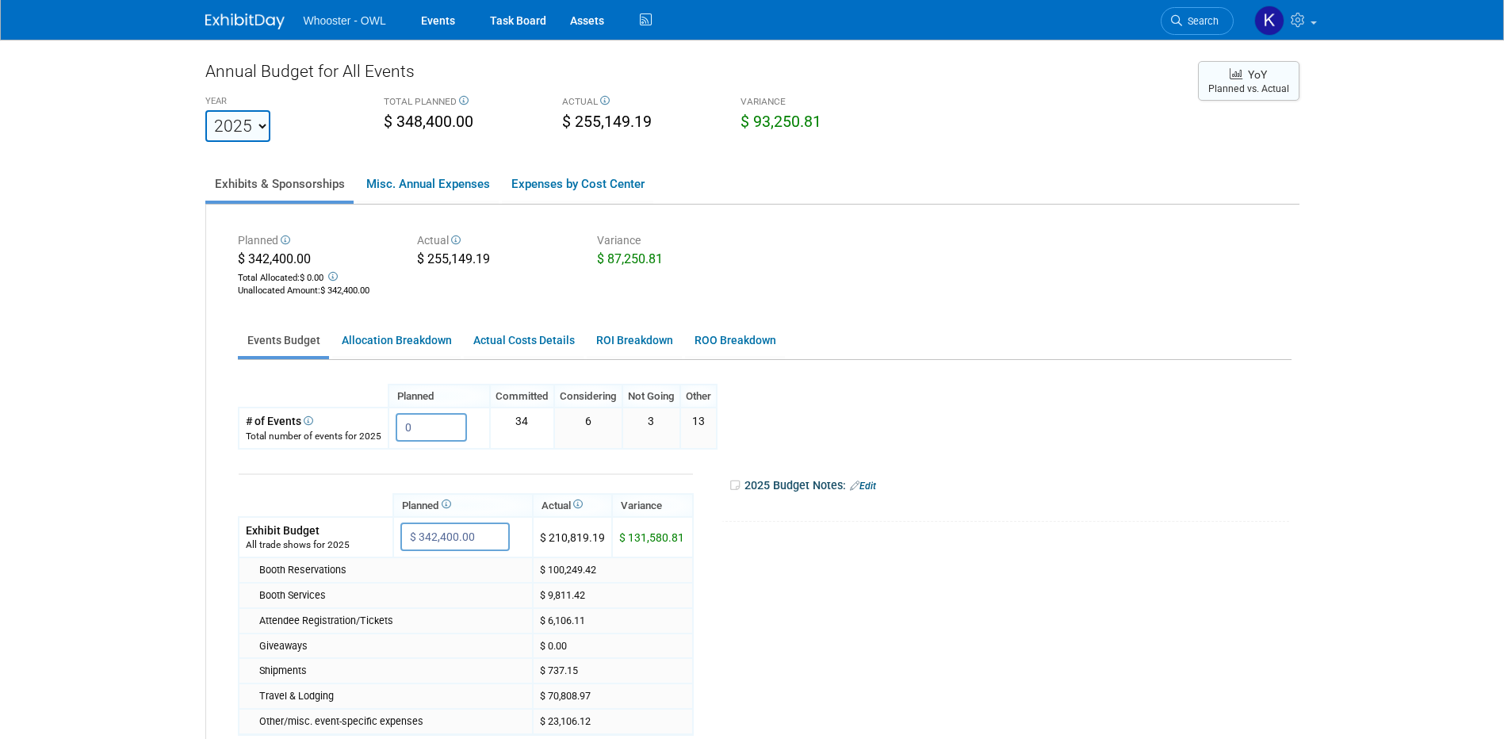
click at [1208, 88] on button "YoY Planned vs. Actual" at bounding box center [1249, 81] width 102 height 40
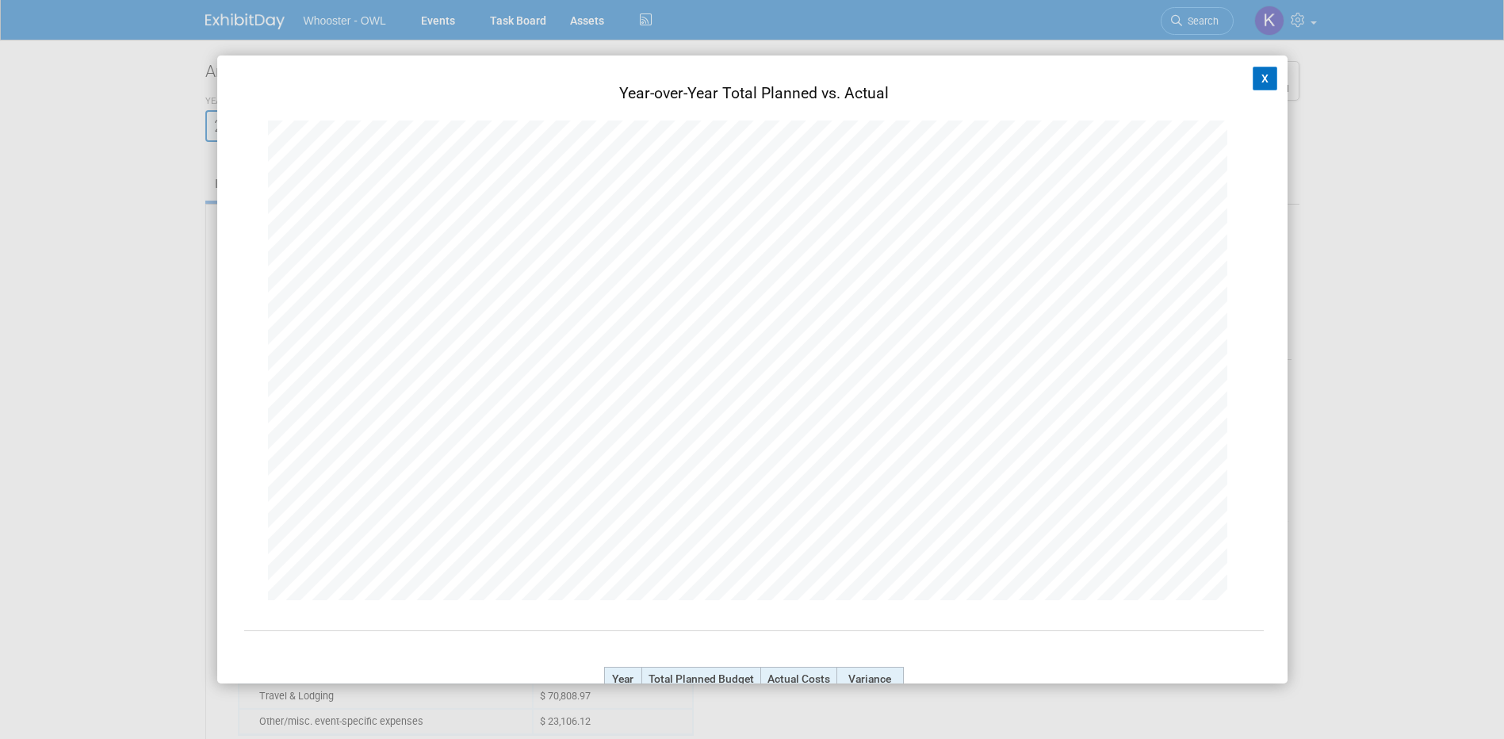
click at [1255, 82] on button "X" at bounding box center [1265, 79] width 25 height 24
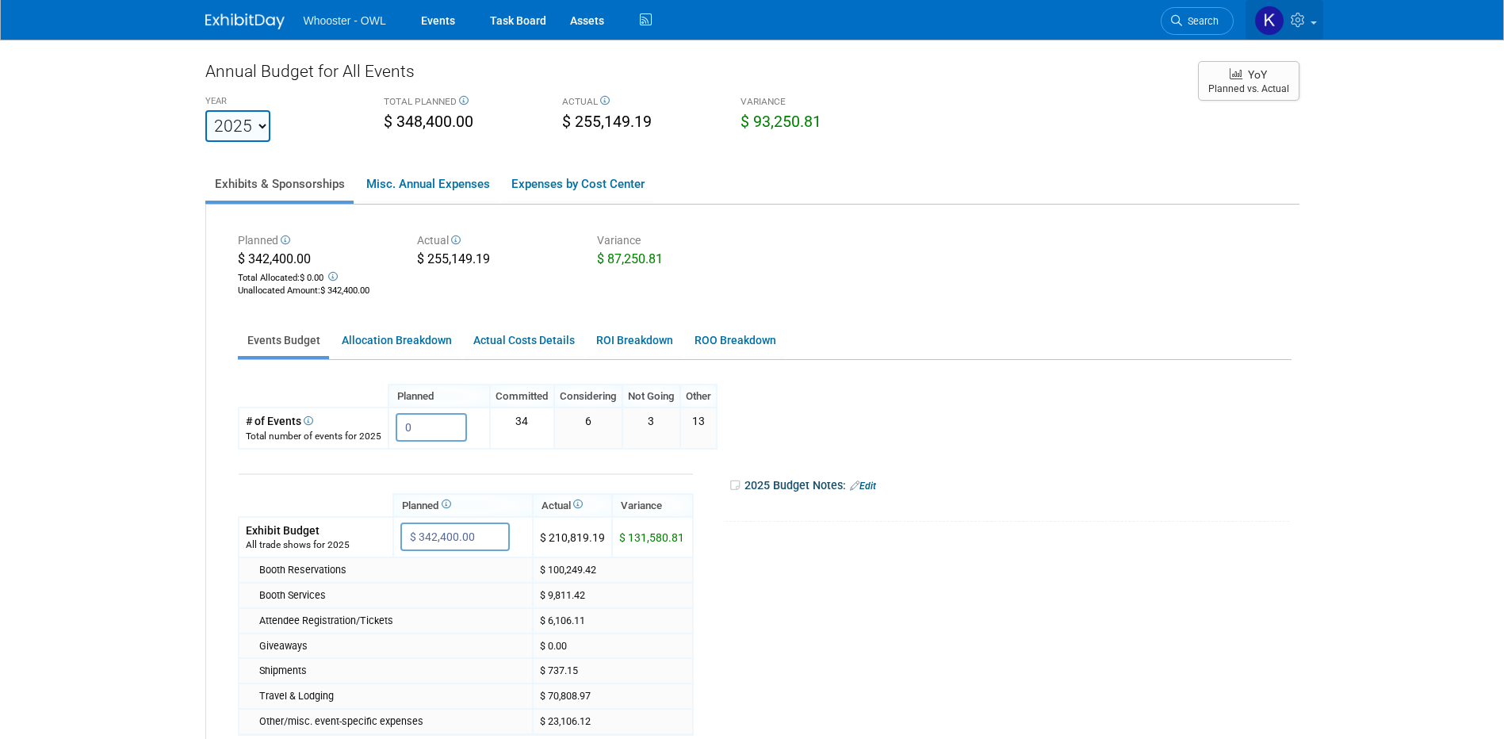
click at [1289, 25] on link at bounding box center [1285, 20] width 78 height 40
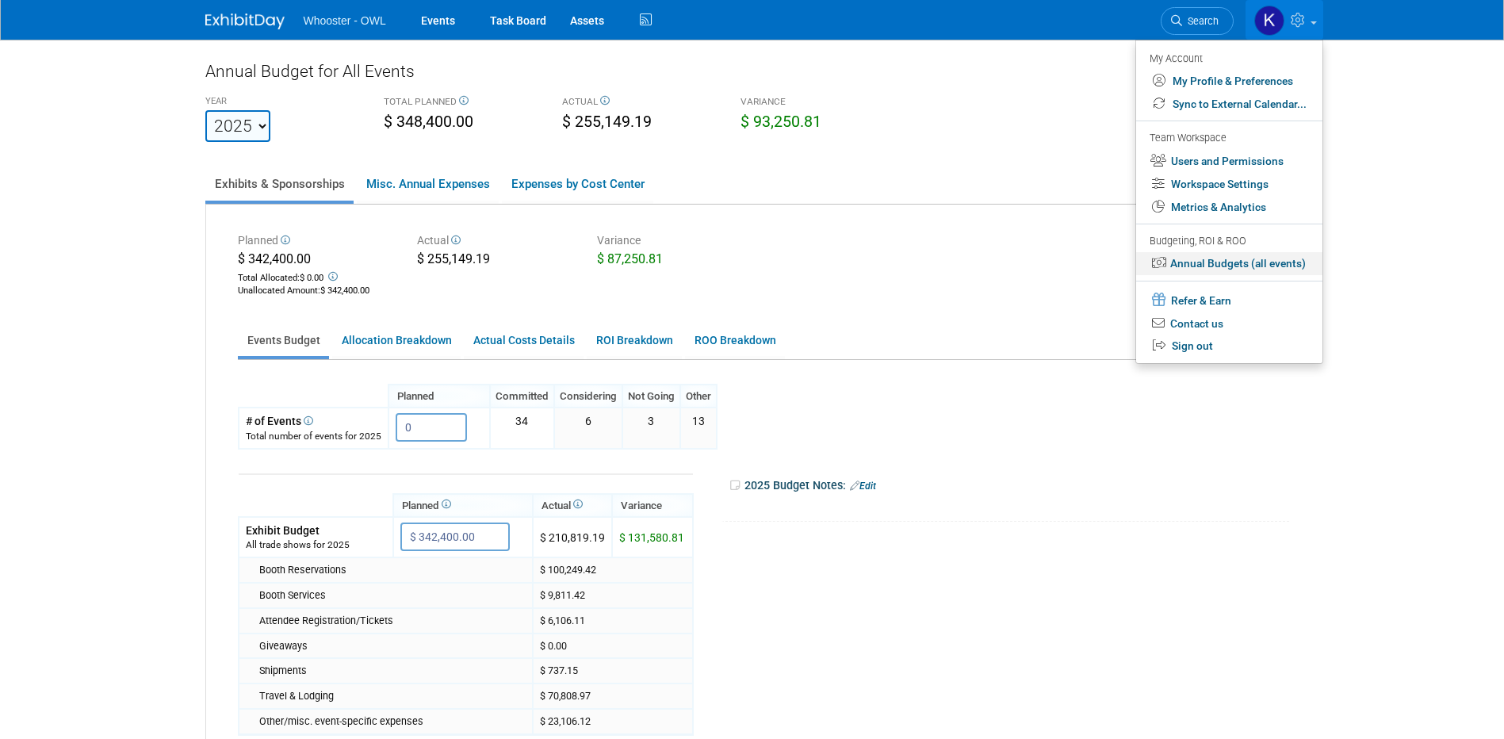
click at [1265, 266] on link "Annual Budgets (all events)" at bounding box center [1229, 263] width 186 height 23
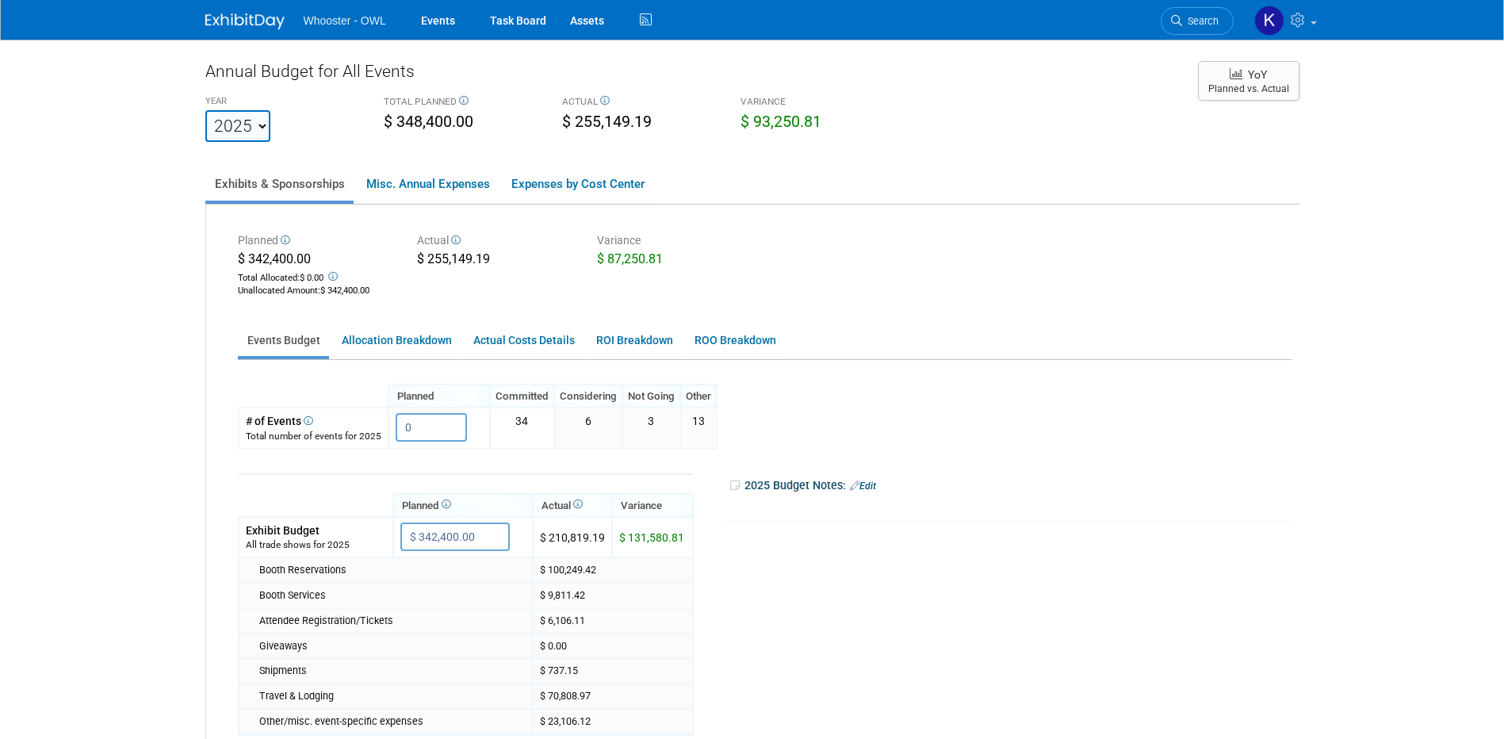
click at [237, 128] on select "2022 2023 2024 2025 2026 2027 2028 2029 2030 2031" at bounding box center [237, 126] width 65 height 32
click at [305, 134] on div "YEAR [DATE] 2023 2024 2025 2026 2027 2028 2029 2030 2031" at bounding box center [283, 116] width 178 height 51
click at [454, 15] on link "Events" at bounding box center [438, 20] width 58 height 40
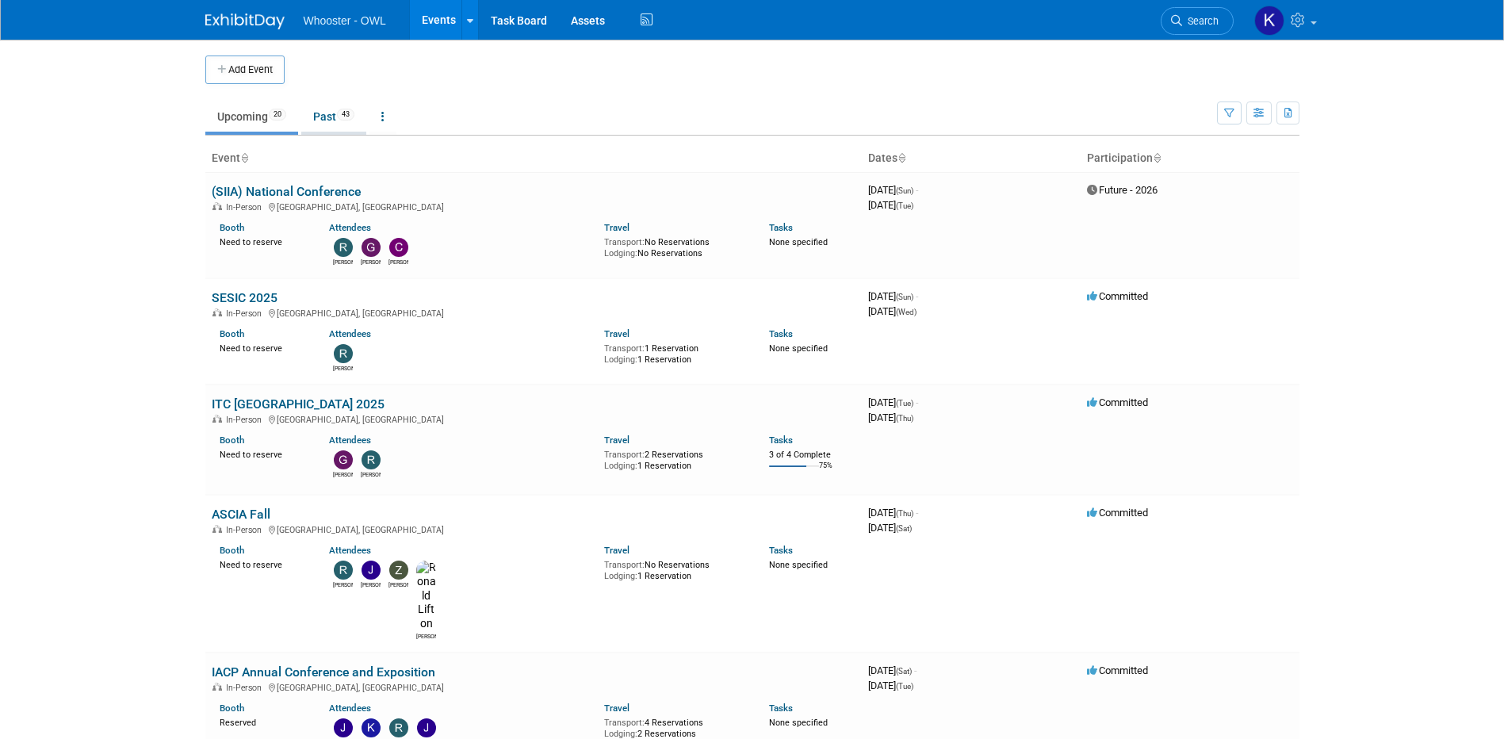
click at [339, 123] on link "Past 43" at bounding box center [333, 117] width 65 height 30
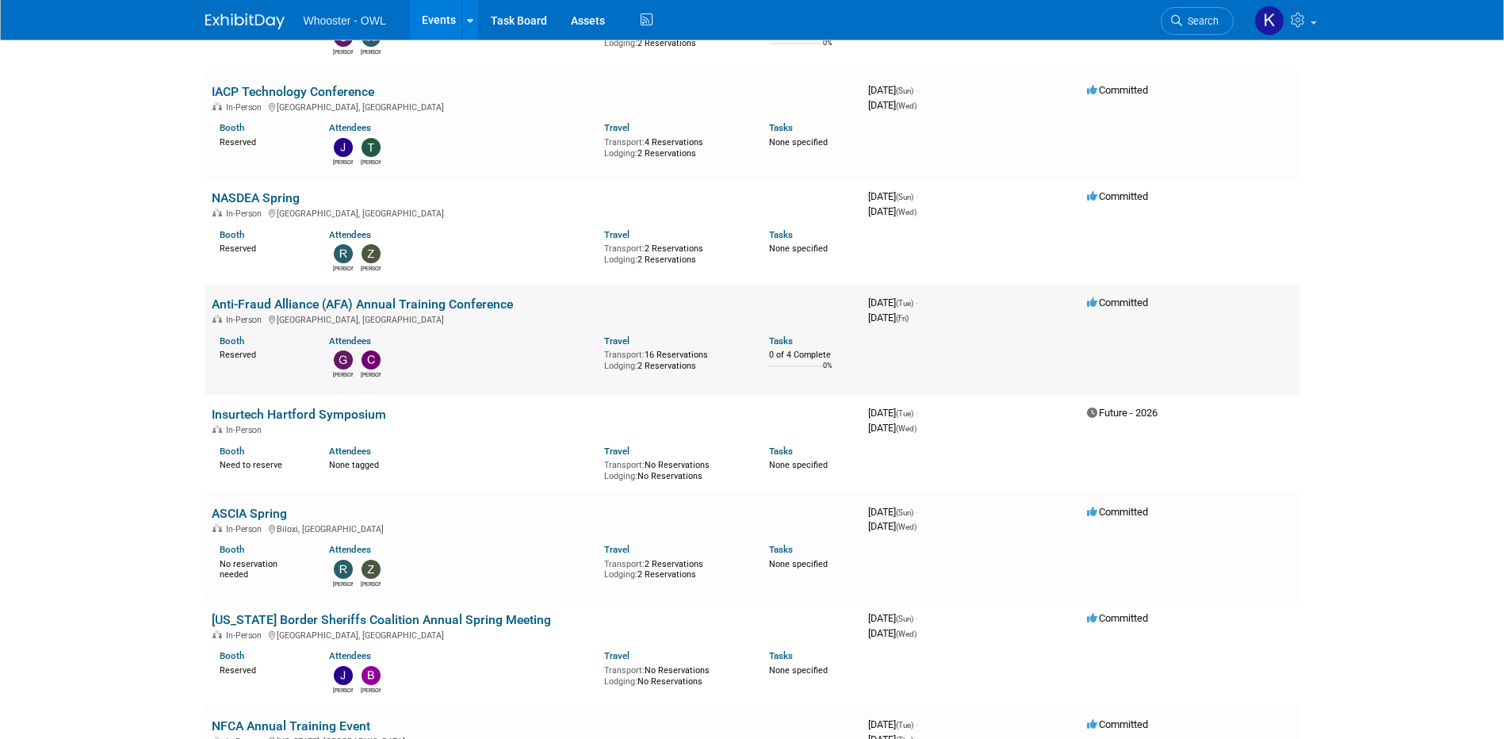
scroll to position [2934, 0]
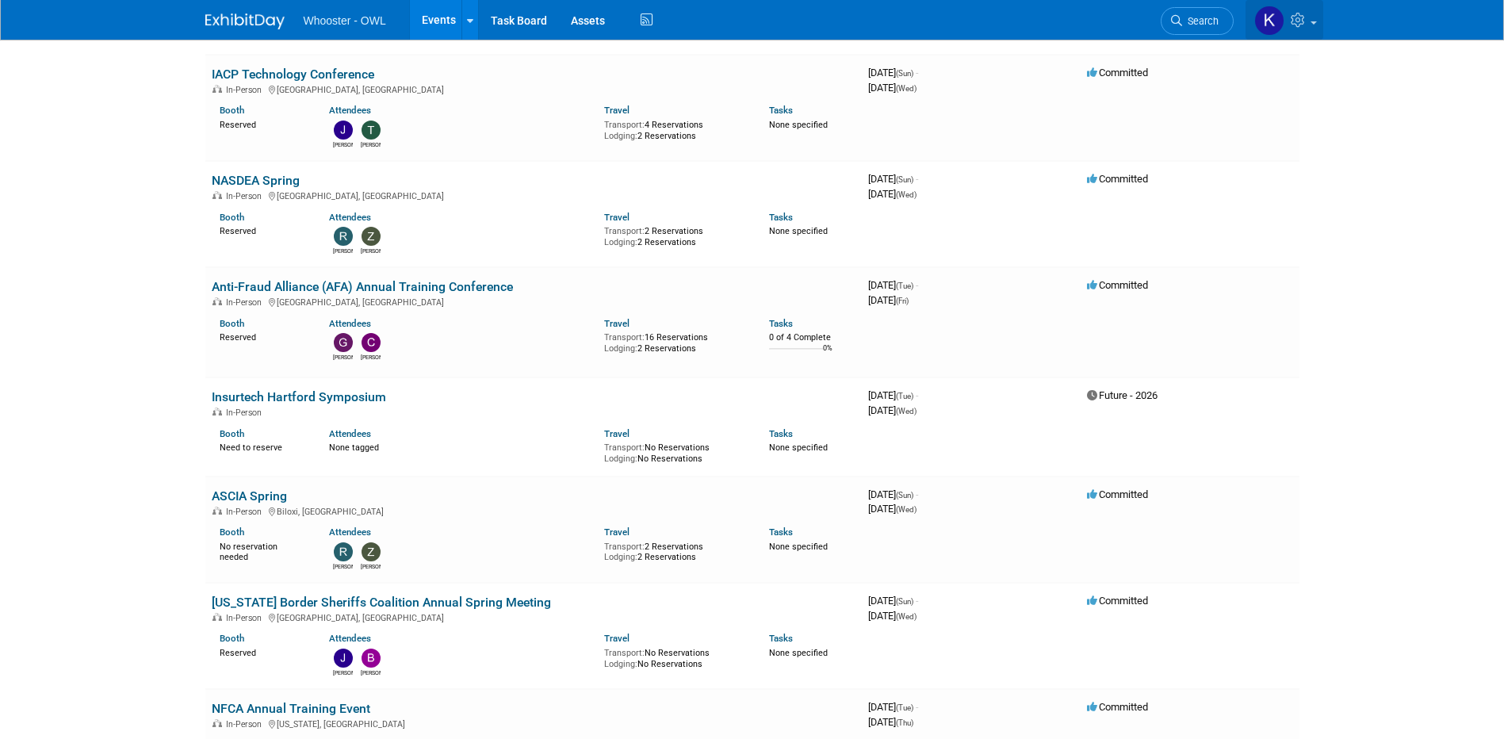
click at [1277, 20] on img at bounding box center [1270, 21] width 30 height 30
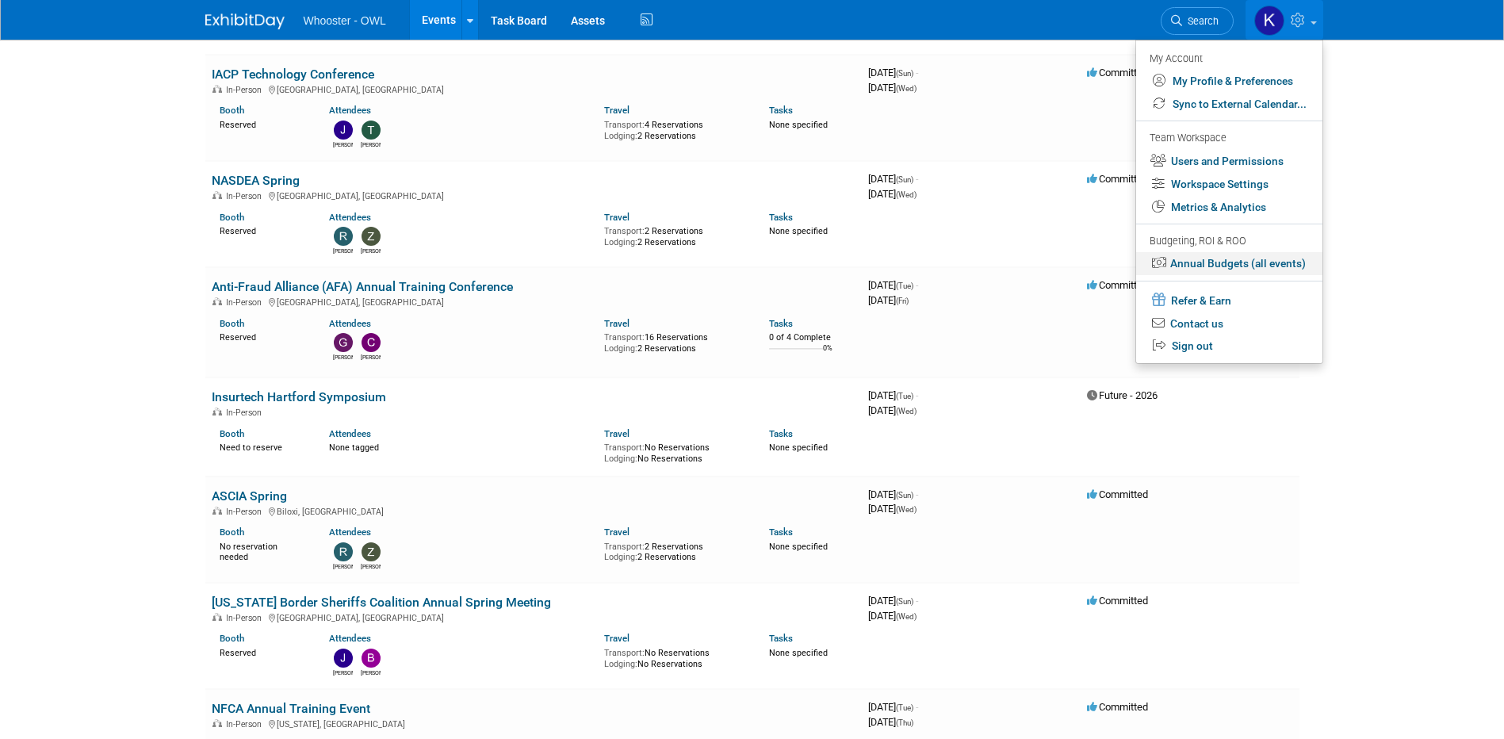
click at [1211, 265] on link "Annual Budgets (all events)" at bounding box center [1229, 263] width 186 height 23
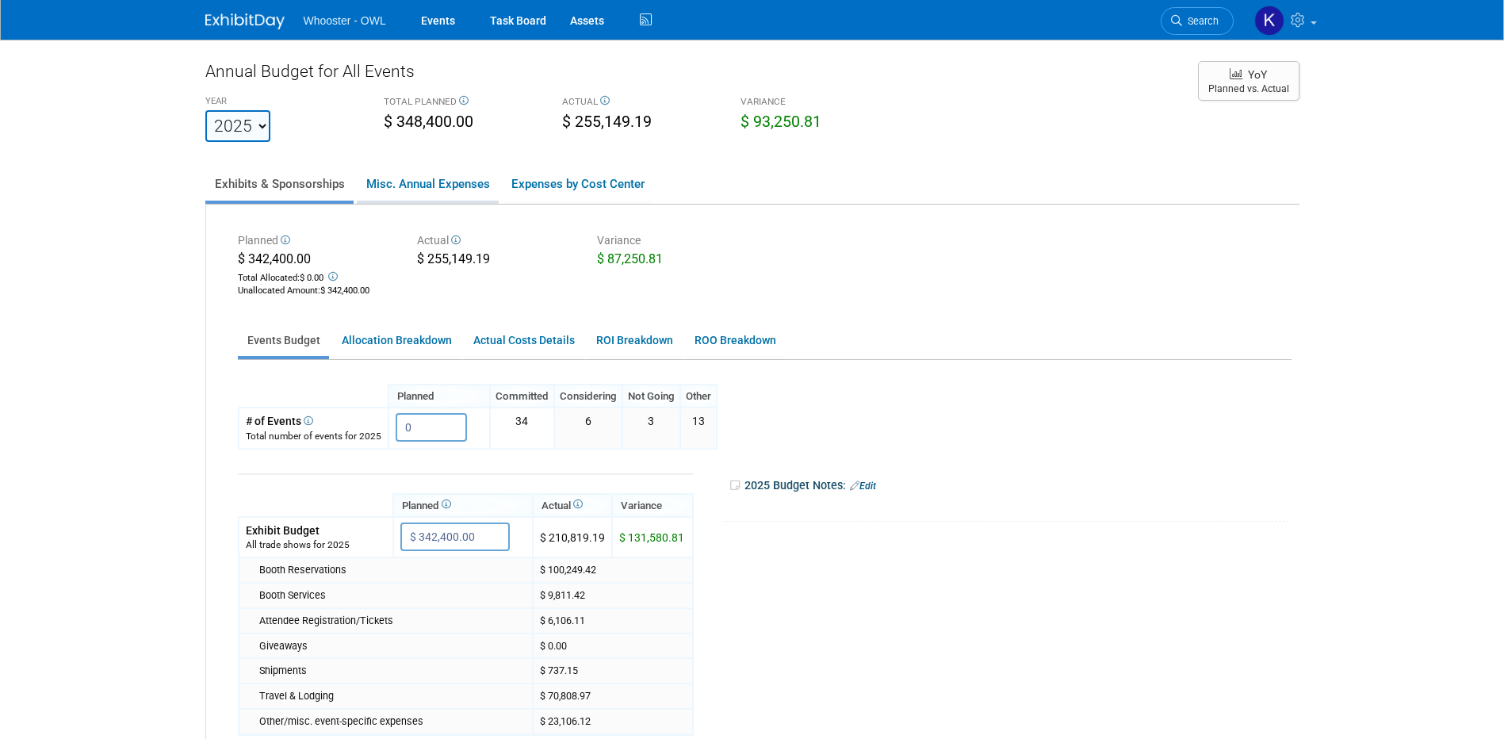
click at [448, 190] on link "Misc. Annual Expenses" at bounding box center [428, 183] width 142 height 33
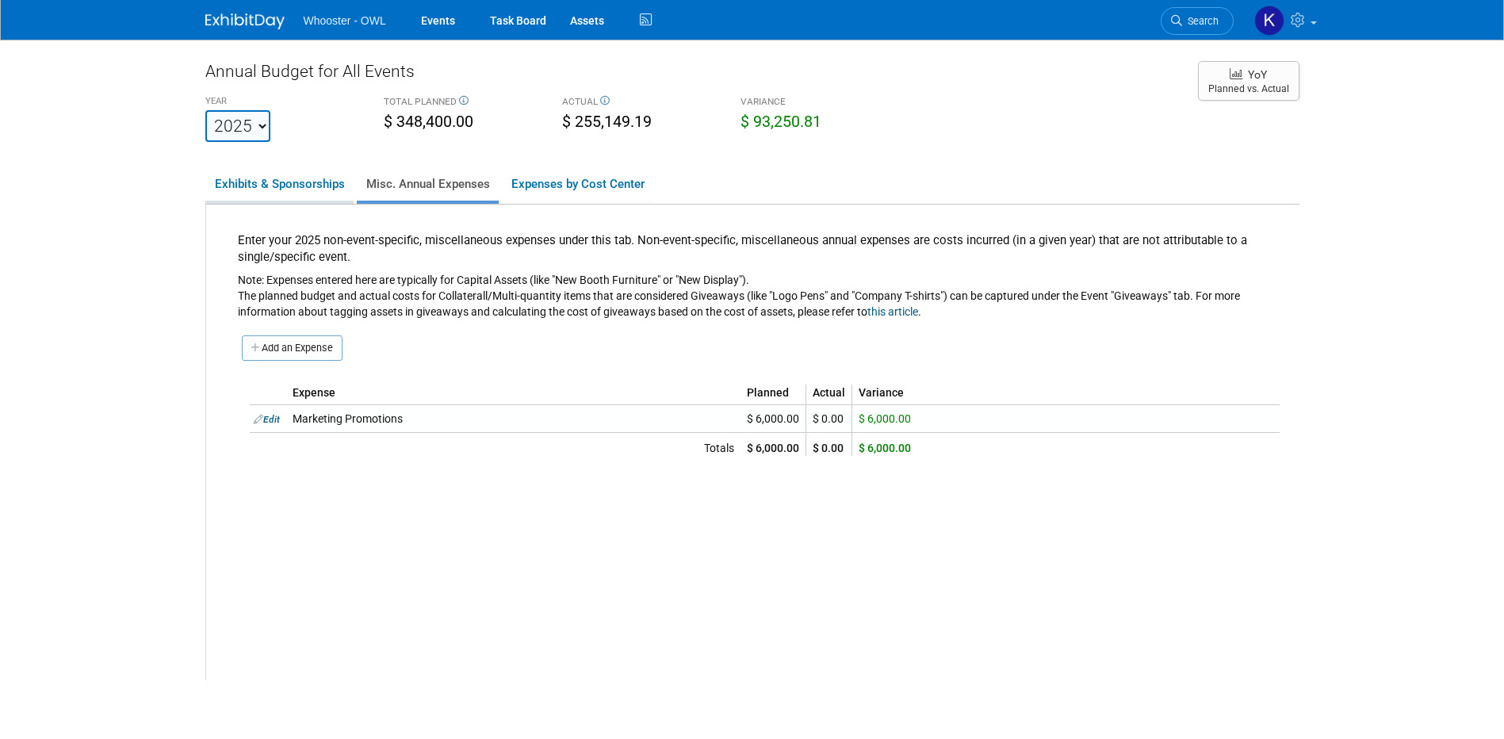
click at [333, 197] on link "Exhibits & Sponsorships" at bounding box center [279, 183] width 148 height 33
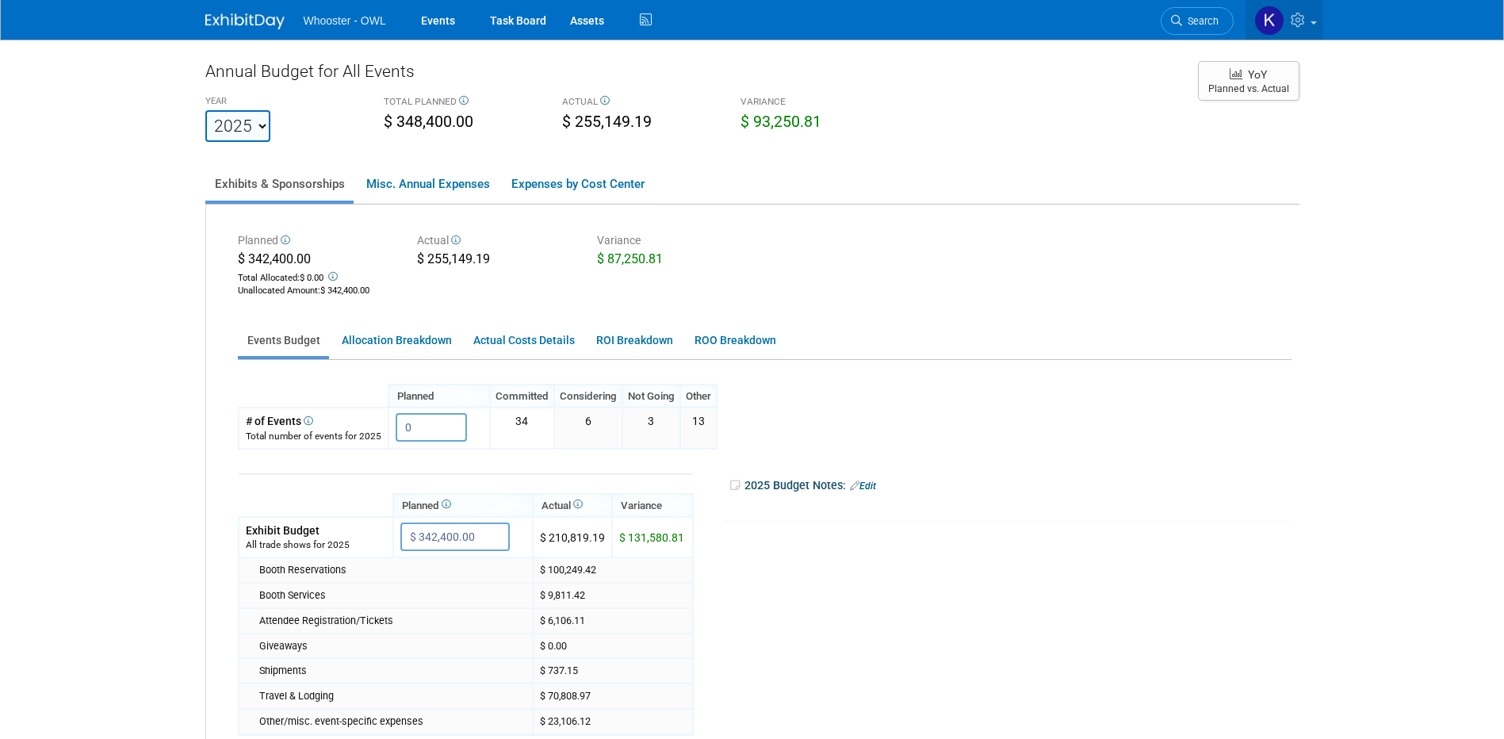
click at [1290, 29] on link at bounding box center [1285, 20] width 78 height 40
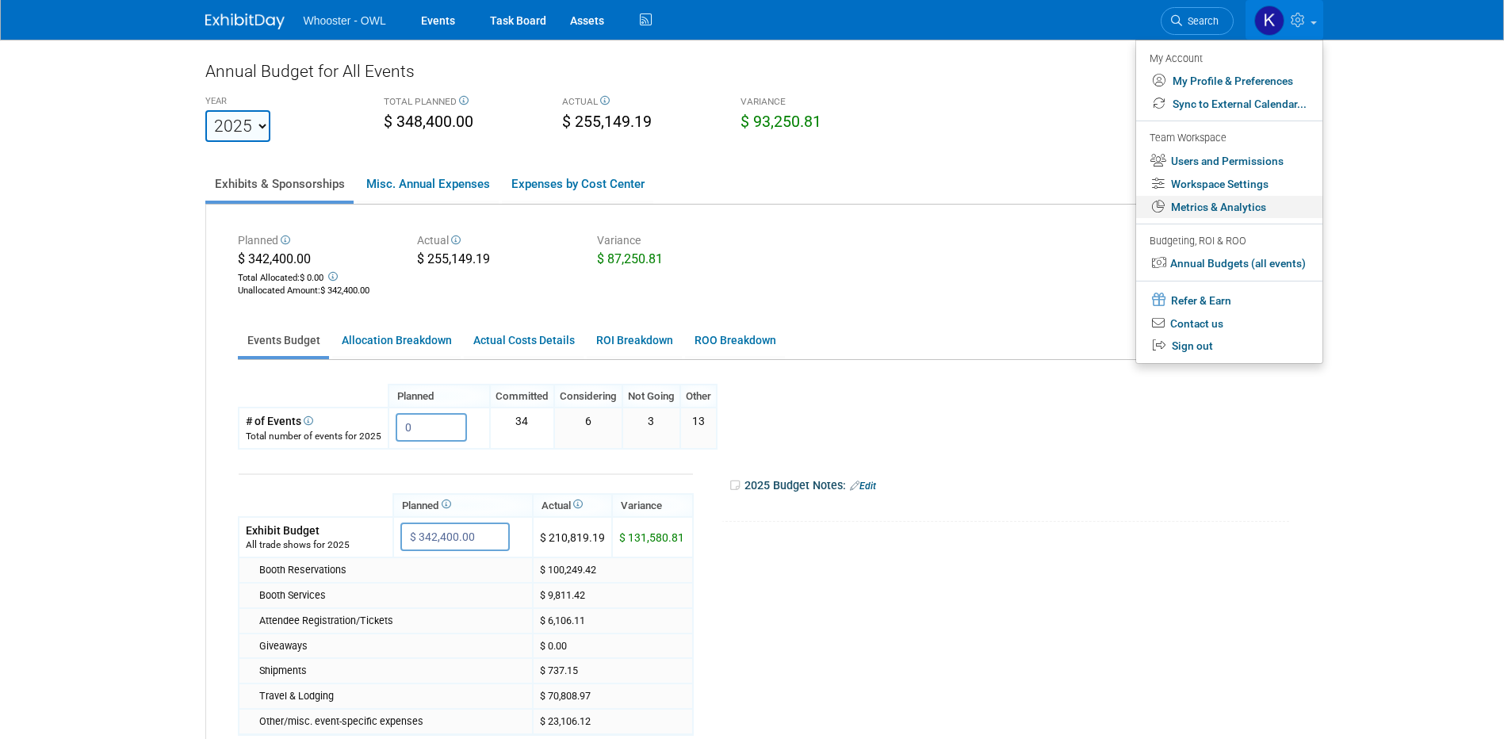
click at [1258, 203] on link "Metrics & Analytics" at bounding box center [1229, 207] width 186 height 23
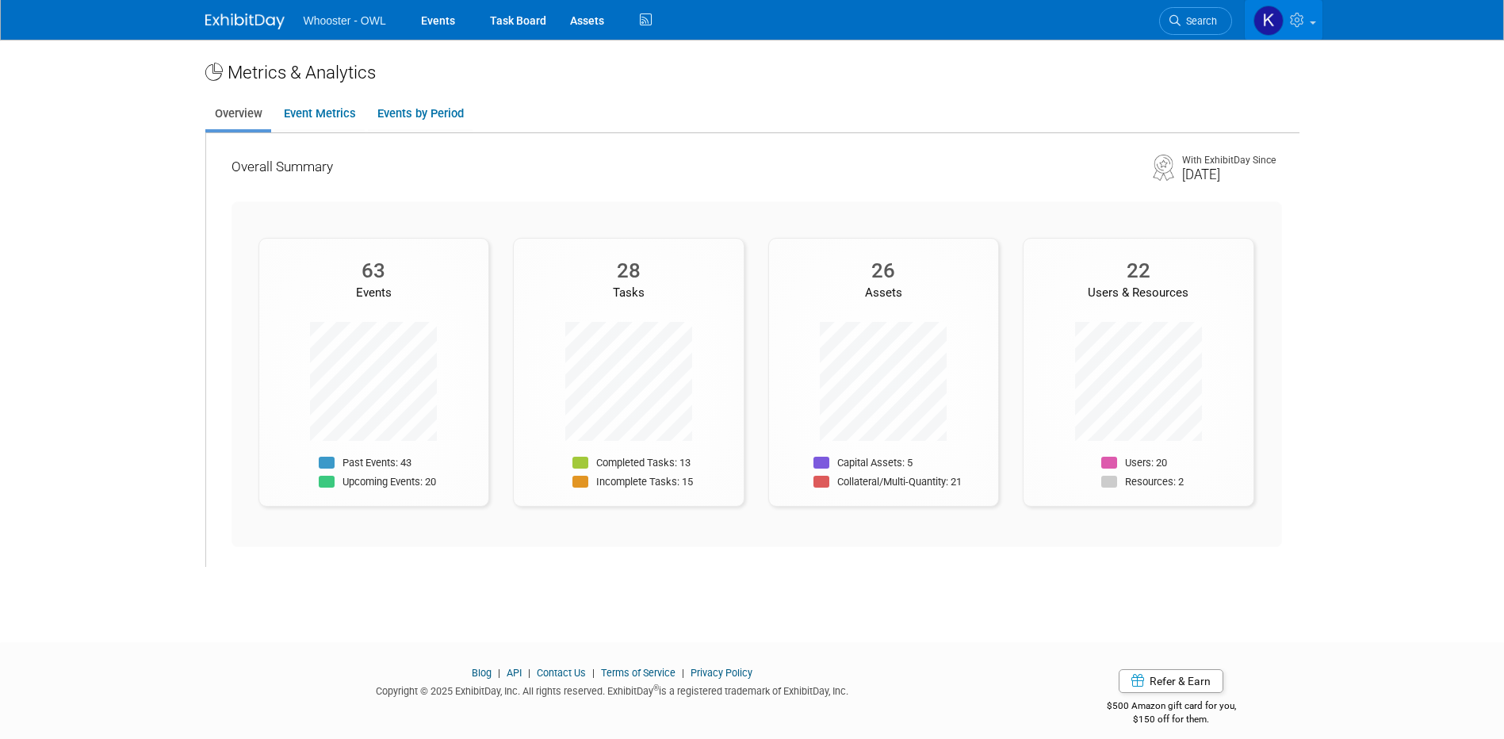
click at [1280, 29] on img at bounding box center [1269, 21] width 30 height 30
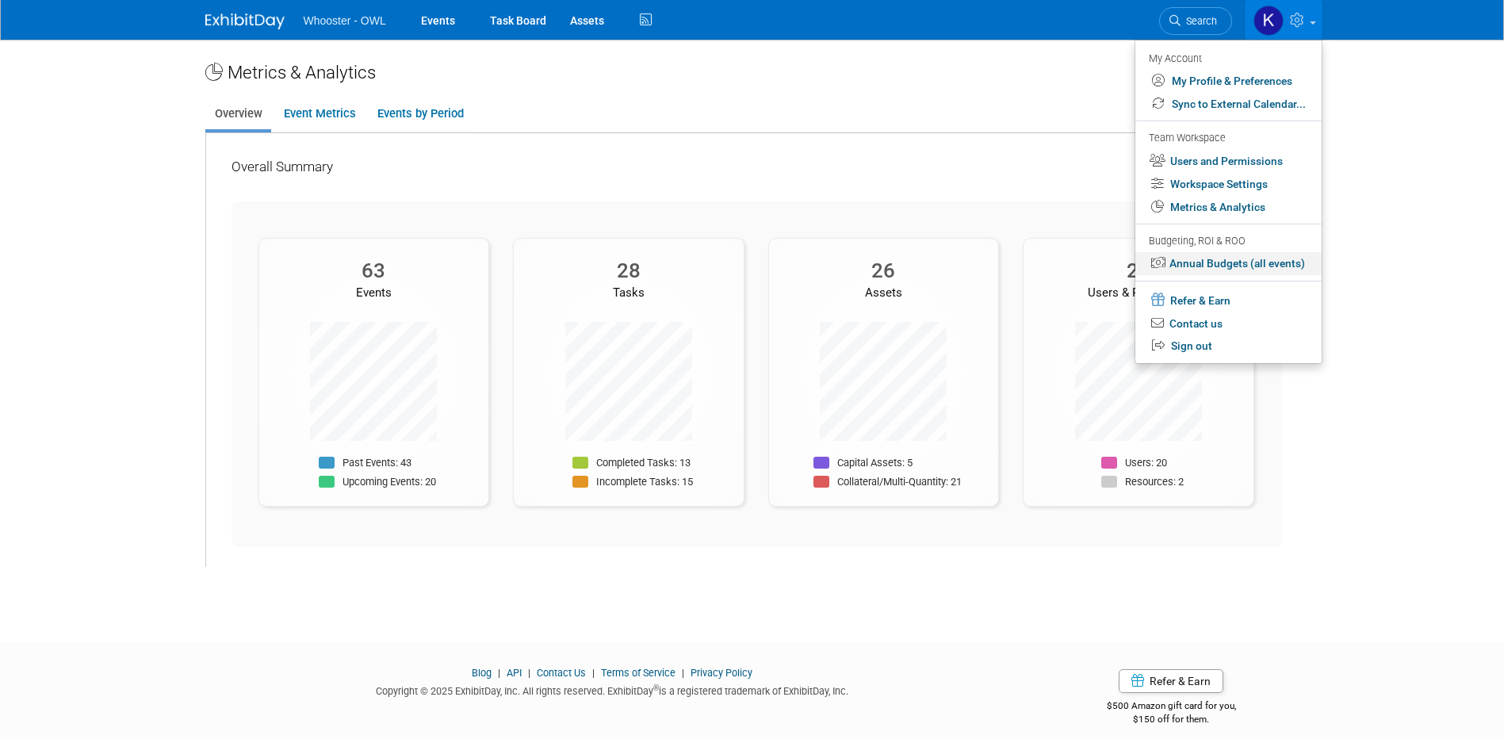
click at [1243, 259] on link "Annual Budgets (all events)" at bounding box center [1229, 263] width 186 height 23
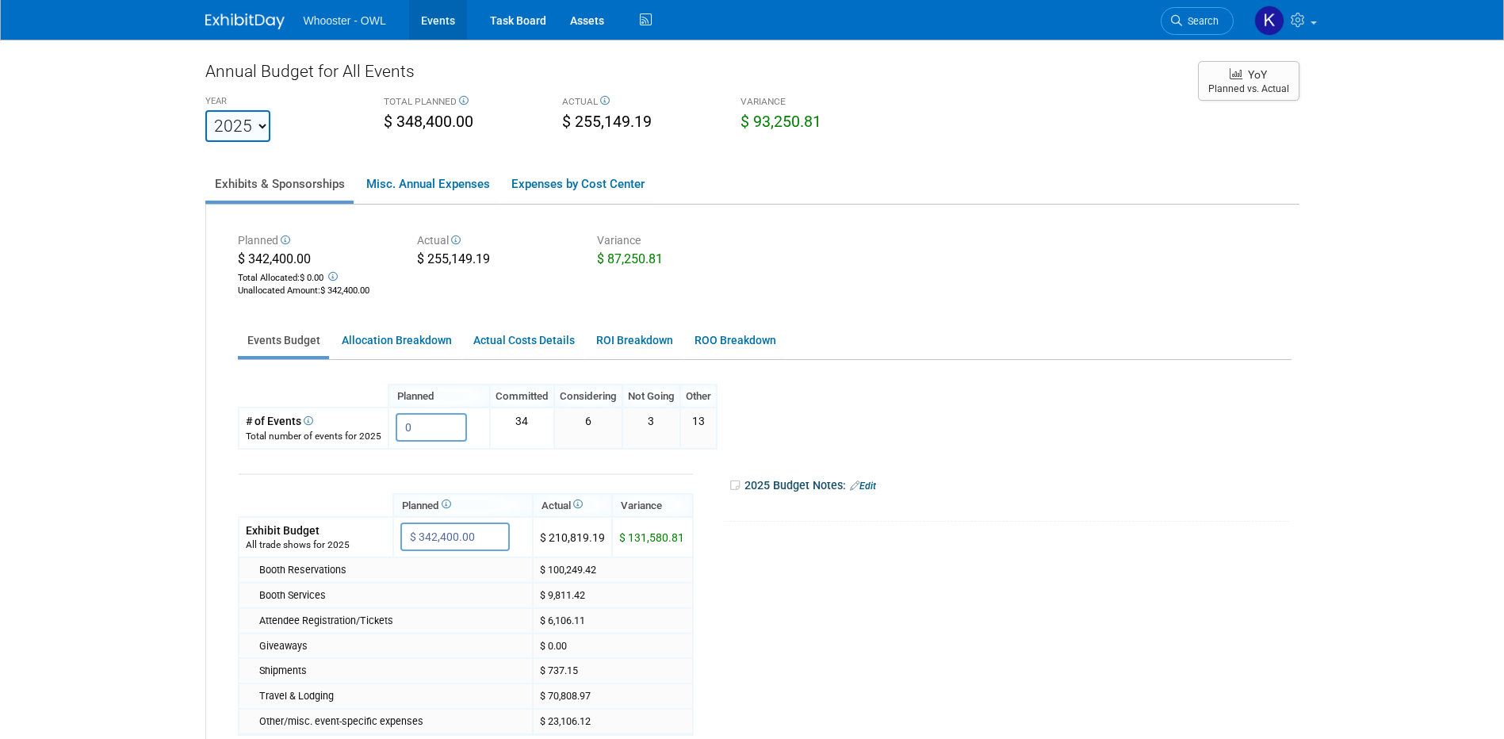
click at [448, 29] on link "Events" at bounding box center [438, 20] width 58 height 40
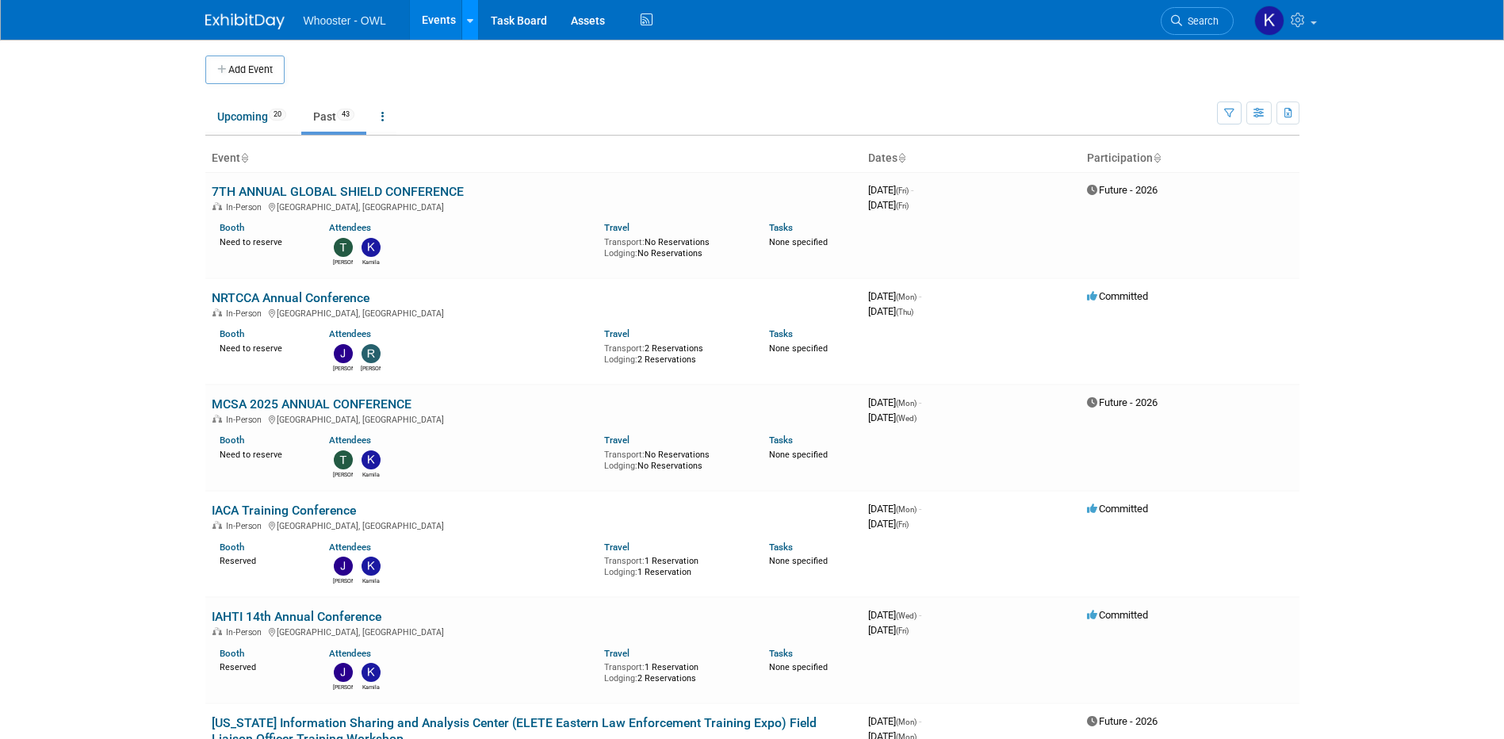
click at [465, 33] on link at bounding box center [470, 20] width 17 height 40
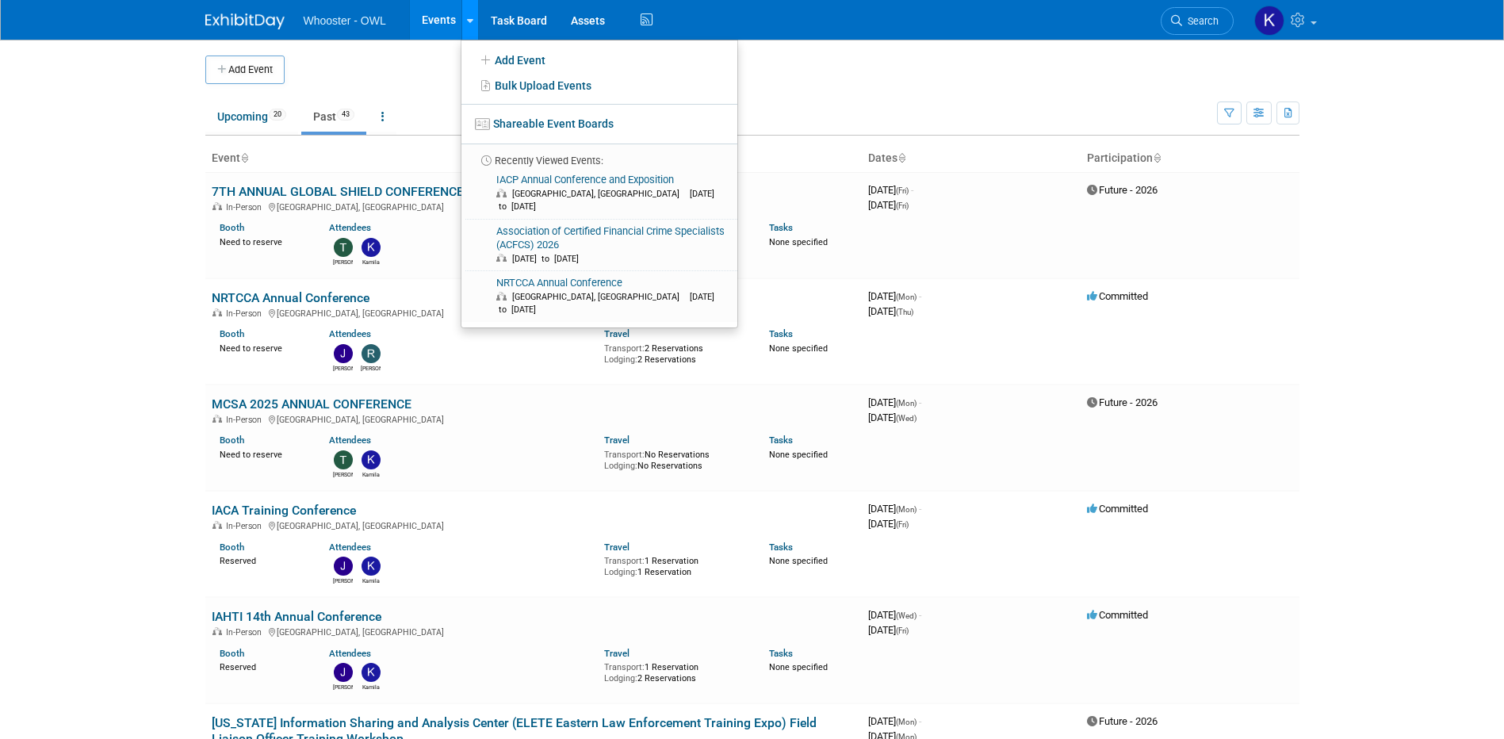
click at [465, 33] on link at bounding box center [470, 20] width 17 height 40
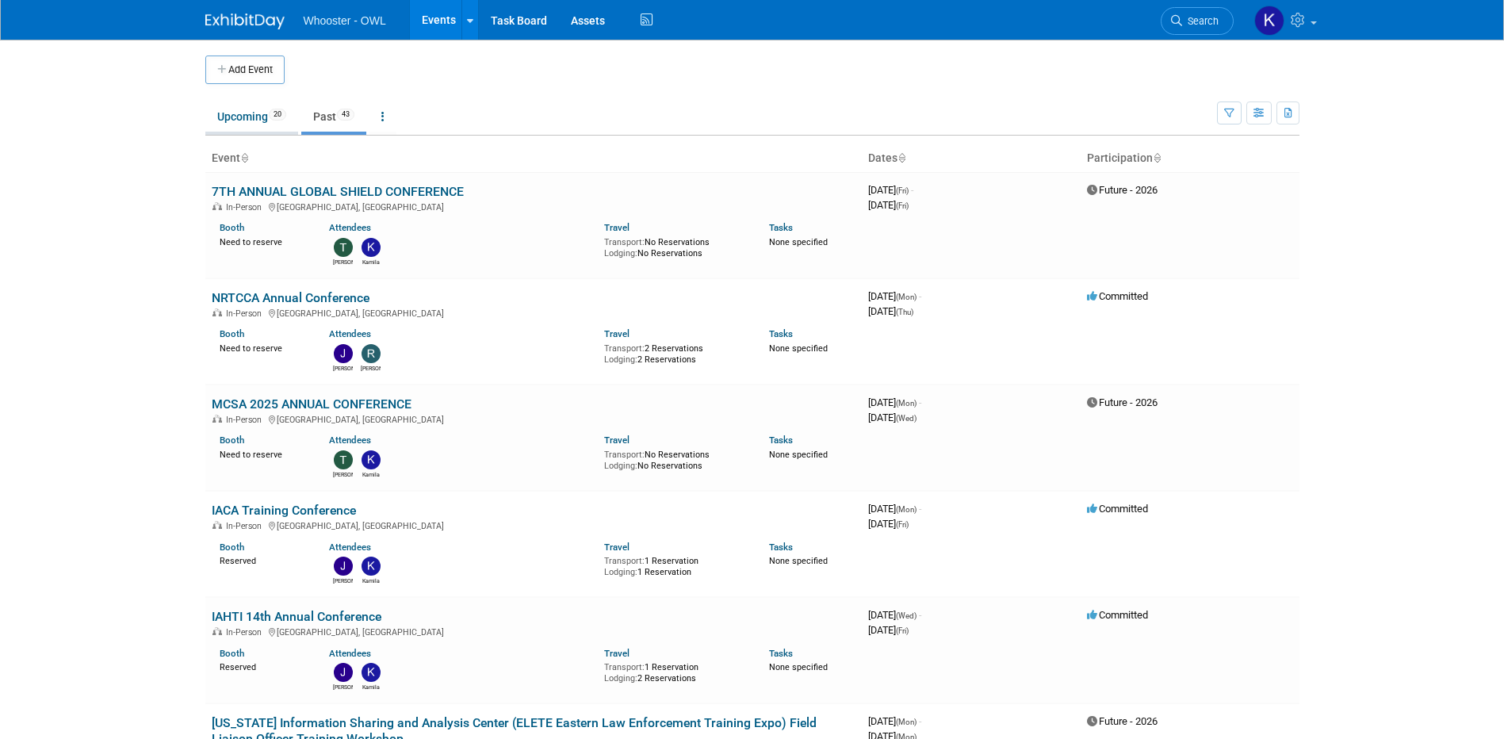
click at [227, 113] on link "Upcoming 20" at bounding box center [251, 117] width 93 height 30
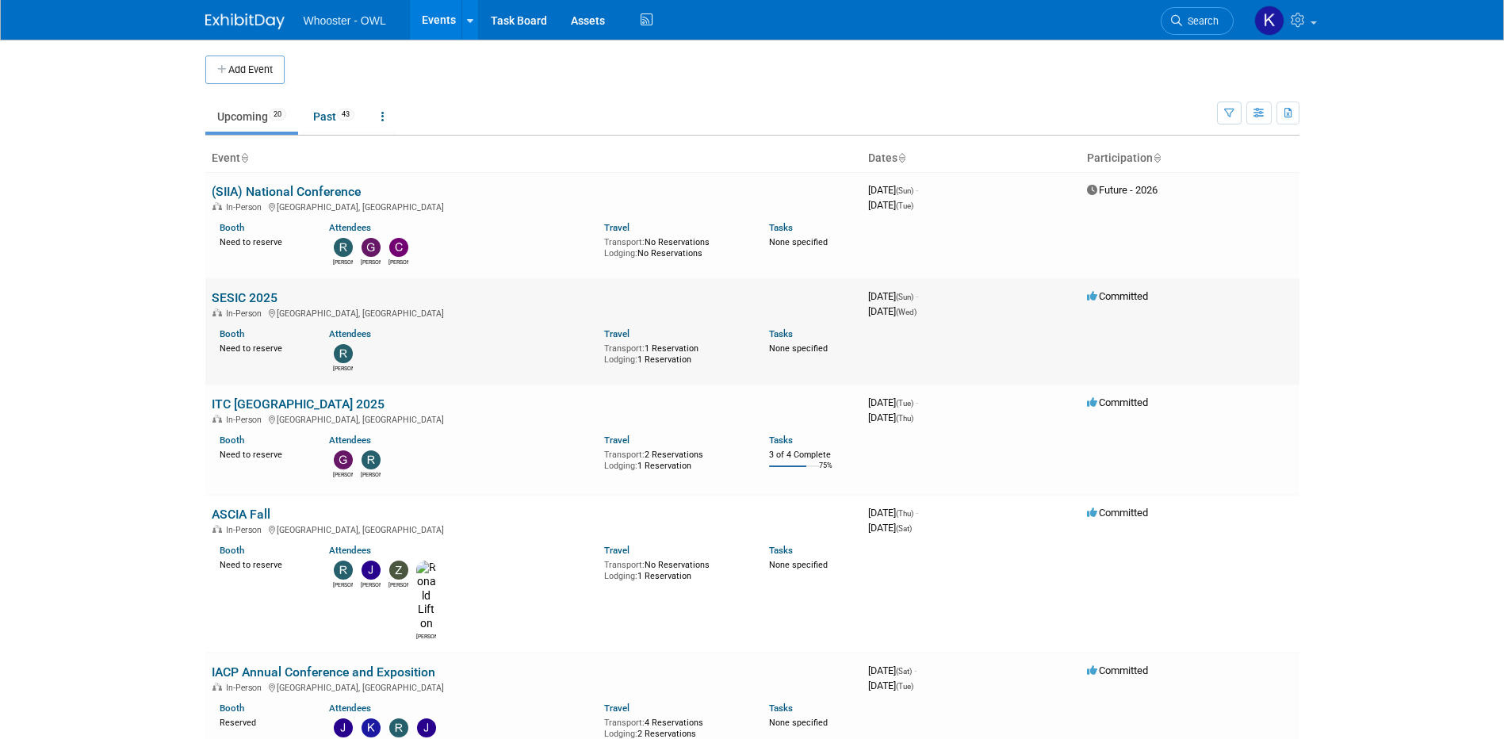
click at [243, 293] on link "SESIC 2025" at bounding box center [245, 297] width 66 height 15
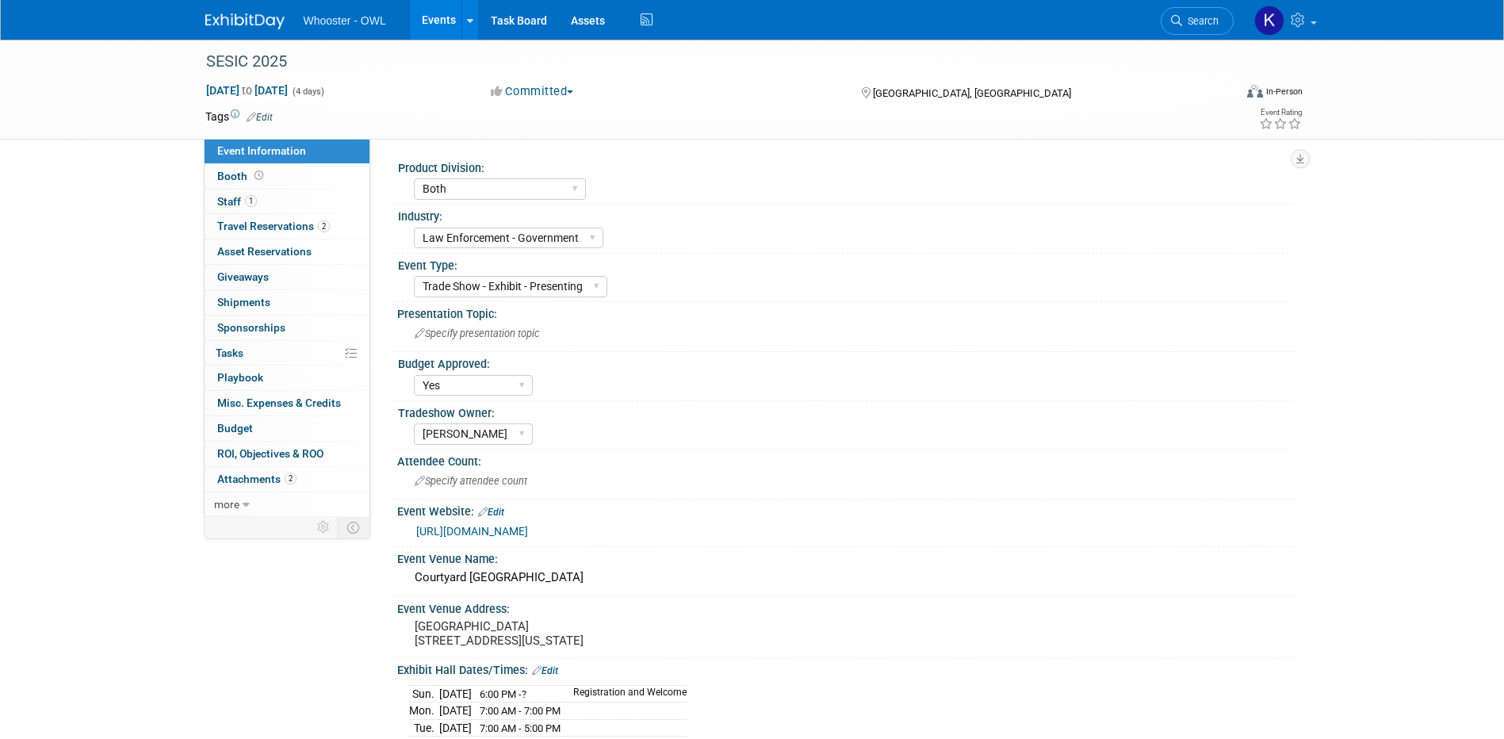
select select "Both"
select select "Law Enforcement - Government"
select select "Trade Show - Exhibit - Presenting"
select select "Yes"
select select "[PERSON_NAME]"
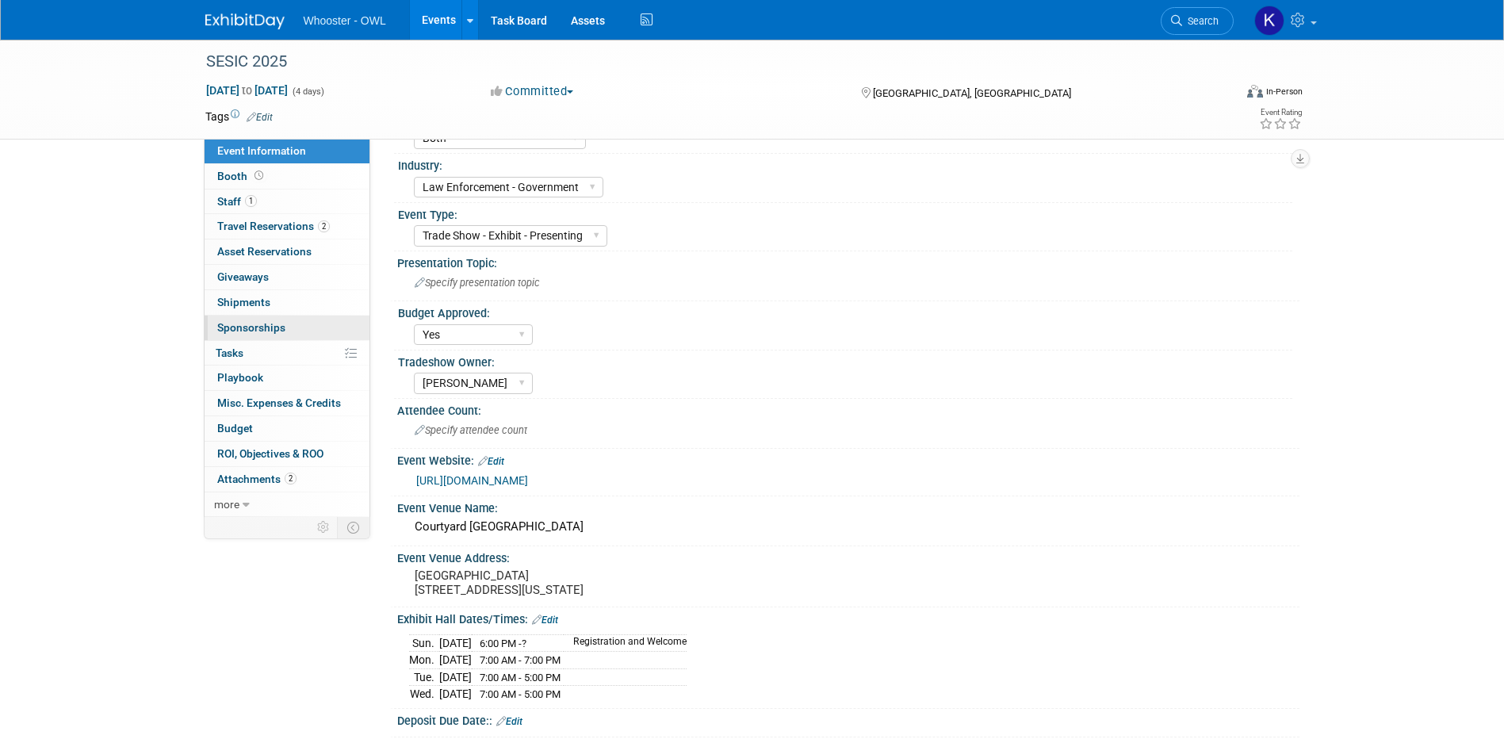
scroll to position [79, 0]
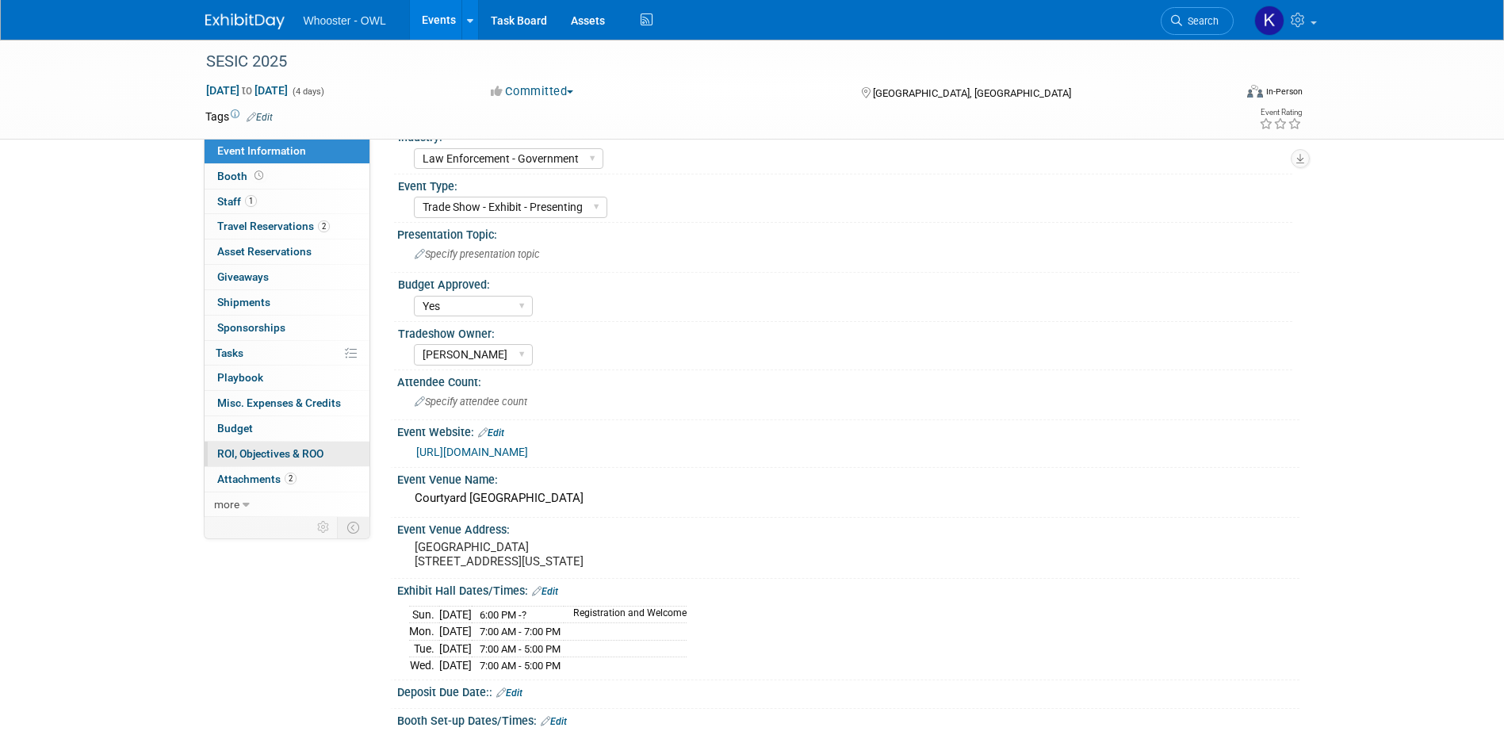
click at [316, 451] on span "ROI, Objectives & ROO 0" at bounding box center [270, 453] width 106 height 13
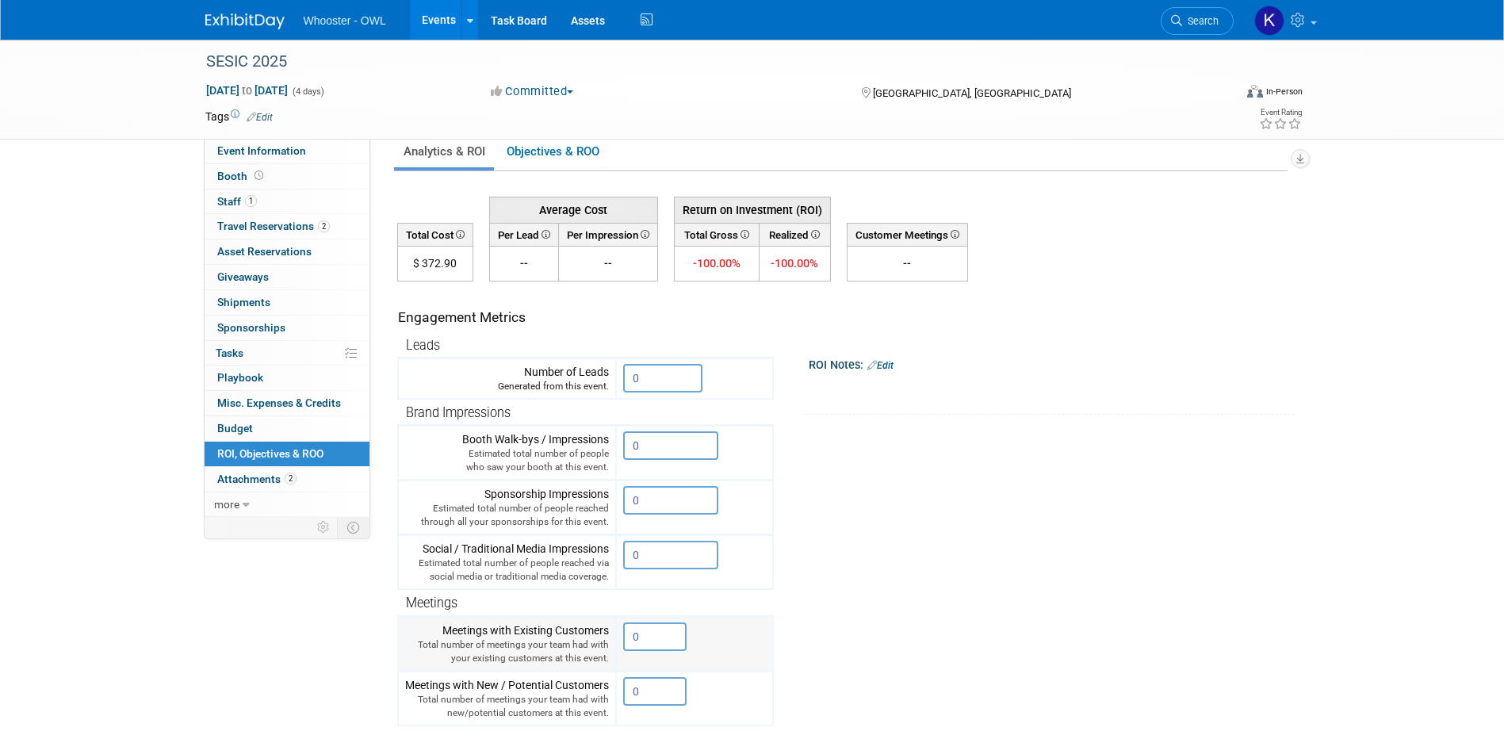
scroll to position [0, 0]
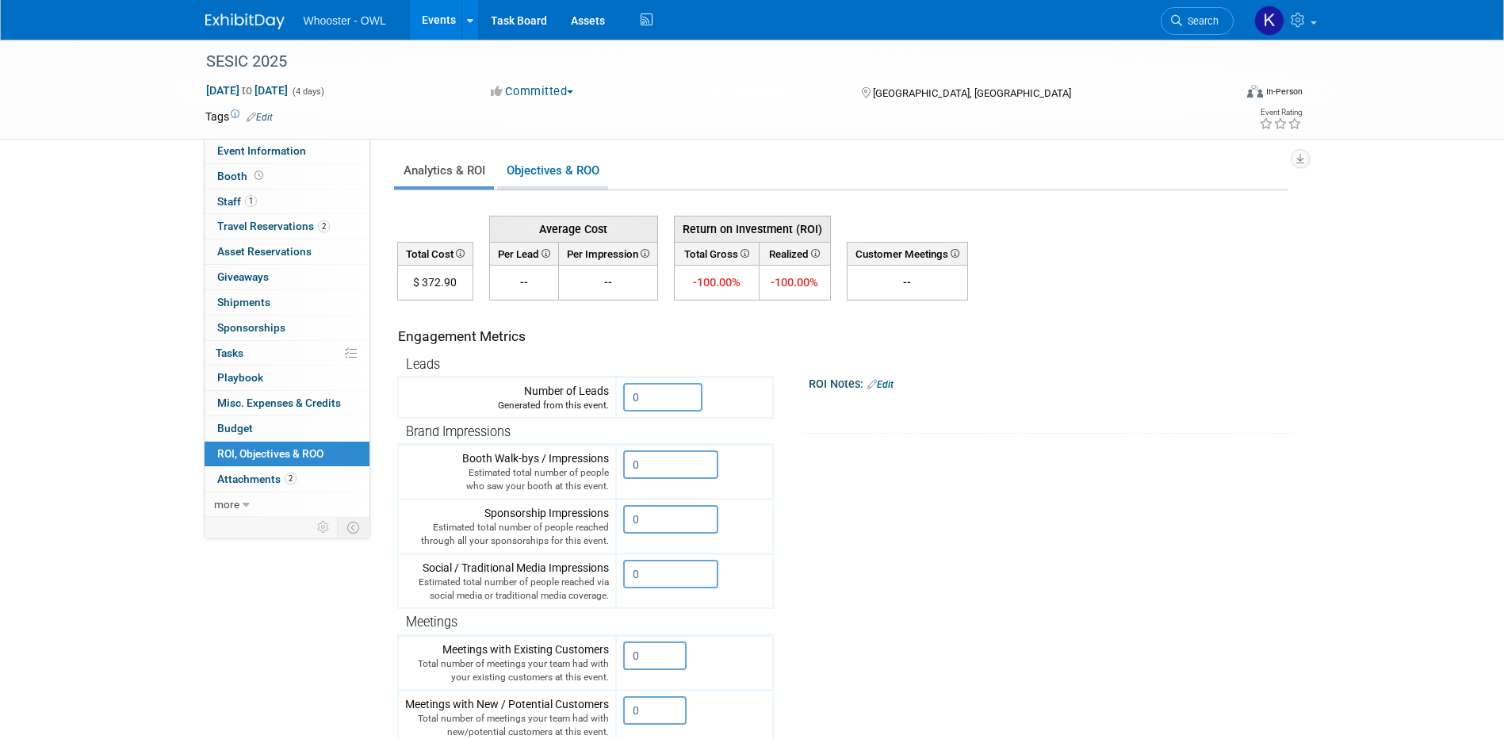
click at [523, 182] on link "Objectives & ROO 0" at bounding box center [552, 170] width 111 height 31
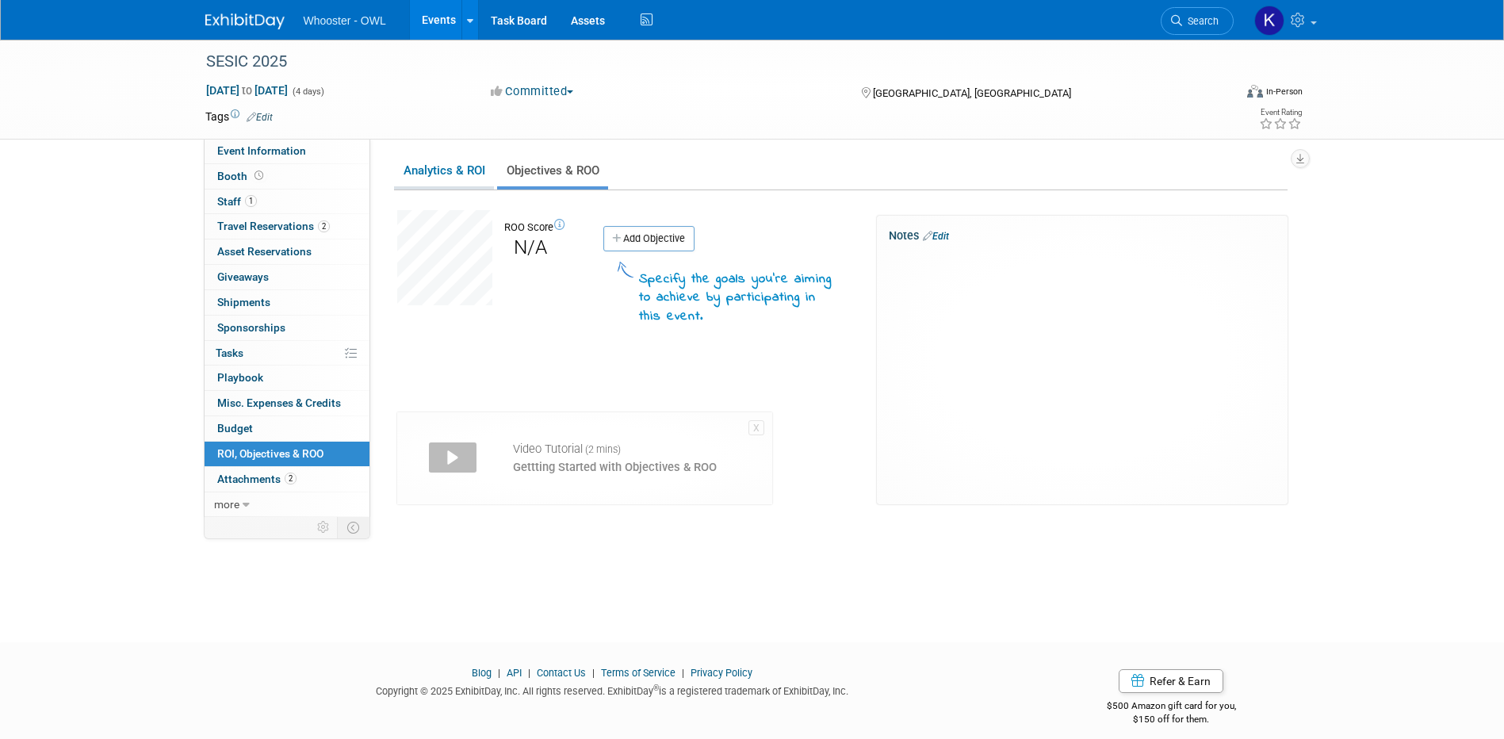
click at [470, 180] on link "Analytics & ROI" at bounding box center [444, 170] width 100 height 31
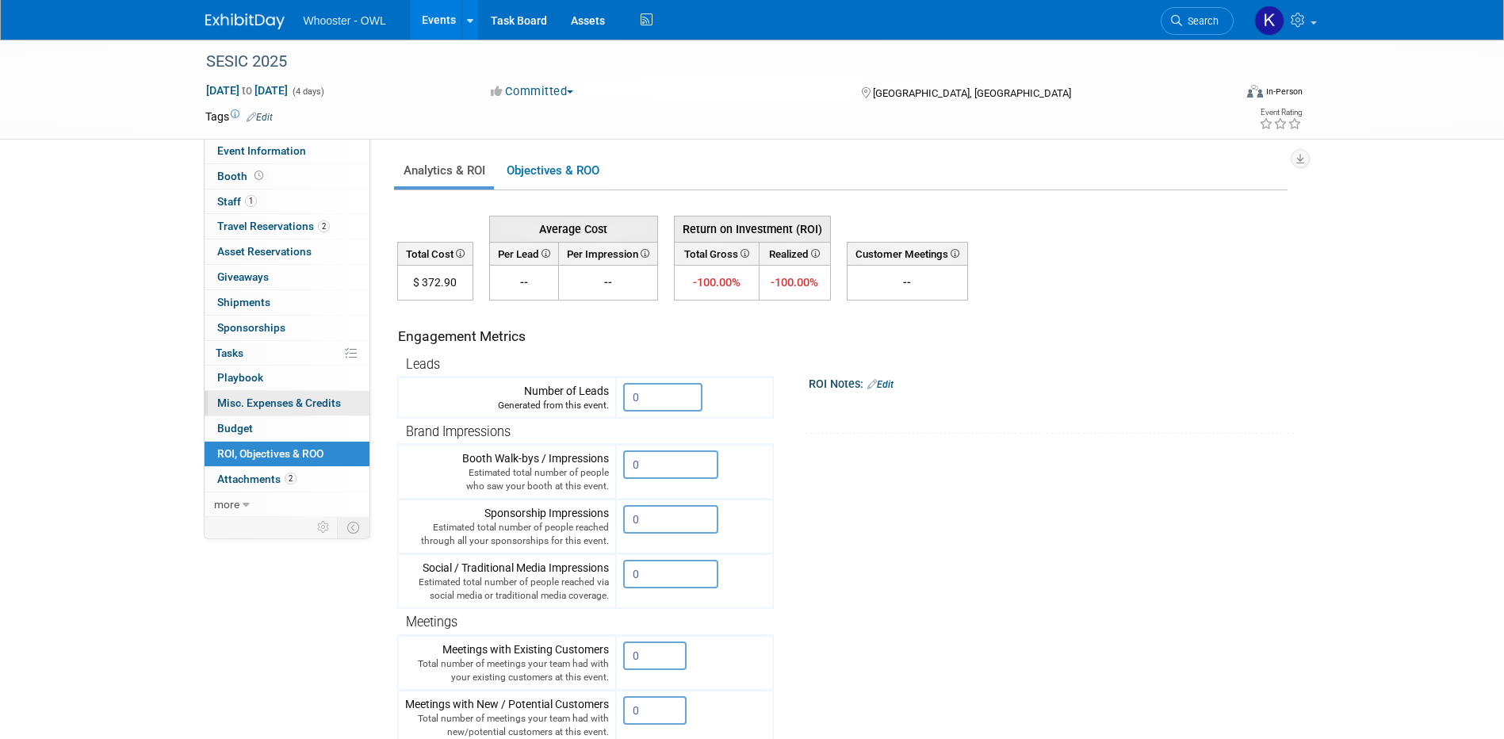
click at [317, 396] on link "0 Misc. Expenses & Credits 0" at bounding box center [287, 403] width 165 height 25
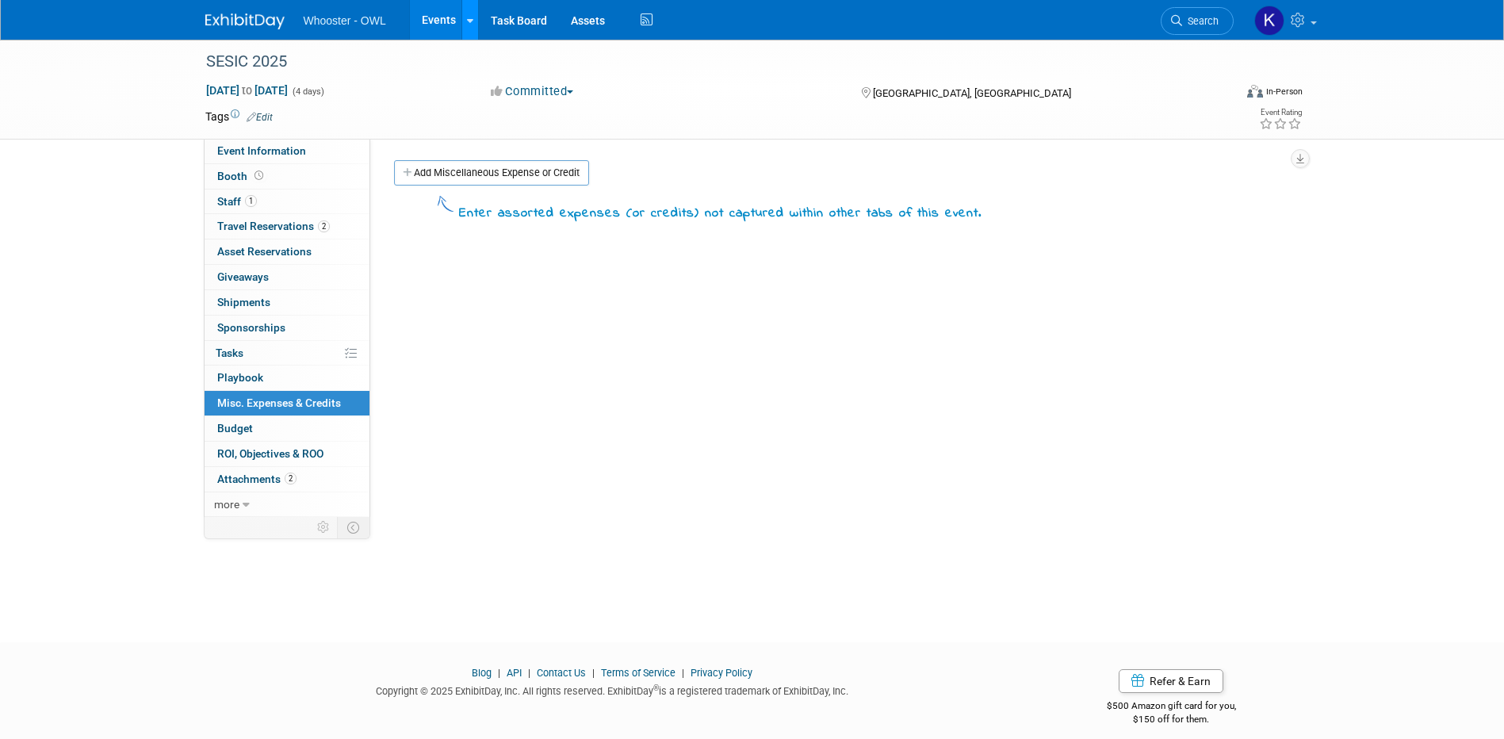
click at [472, 33] on link at bounding box center [470, 20] width 17 height 40
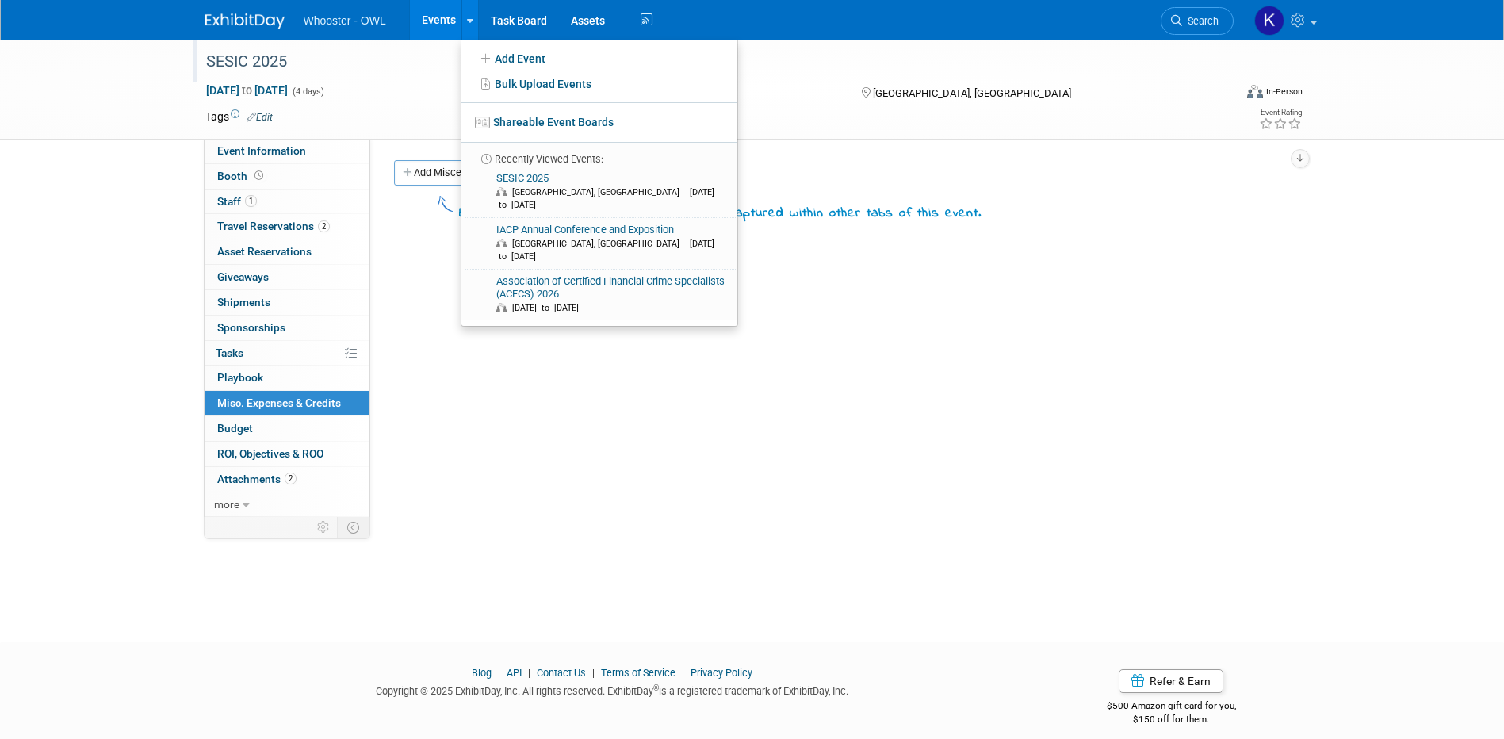
click at [439, 81] on div "SESIC 2025" at bounding box center [708, 61] width 1029 height 43
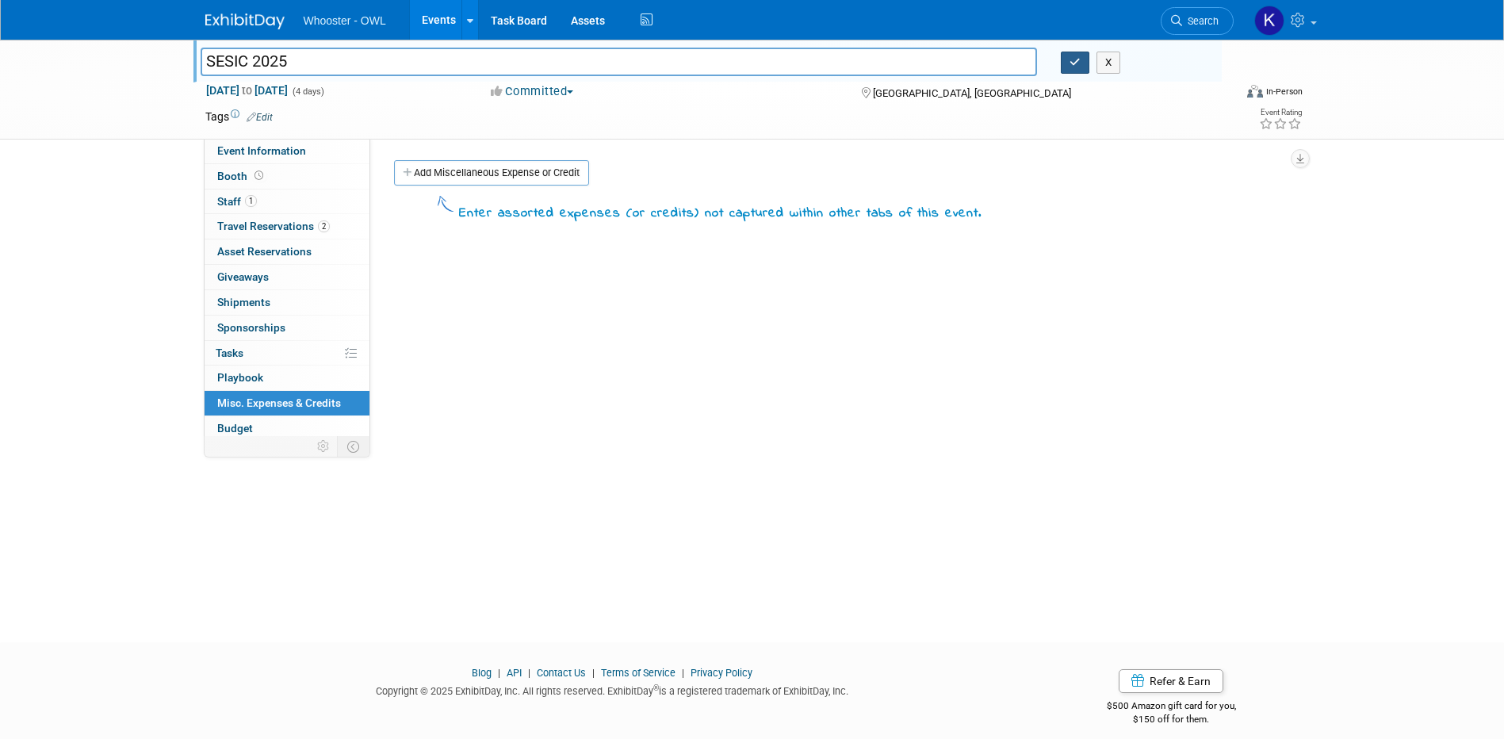
click at [1080, 59] on icon "button" at bounding box center [1075, 62] width 11 height 10
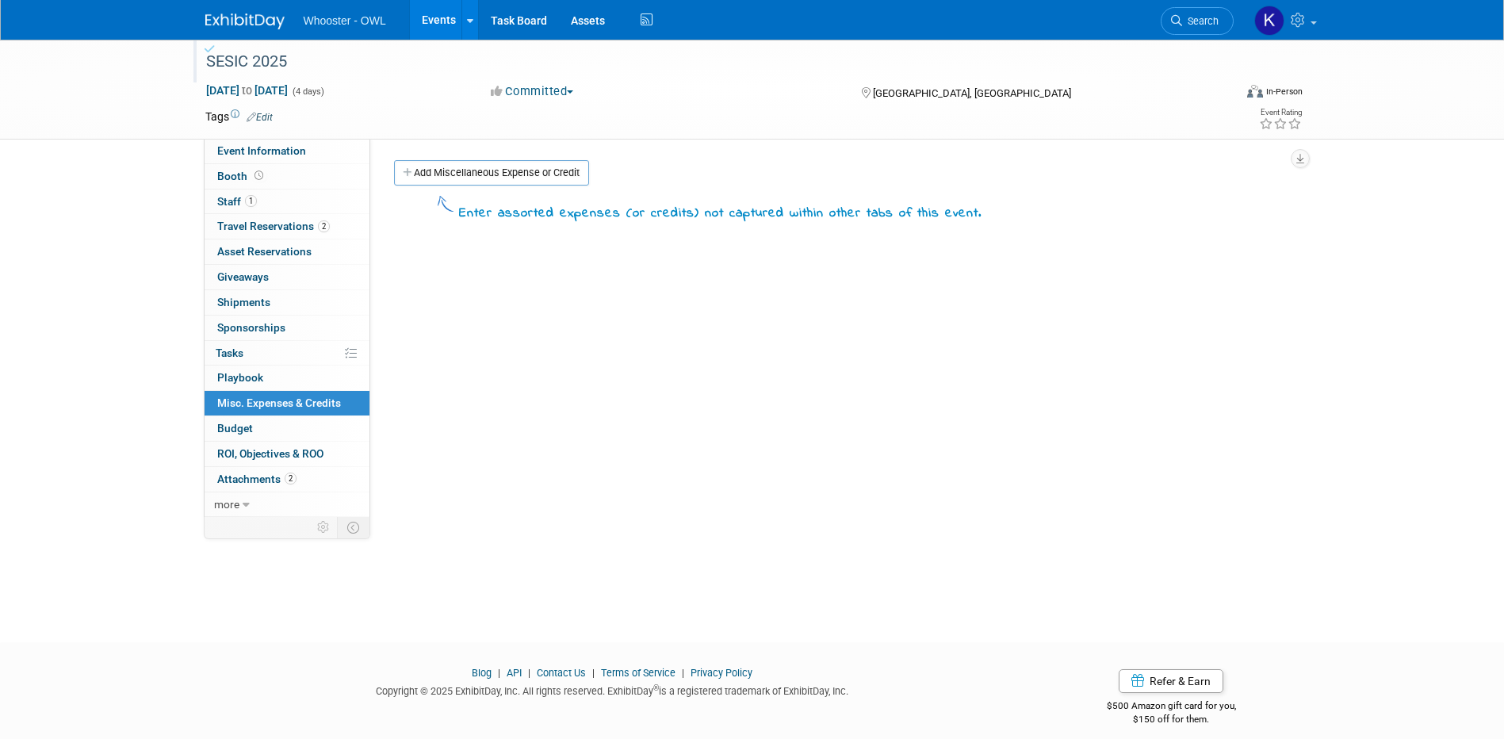
click at [439, 29] on link "Events" at bounding box center [439, 20] width 58 height 40
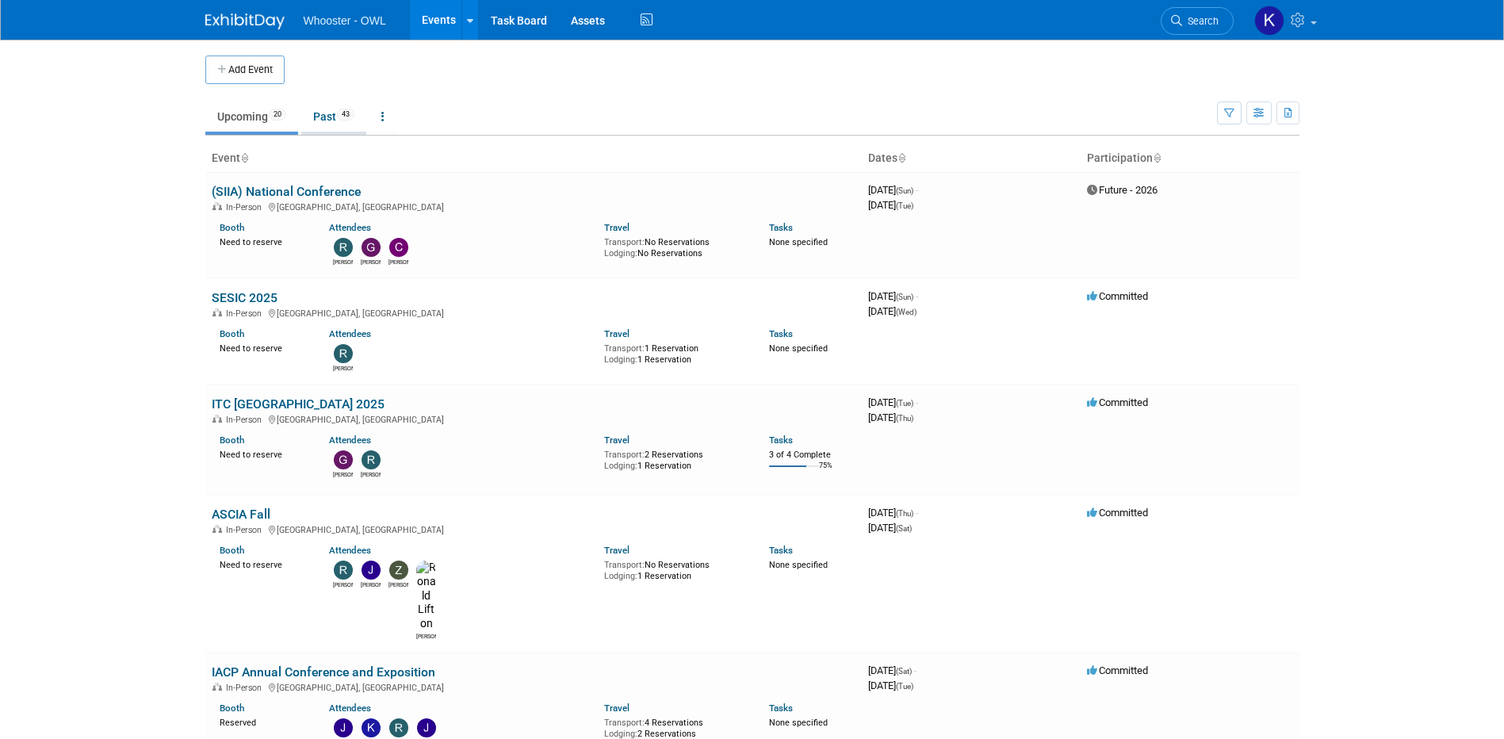
click at [328, 122] on link "Past 43" at bounding box center [333, 117] width 65 height 30
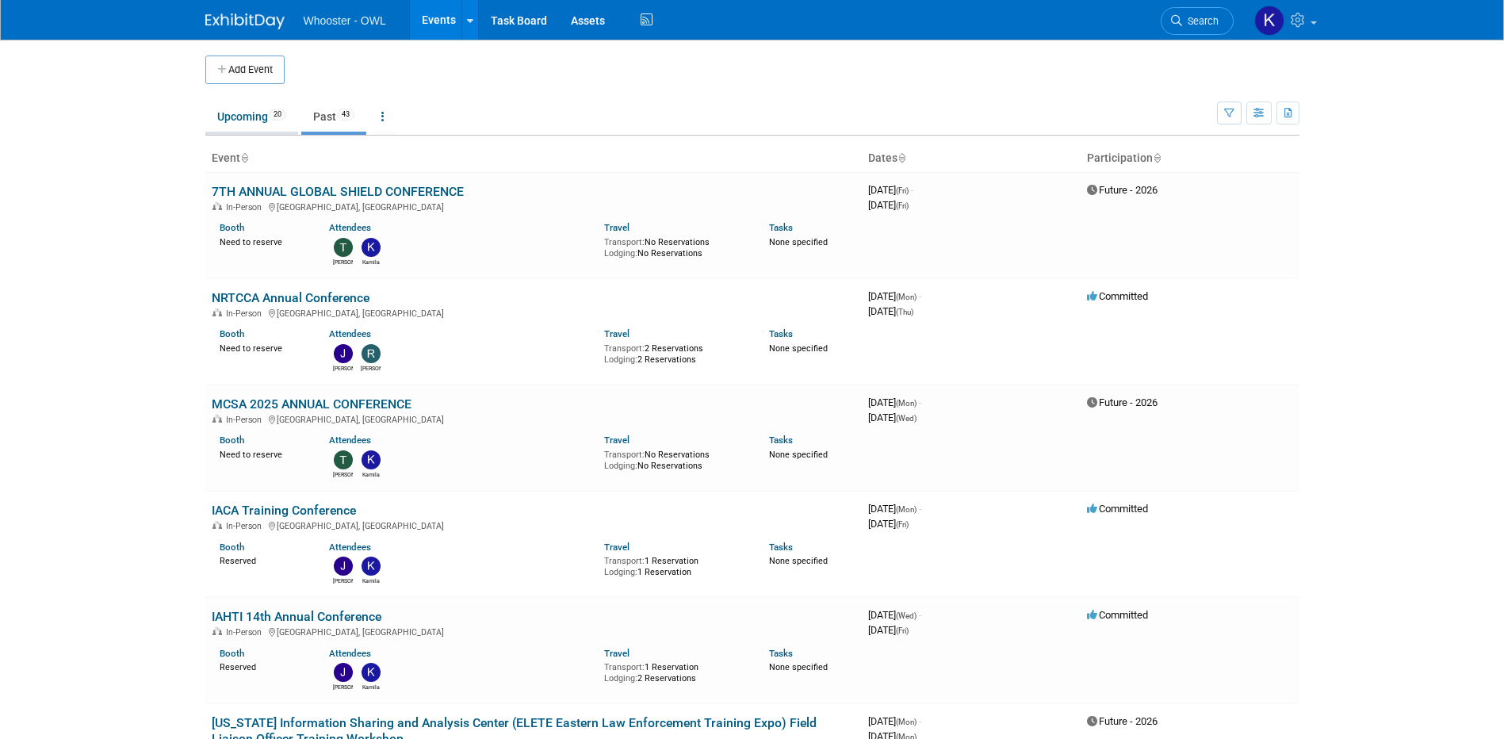
click at [261, 126] on link "Upcoming 20" at bounding box center [251, 117] width 93 height 30
